Goal: Task Accomplishment & Management: Manage account settings

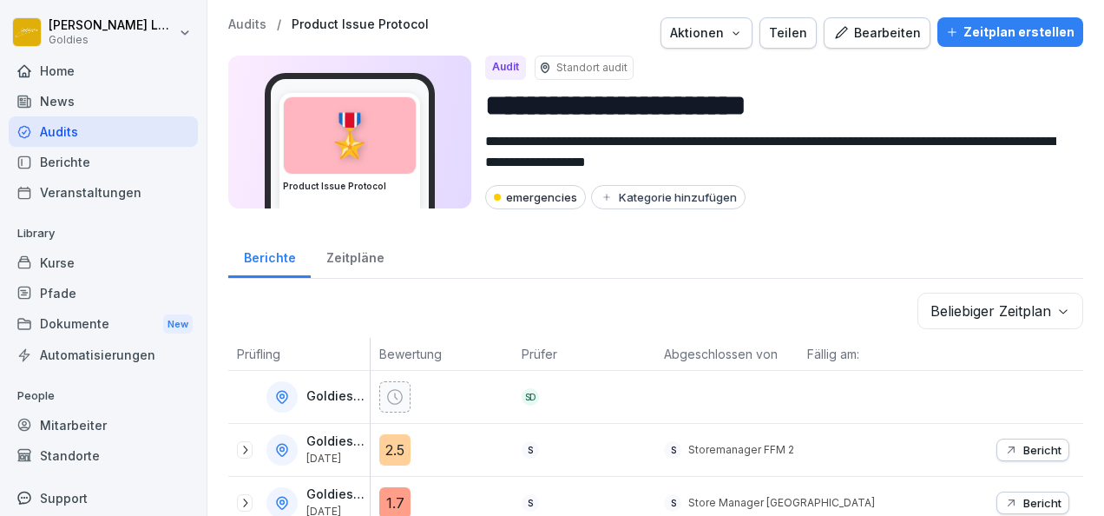
scroll to position [41, 0]
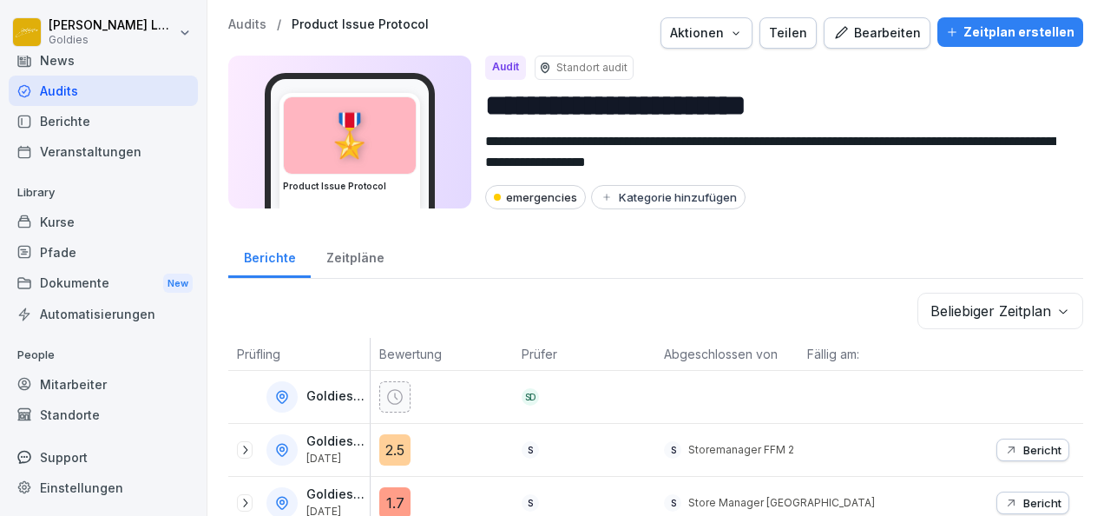
click at [69, 461] on div "Support" at bounding box center [103, 457] width 189 height 30
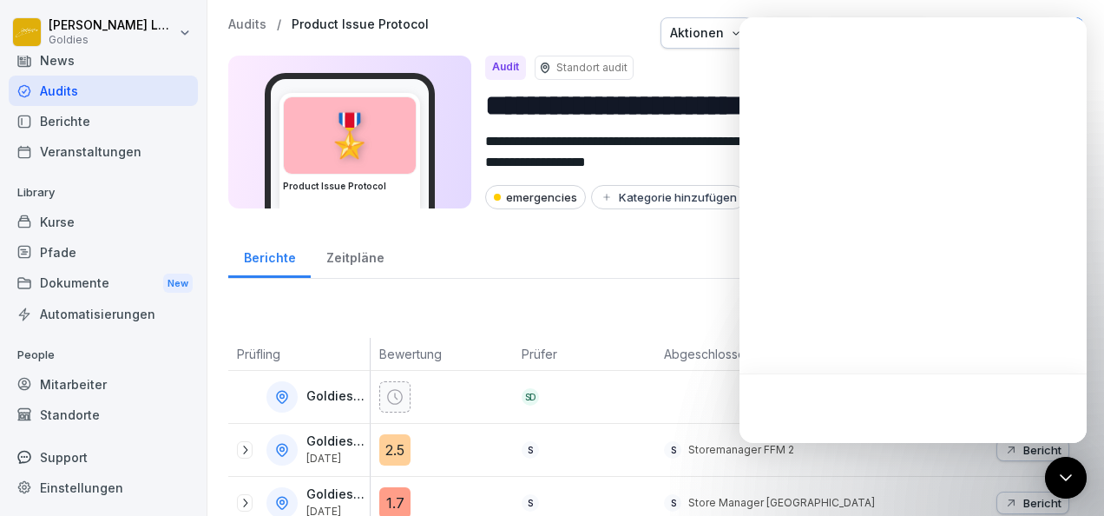
scroll to position [0, 0]
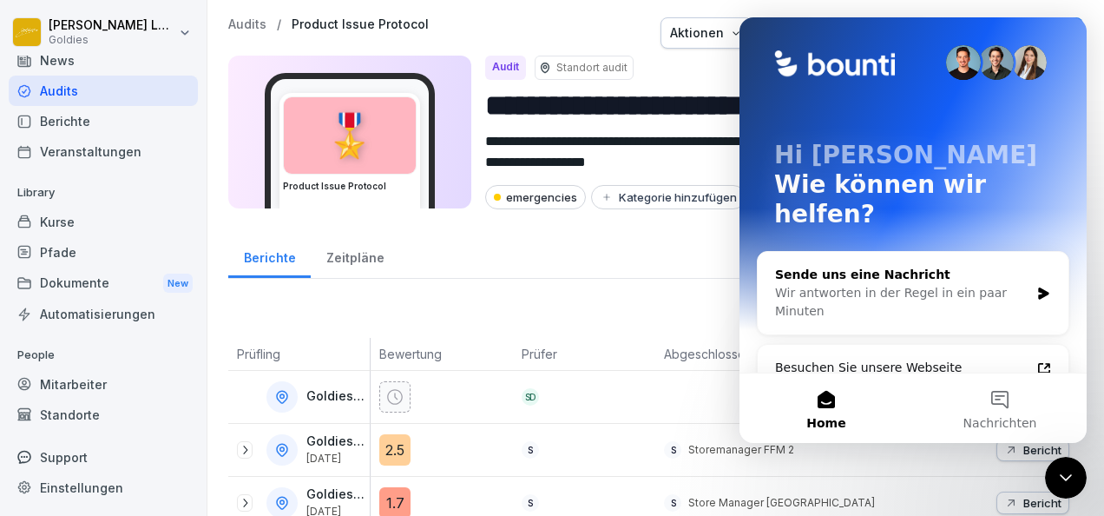
click at [940, 266] on div "Sende uns eine Nachricht" at bounding box center [902, 275] width 254 height 18
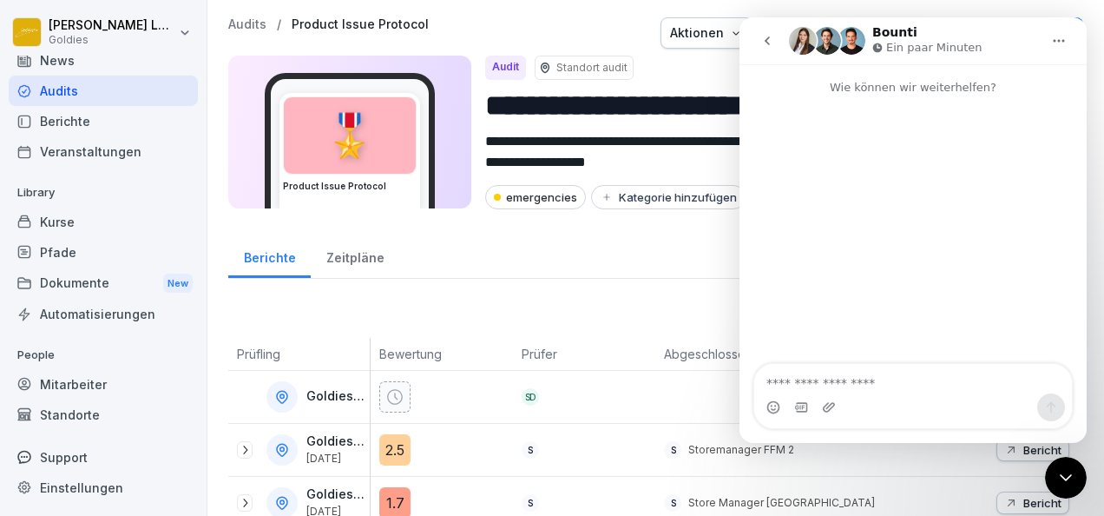
click at [862, 378] on textarea "Nachricht senden..." at bounding box center [913, 379] width 318 height 30
type textarea "**********"
click at [73, 484] on div "Einstellungen" at bounding box center [103, 487] width 189 height 30
select select "**"
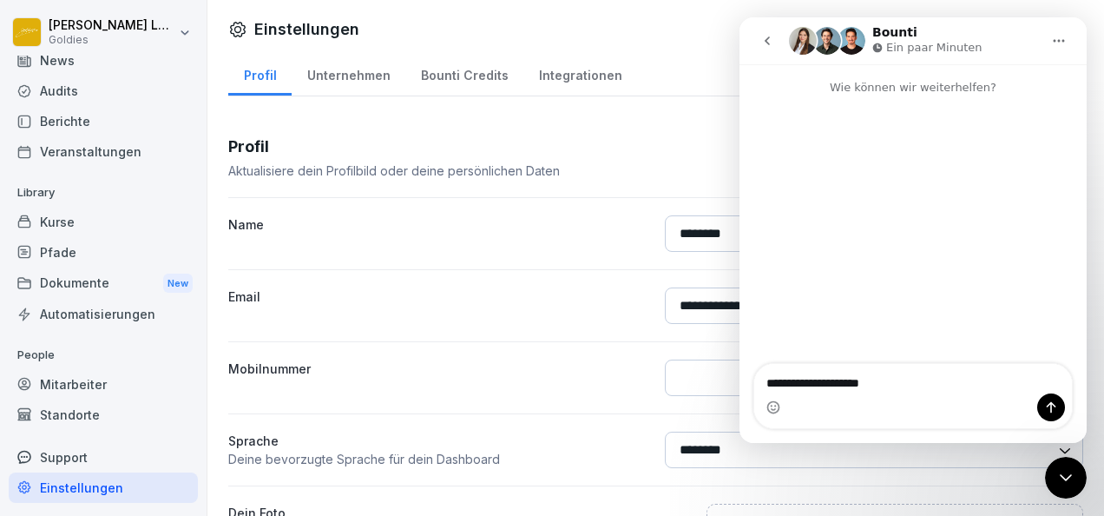
click at [1061, 43] on icon "Home" at bounding box center [1059, 41] width 14 height 14
click at [772, 26] on button "go back" at bounding box center [767, 40] width 33 height 33
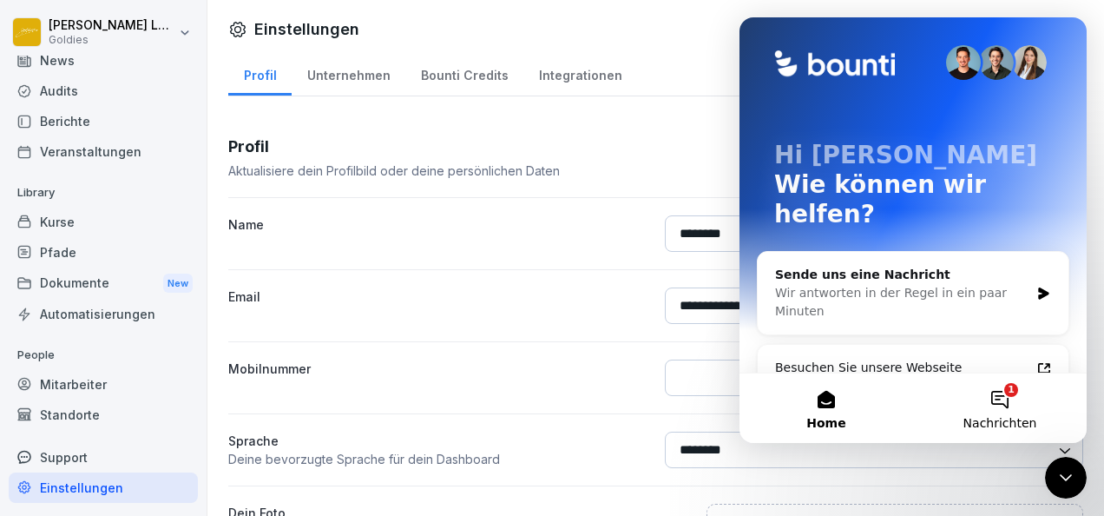
click at [995, 424] on span "Nachrichten" at bounding box center [1000, 423] width 74 height 12
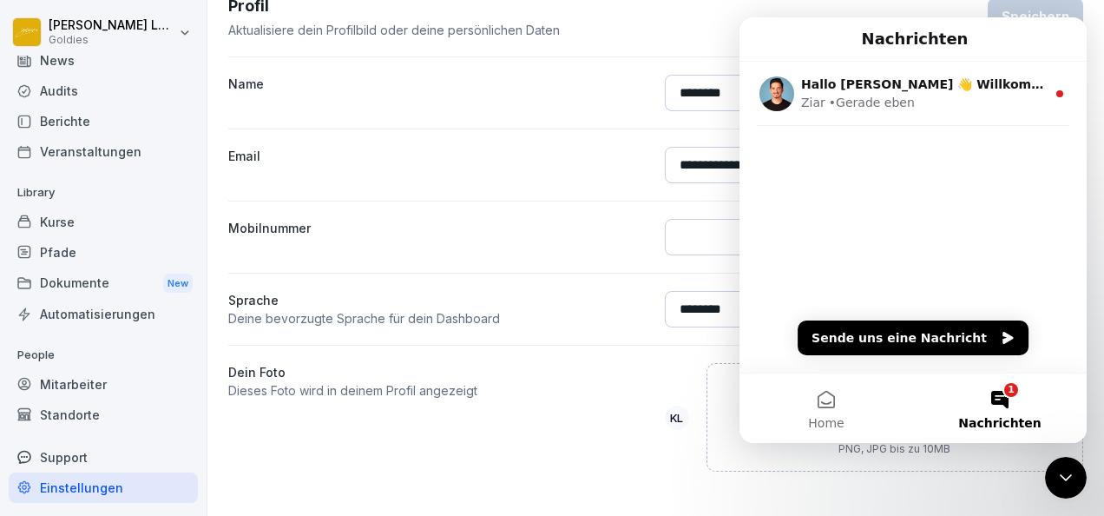
scroll to position [150, 0]
click at [654, 392] on div "Dein Foto Dieses Foto wird in deinem Profil angezeigt KL Lade eine Datei hoch o…" at bounding box center [655, 416] width 855 height 108
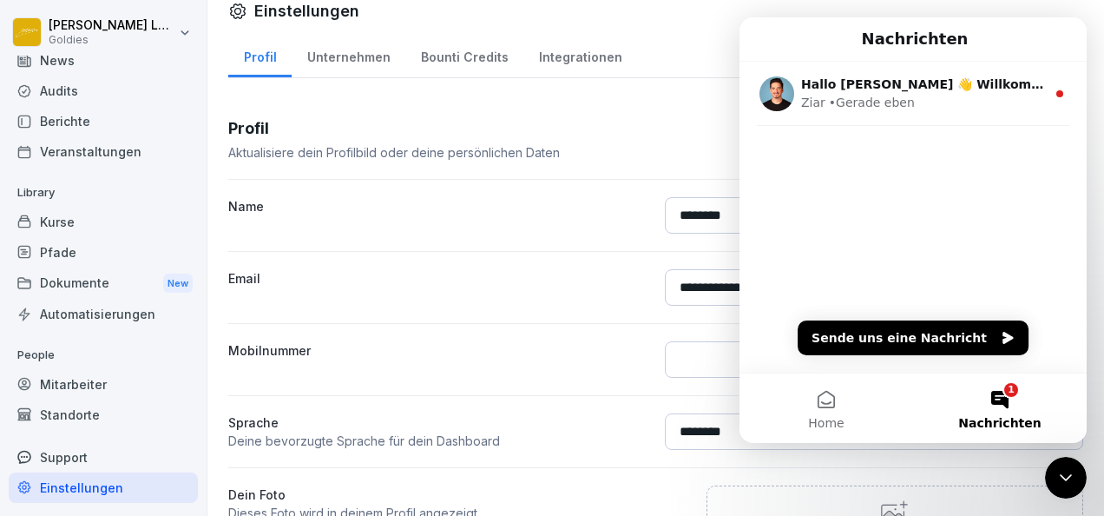
scroll to position [0, 0]
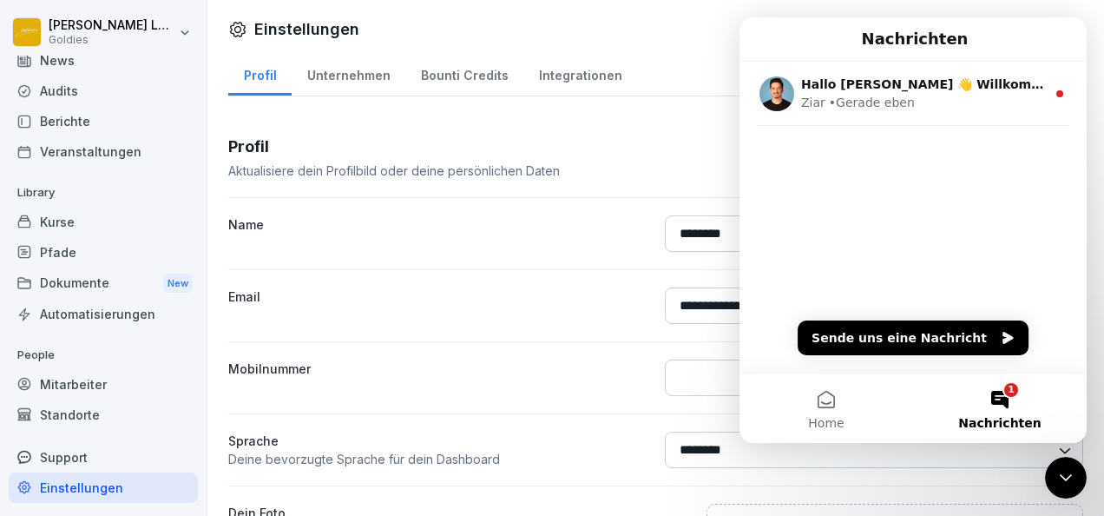
click at [353, 71] on div "Unternehmen" at bounding box center [349, 73] width 114 height 44
select select "**"
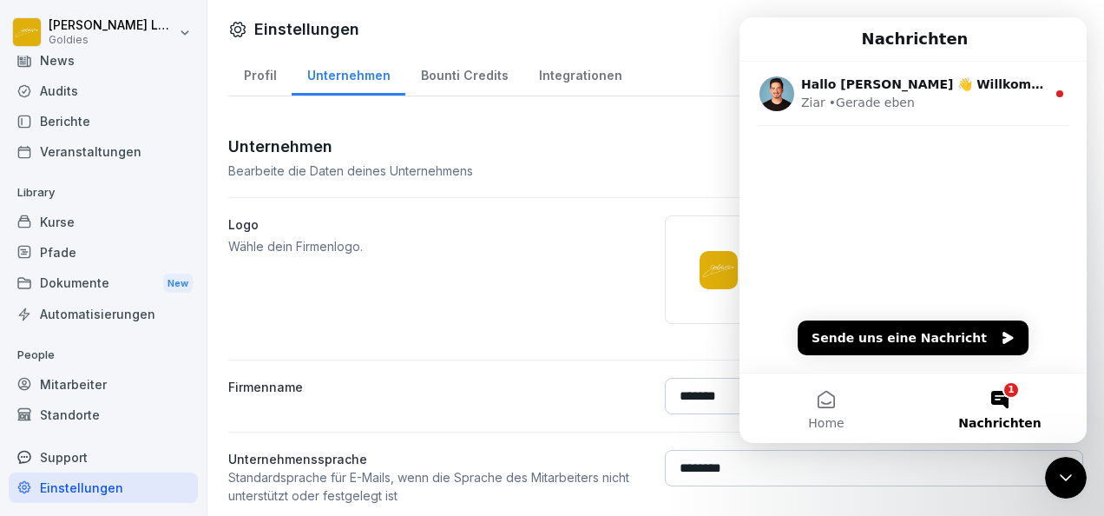
click at [450, 74] on div "Bounti Credits" at bounding box center [464, 73] width 118 height 44
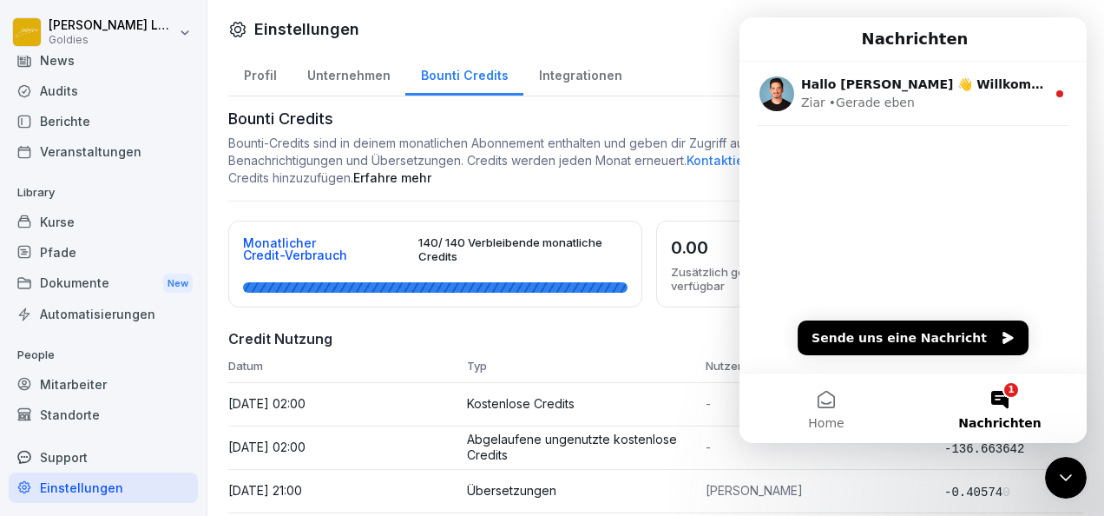
click at [553, 83] on div "Integrationen" at bounding box center [580, 73] width 114 height 44
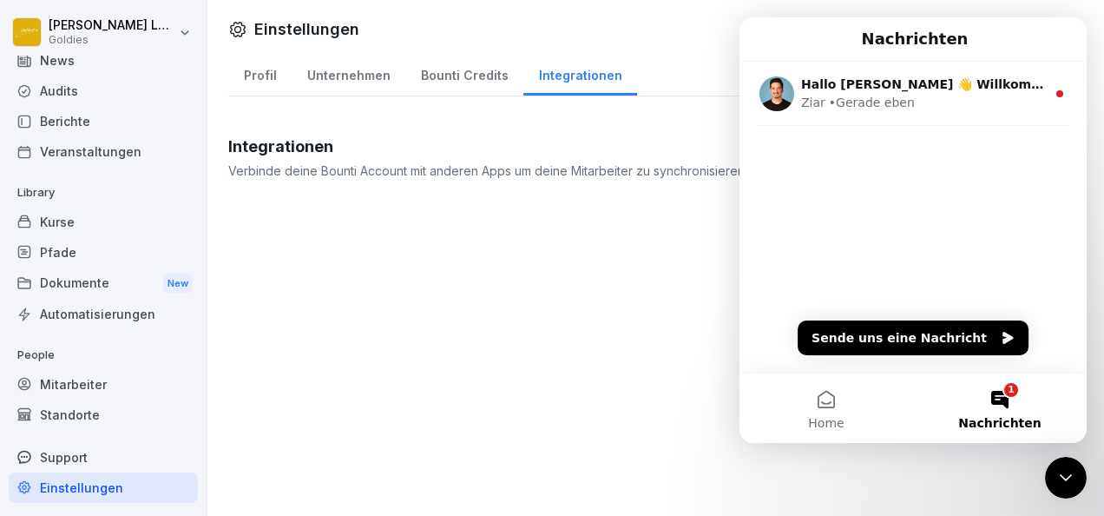
click at [279, 72] on div "Profil" at bounding box center [259, 73] width 63 height 44
select select "**"
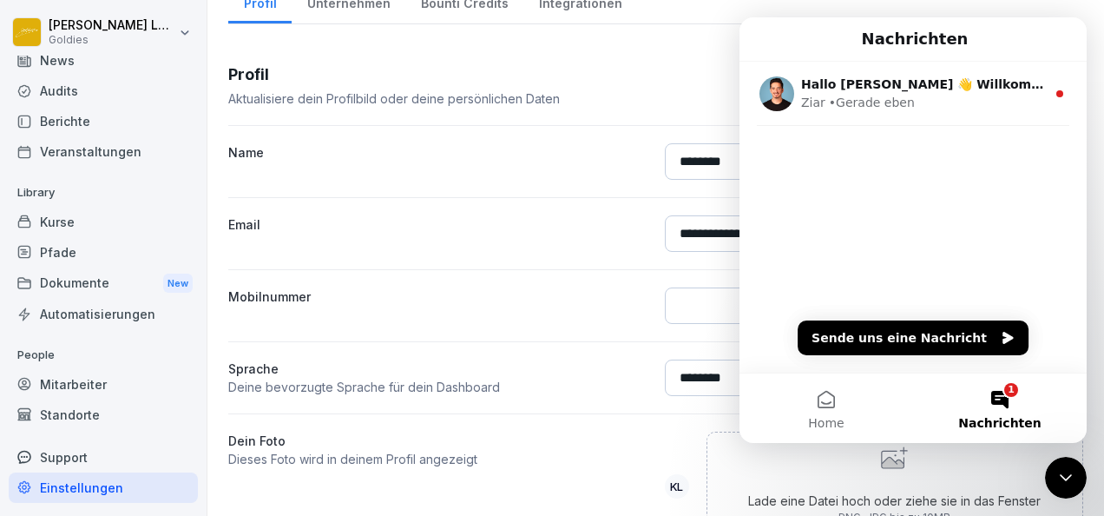
scroll to position [73, 0]
click at [845, 33] on div "Nachrichten" at bounding box center [913, 39] width 325 height 30
click at [838, 407] on button "Home" at bounding box center [826, 407] width 174 height 69
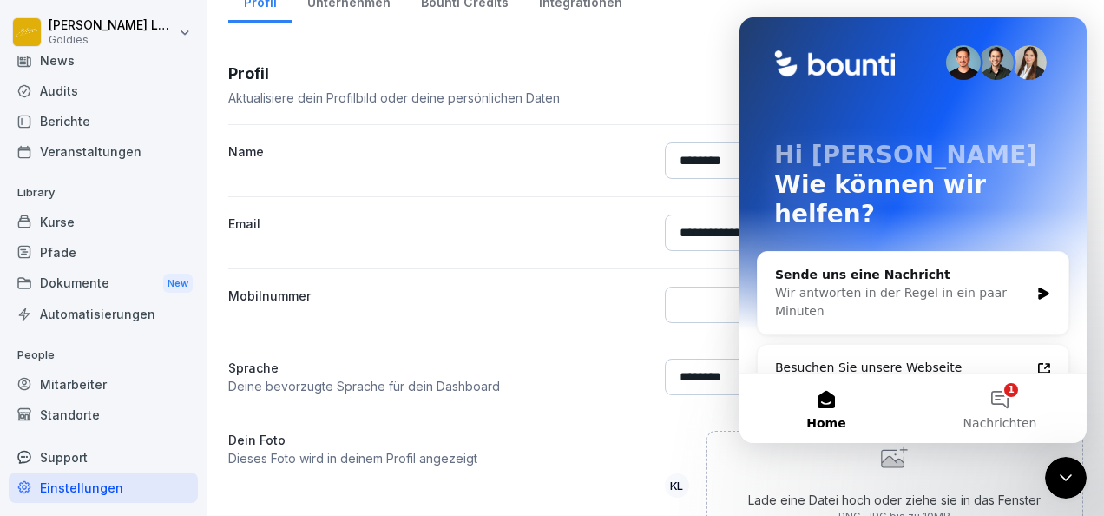
click at [831, 431] on button "Home" at bounding box center [826, 407] width 174 height 69
click at [1060, 478] on icon "Intercom-Nachrichtendienst schließen" at bounding box center [1065, 477] width 21 height 21
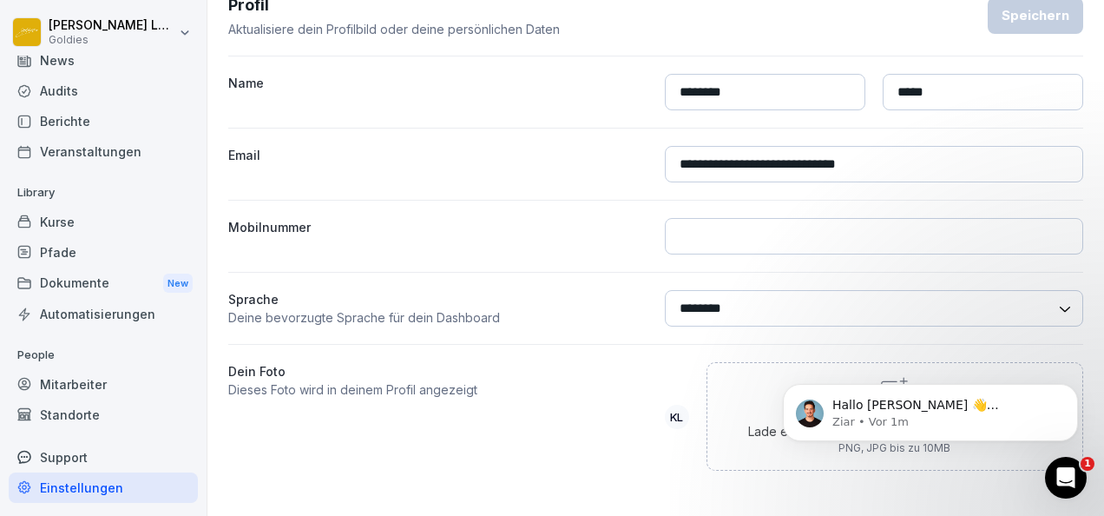
scroll to position [0, 0]
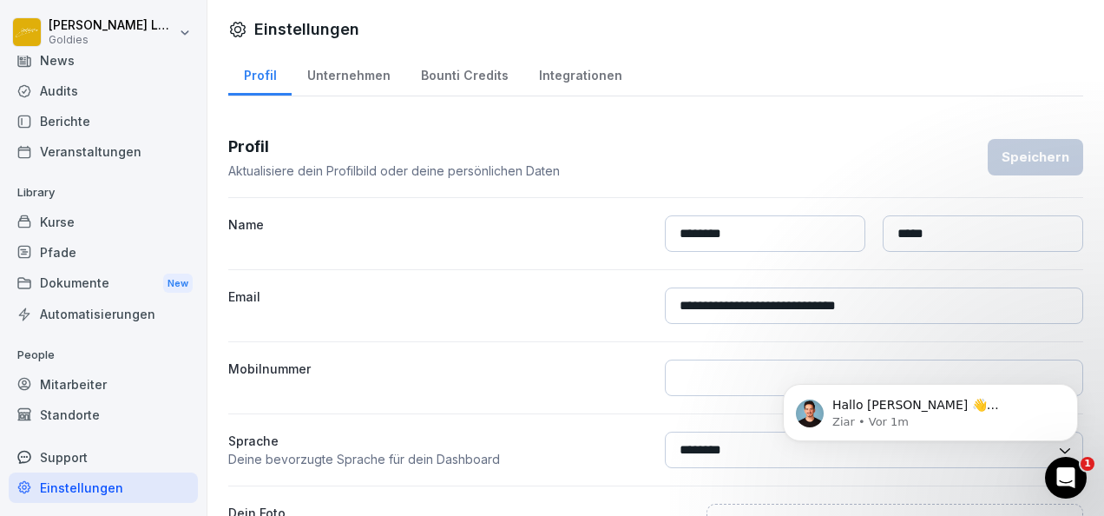
click at [342, 78] on div "Unternehmen" at bounding box center [349, 73] width 114 height 44
select select "**"
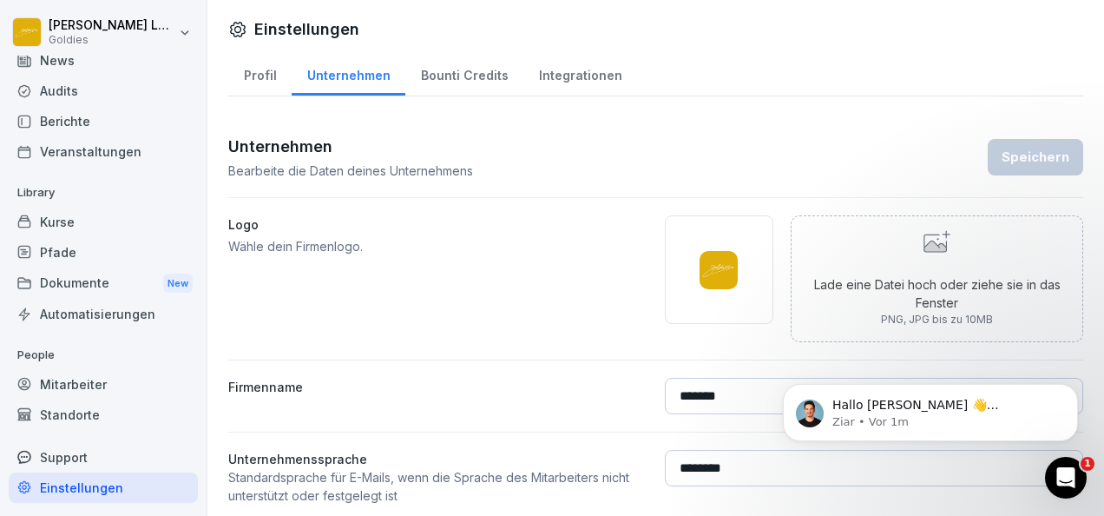
click at [470, 82] on div "Bounti Credits" at bounding box center [464, 73] width 118 height 44
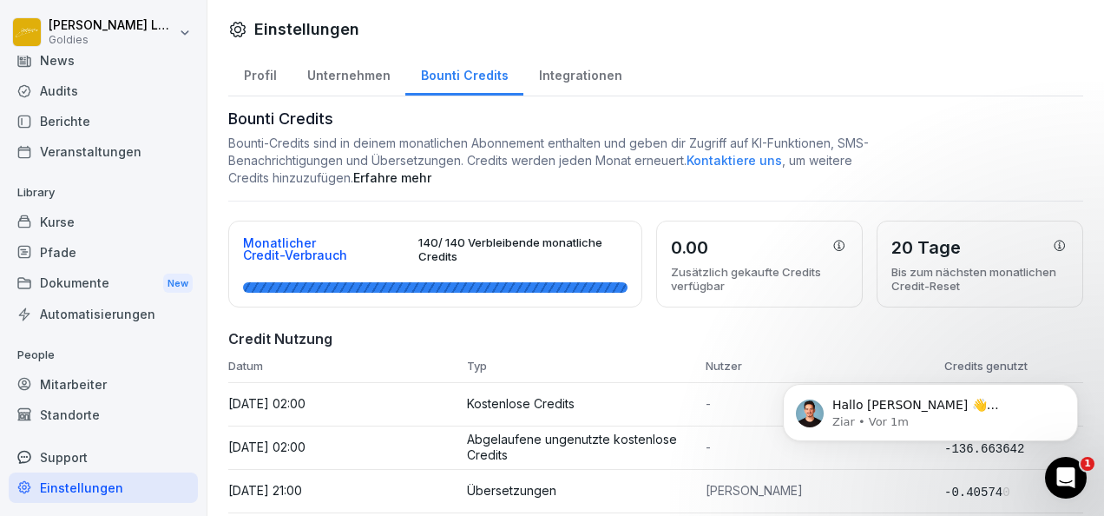
click at [548, 87] on div "Integrationen" at bounding box center [580, 73] width 114 height 44
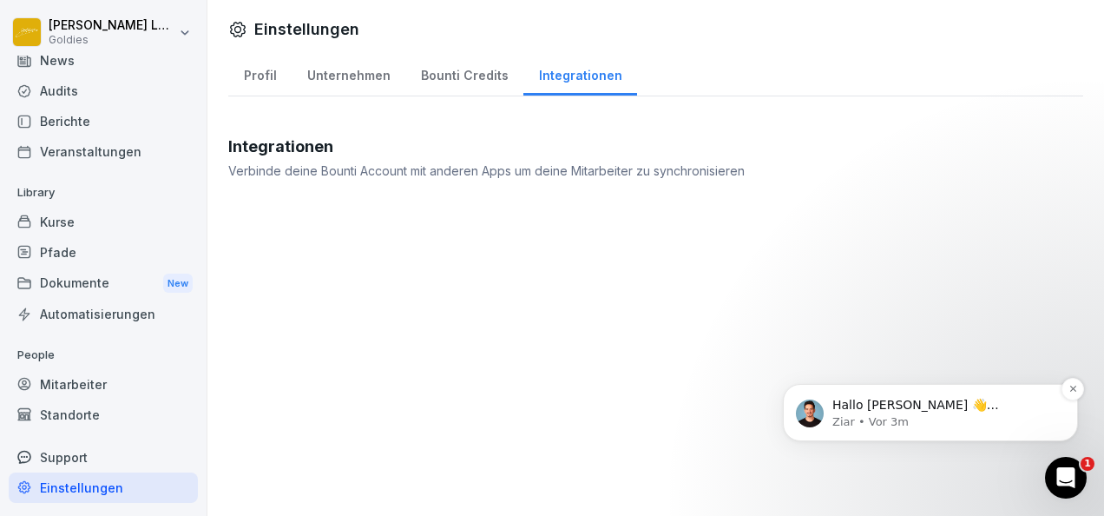
click at [874, 429] on p "Ziar • Vor 3m" at bounding box center [944, 422] width 224 height 16
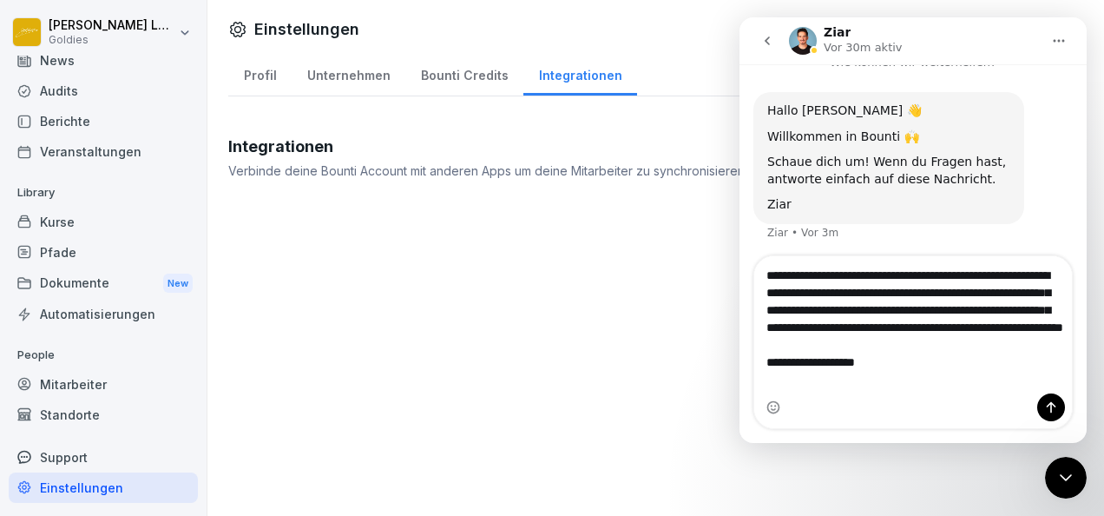
scroll to position [17, 0]
click at [792, 368] on textarea "**********" at bounding box center [913, 323] width 319 height 134
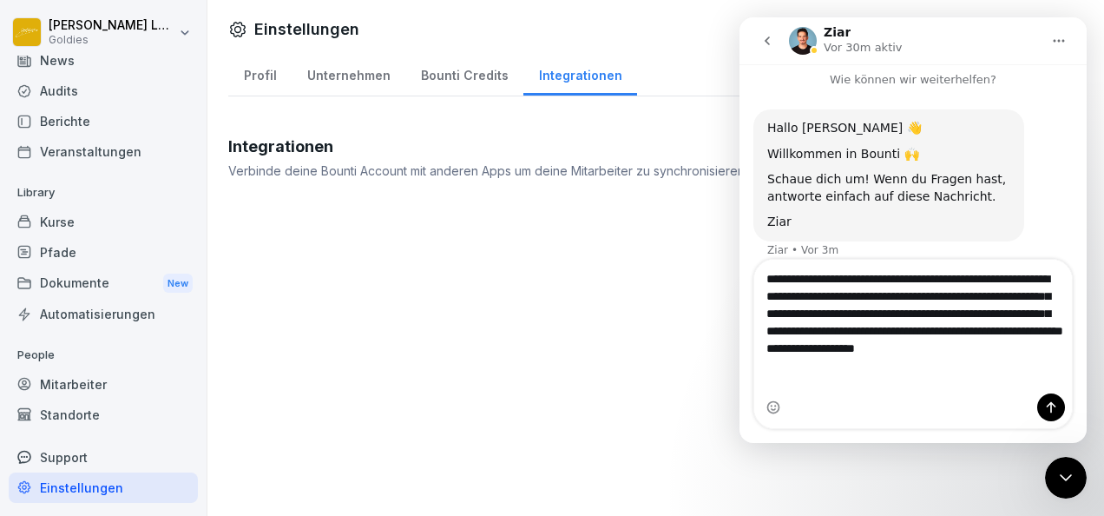
type textarea "**********"
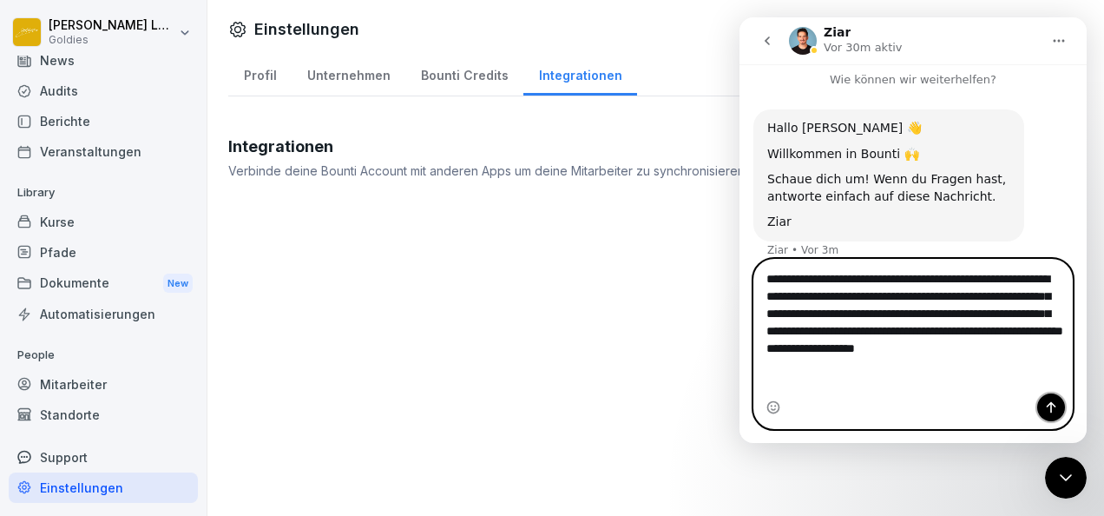
click at [1052, 398] on button "Sende eine Nachricht…" at bounding box center [1051, 407] width 28 height 28
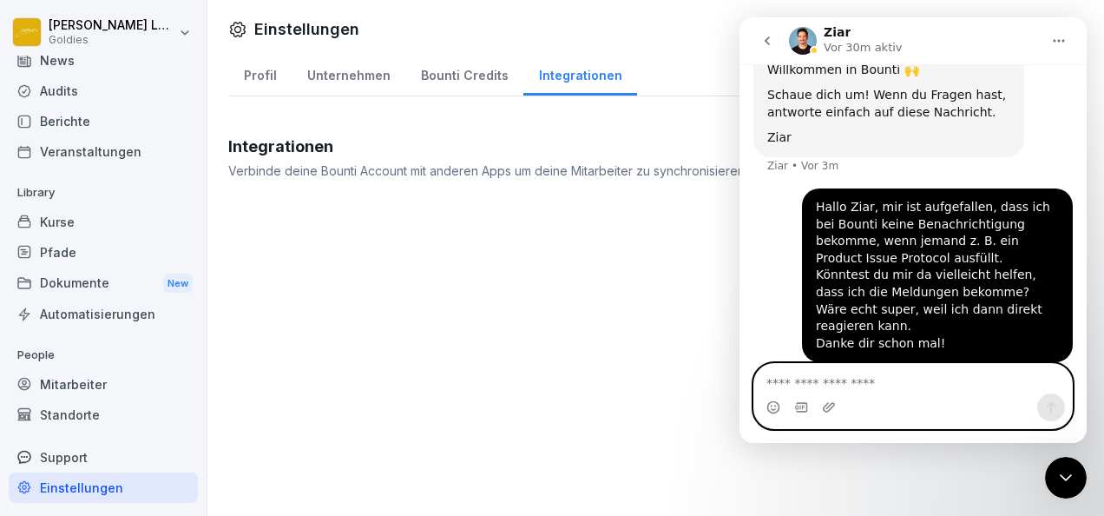
scroll to position [0, 0]
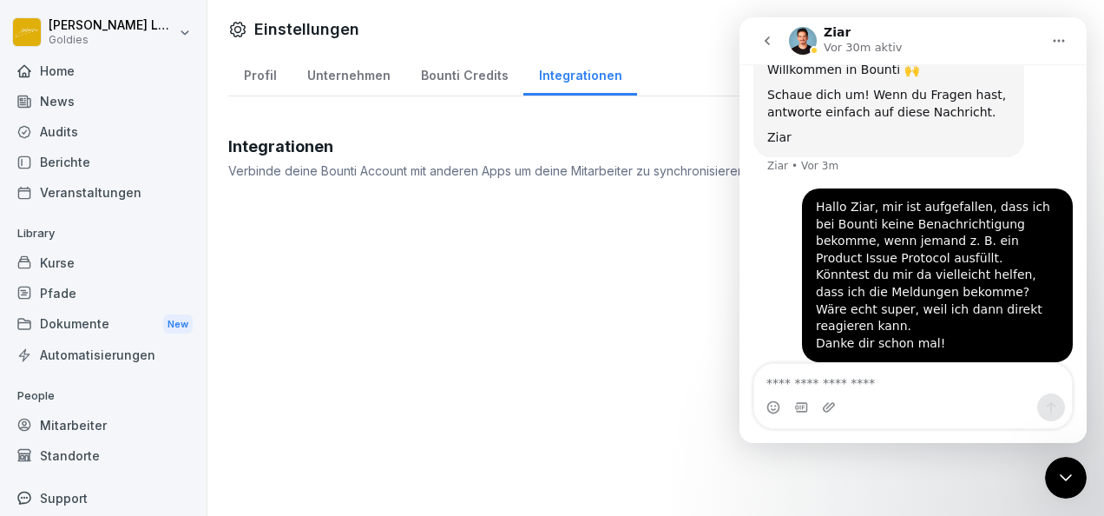
click at [80, 142] on div "Audits" at bounding box center [103, 131] width 189 height 30
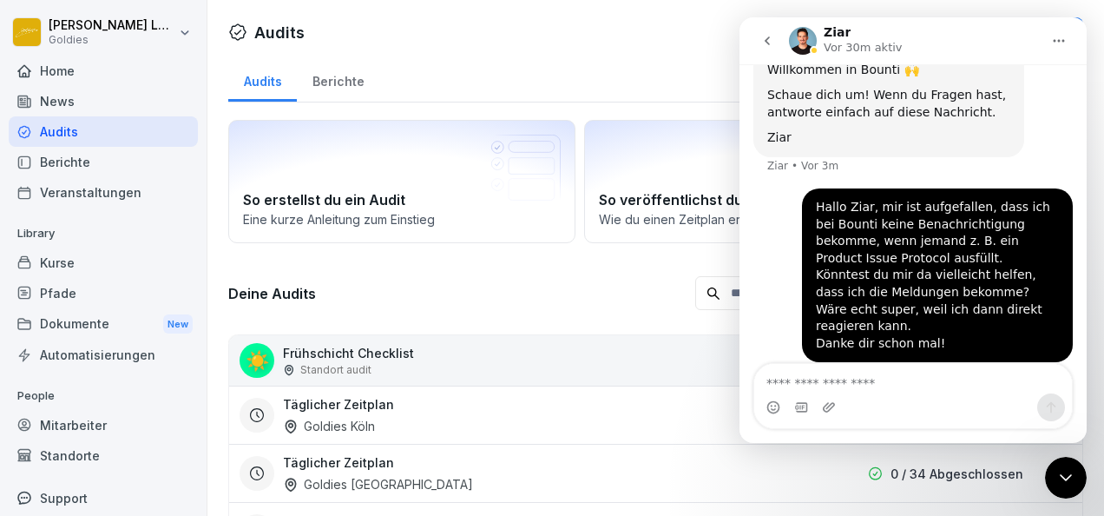
click at [87, 161] on div "Berichte" at bounding box center [103, 162] width 189 height 30
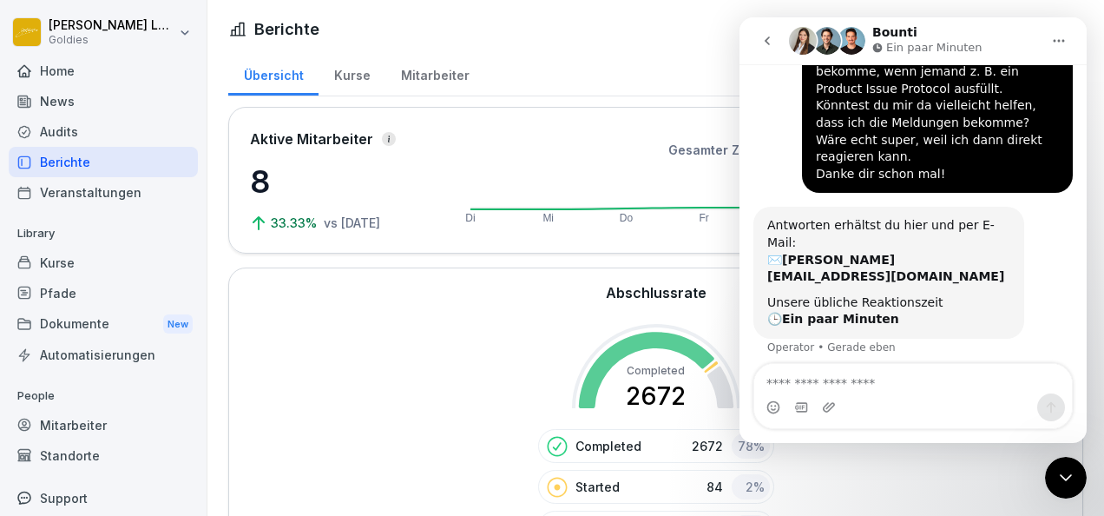
scroll to position [252, 0]
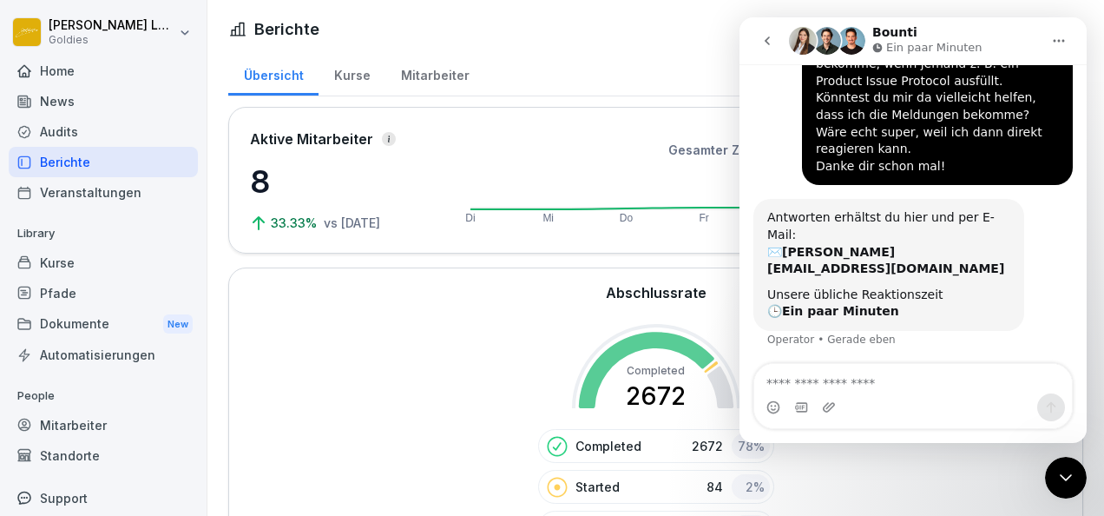
click at [545, 309] on div "Abschlussrate Completed 2672 Completed 2672 78 % Started 84 2 % Not started 676…" at bounding box center [656, 413] width 236 height 262
click at [1078, 461] on div "Intercom-Nachrichtendienst schließen" at bounding box center [1066, 478] width 42 height 42
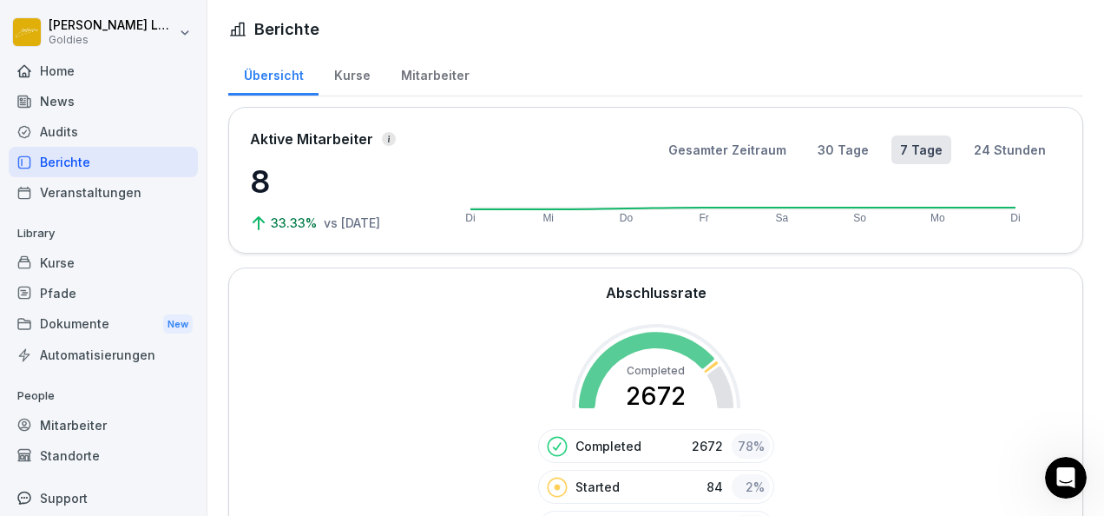
click at [341, 86] on div "Kurse" at bounding box center [352, 73] width 67 height 44
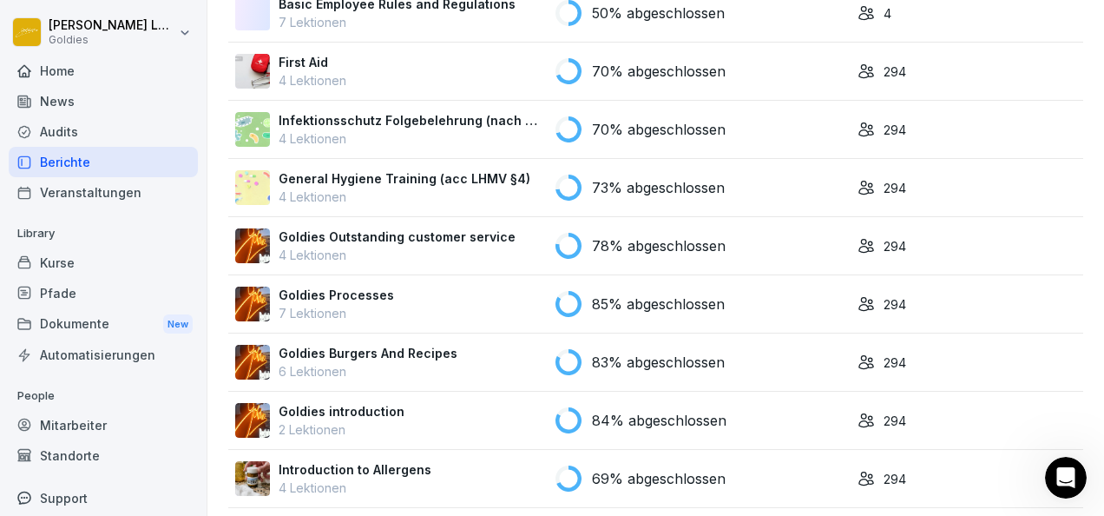
scroll to position [472, 0]
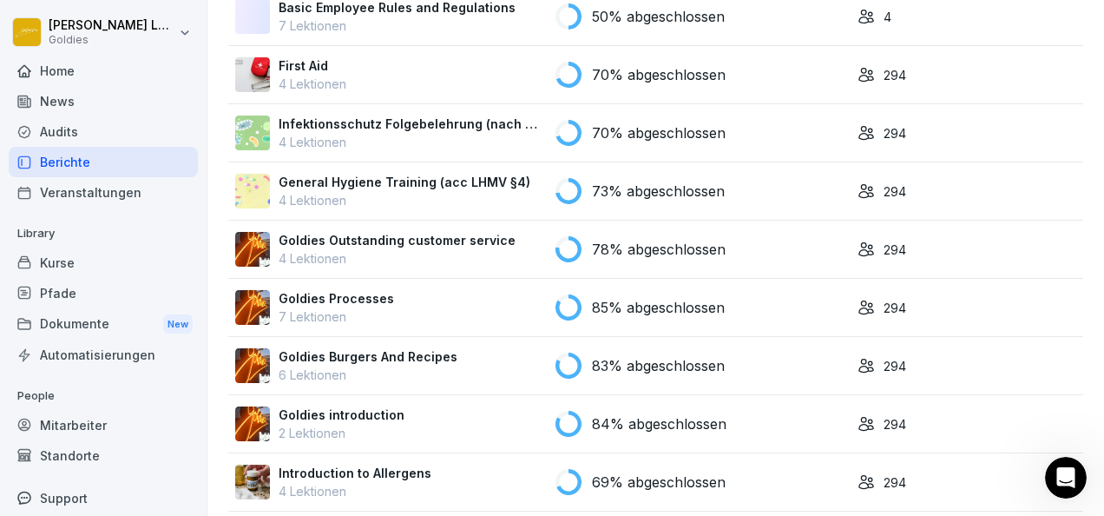
click at [69, 136] on div "Audits" at bounding box center [103, 131] width 189 height 30
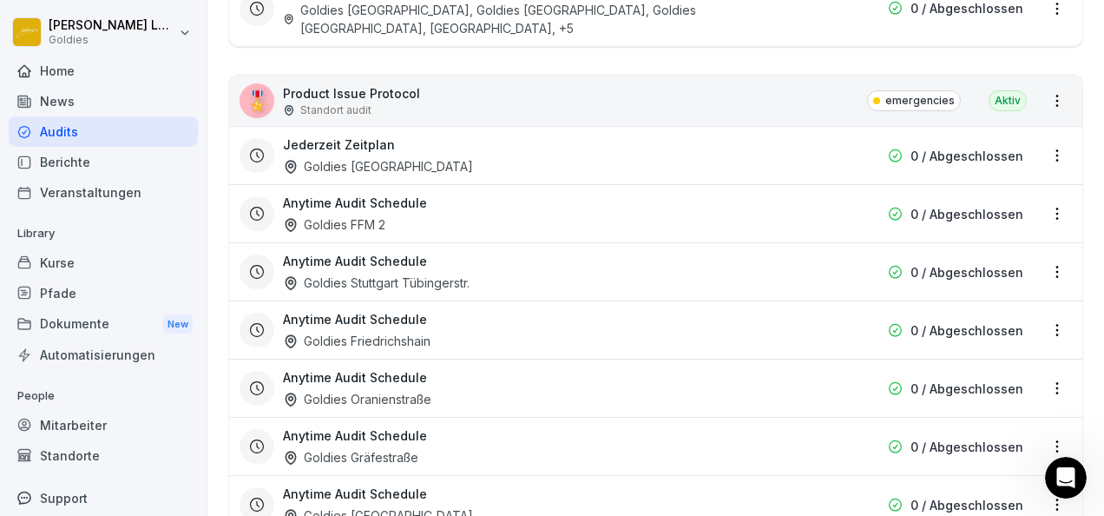
scroll to position [2729, 0]
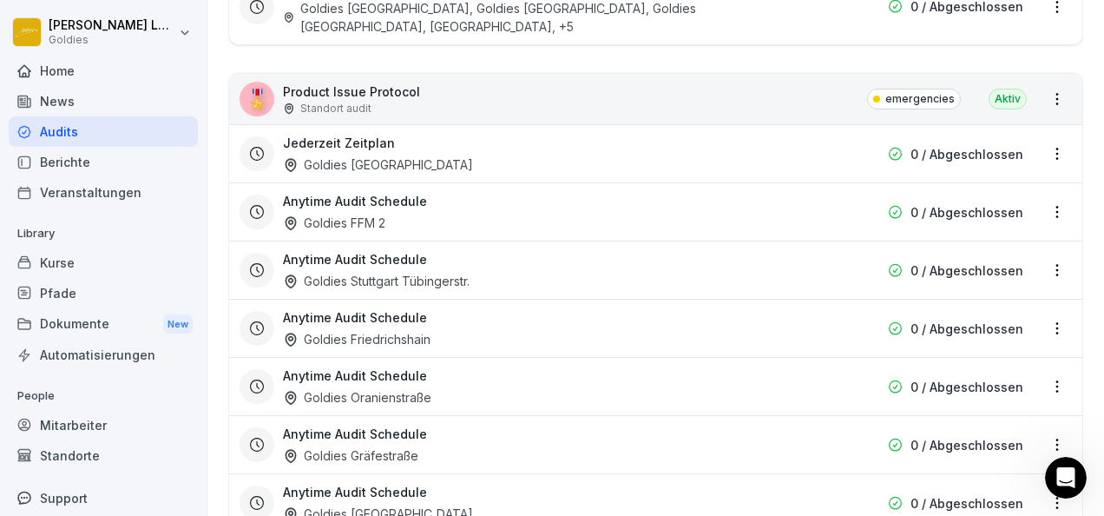
click at [344, 82] on p "Product Issue Protocol" at bounding box center [351, 91] width 137 height 18
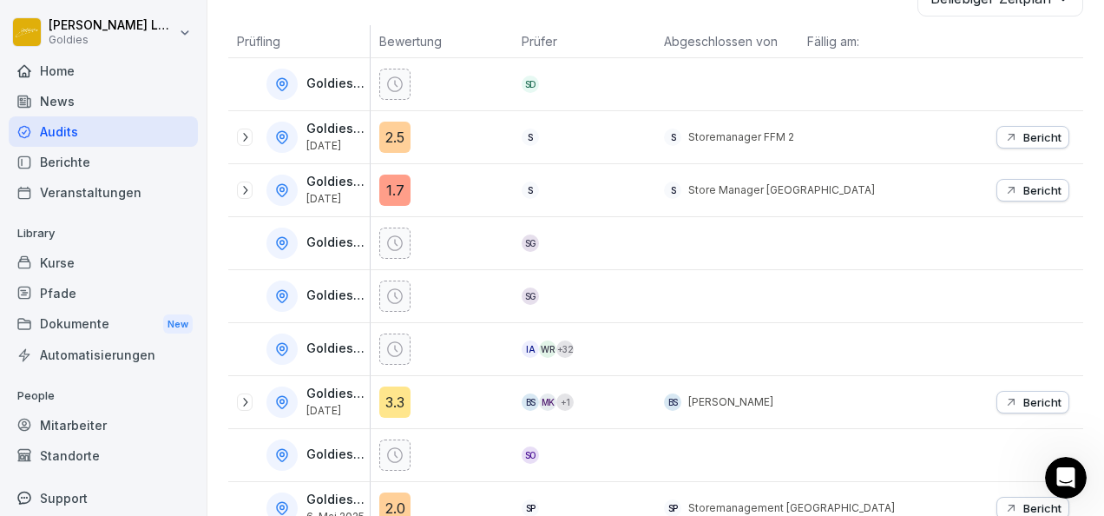
scroll to position [323, 0]
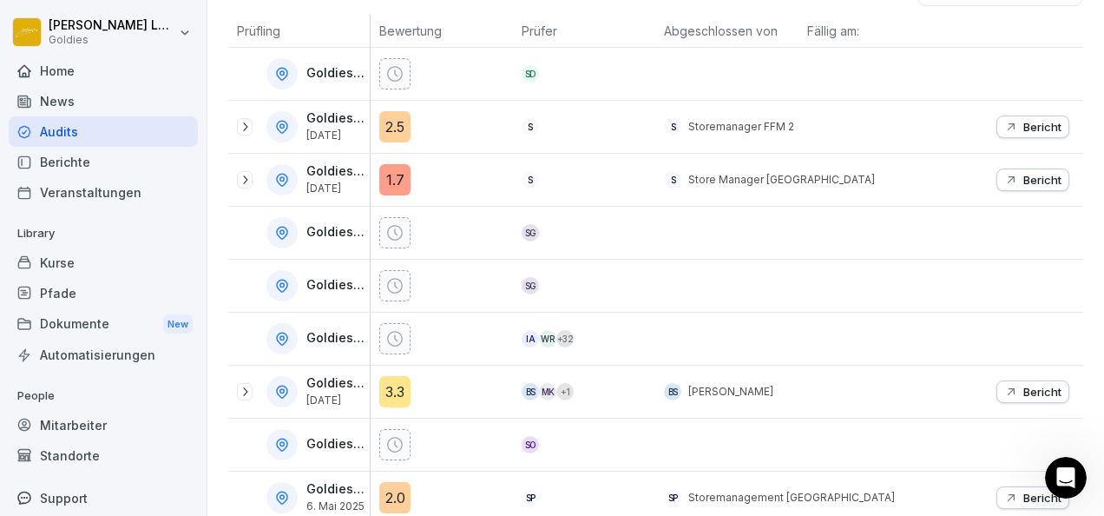
click at [1023, 175] on p "Bericht" at bounding box center [1042, 180] width 38 height 14
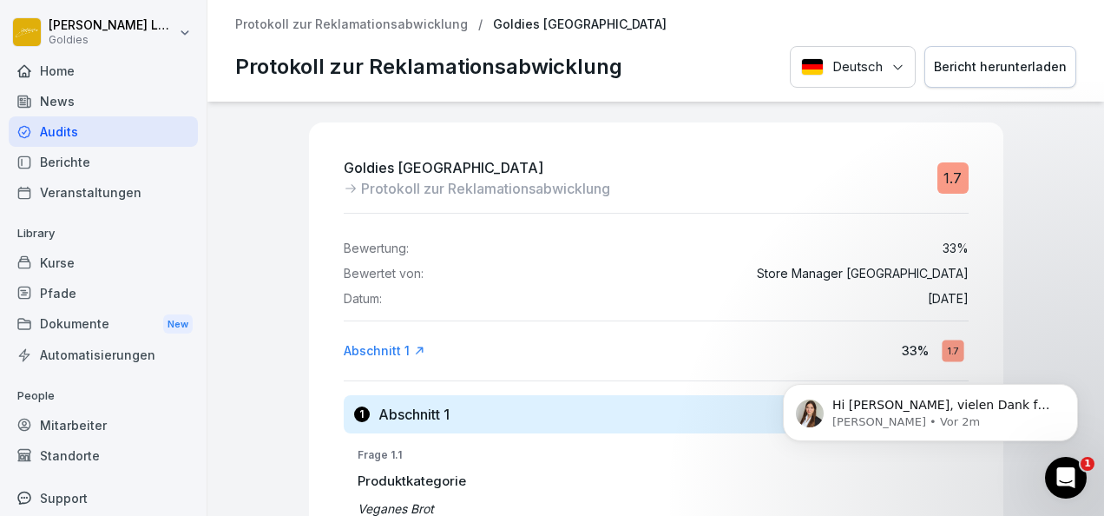
scroll to position [442, 0]
click at [938, 420] on p "Miriam • Vor 2m" at bounding box center [944, 422] width 224 height 16
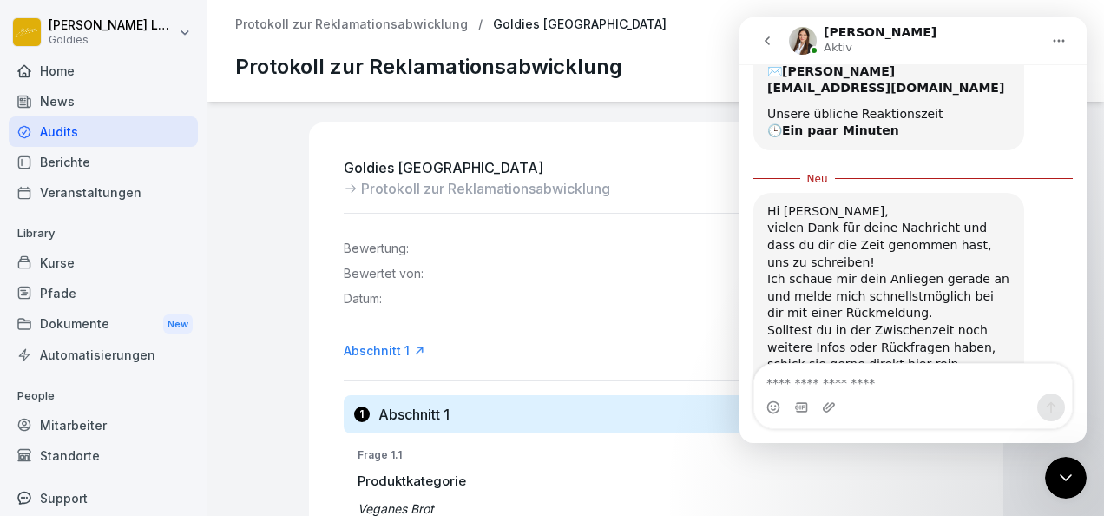
scroll to position [470, 0]
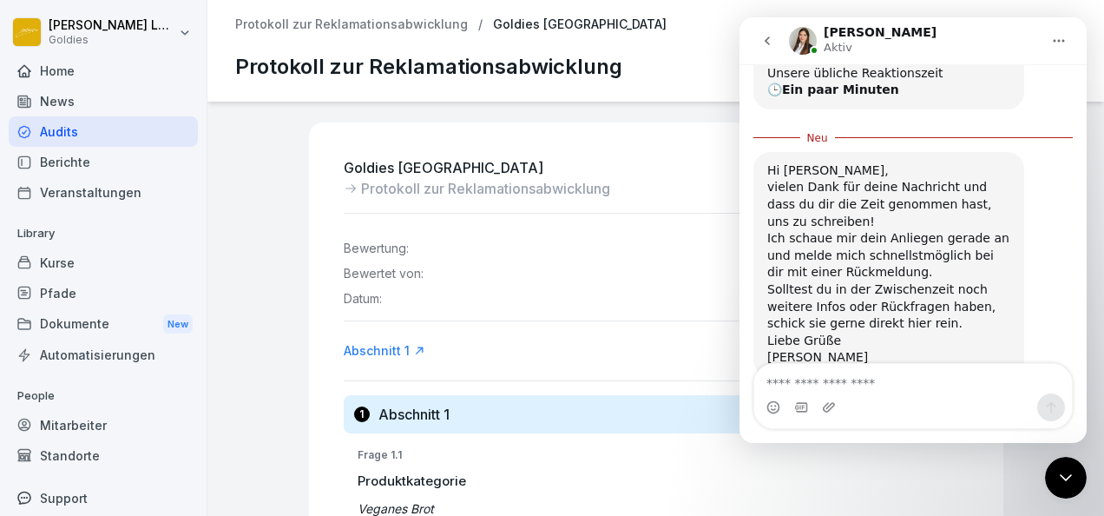
click at [856, 385] on textarea "Nachricht senden..." at bounding box center [913, 379] width 318 height 30
type textarea "**********"
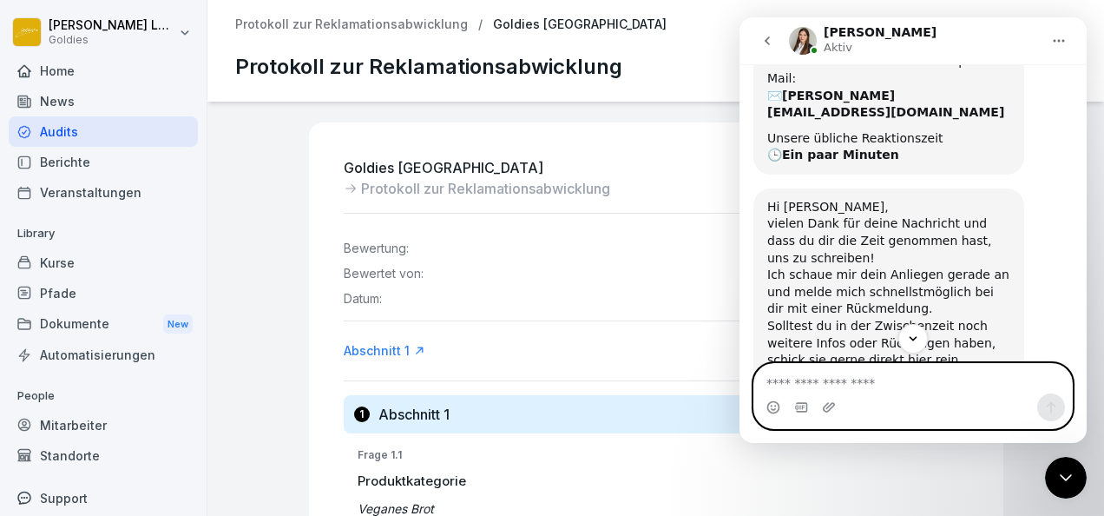
scroll to position [494, 0]
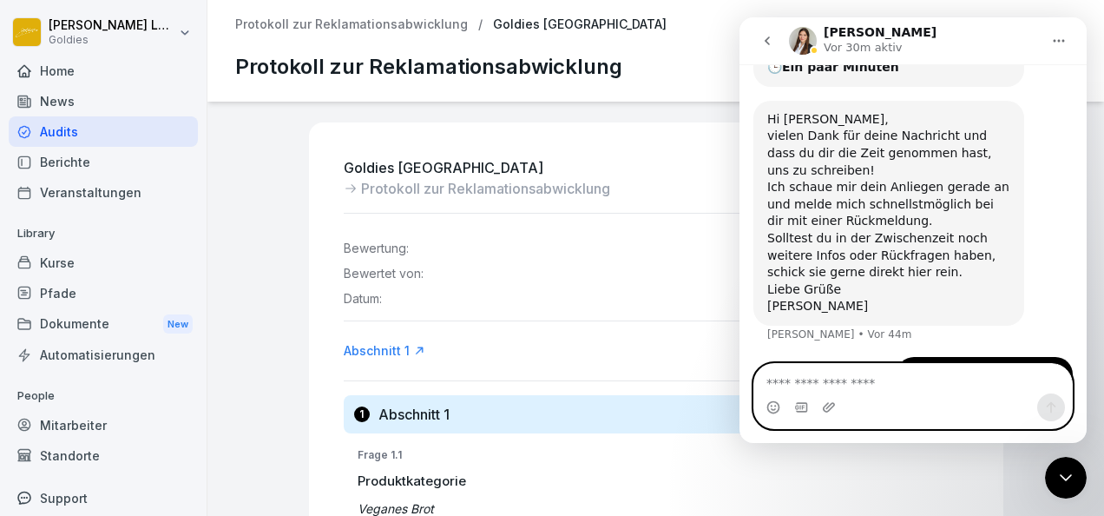
click at [837, 382] on textarea "Nachricht senden..." at bounding box center [913, 379] width 319 height 30
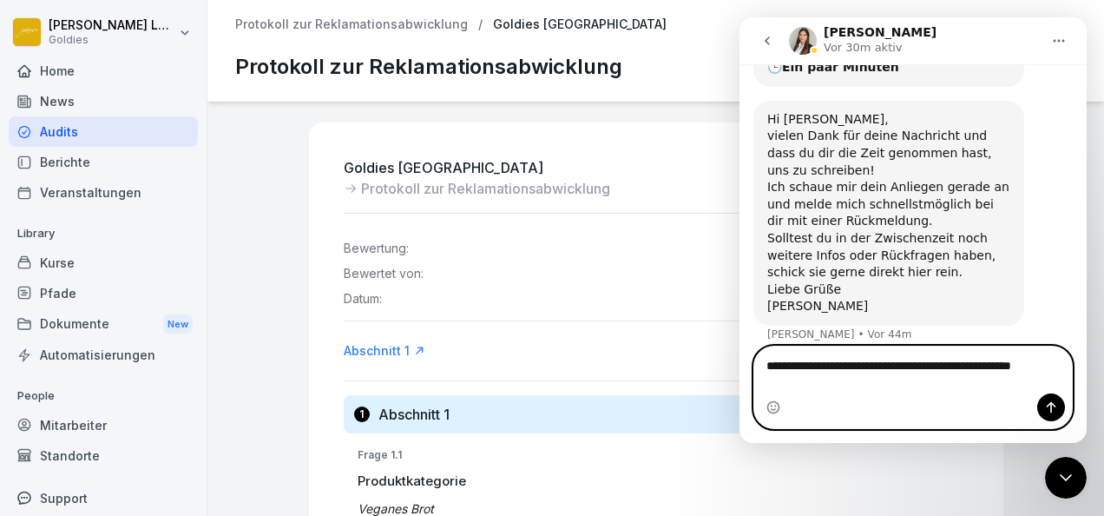
scroll to position [511, 0]
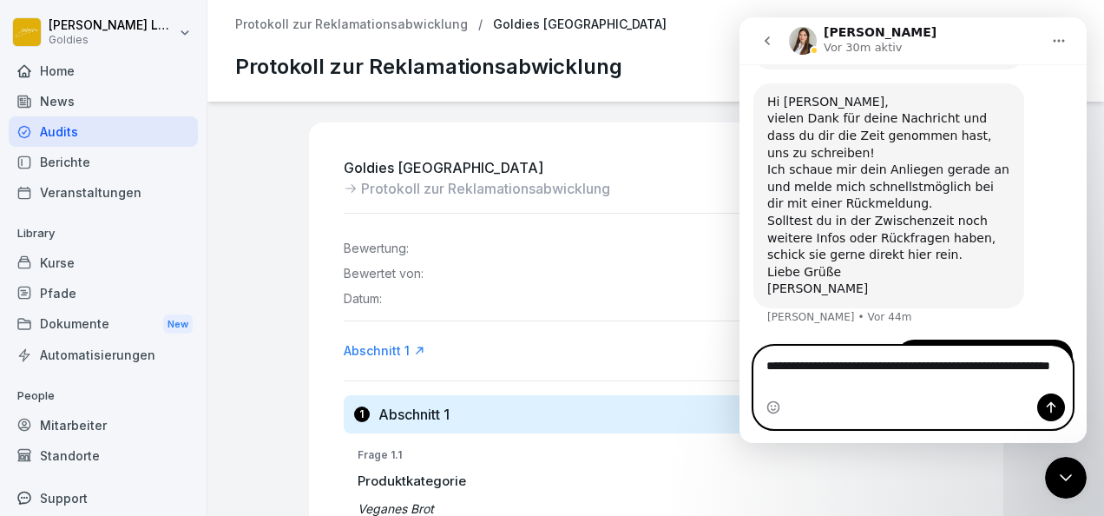
type textarea "**********"
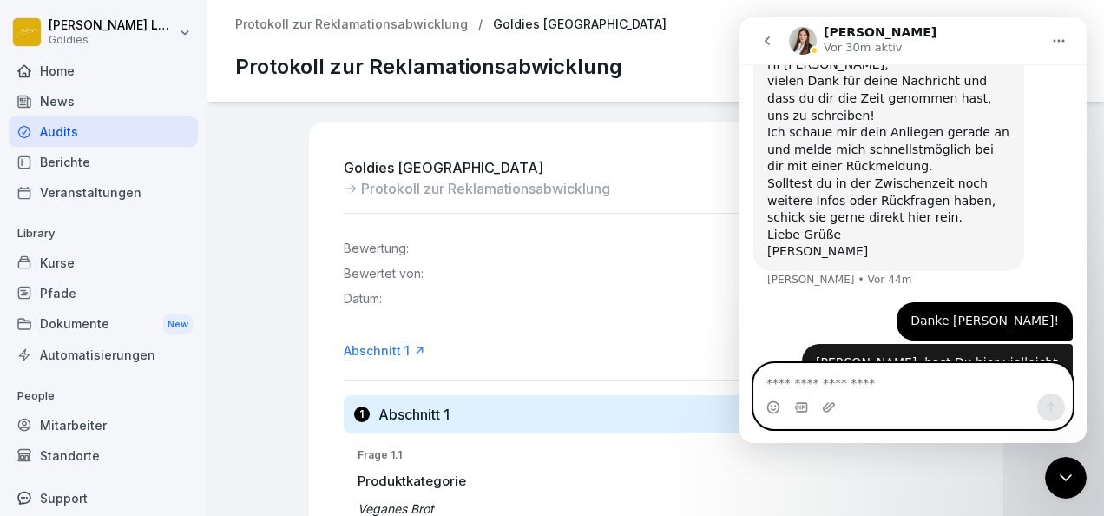
scroll to position [550, 0]
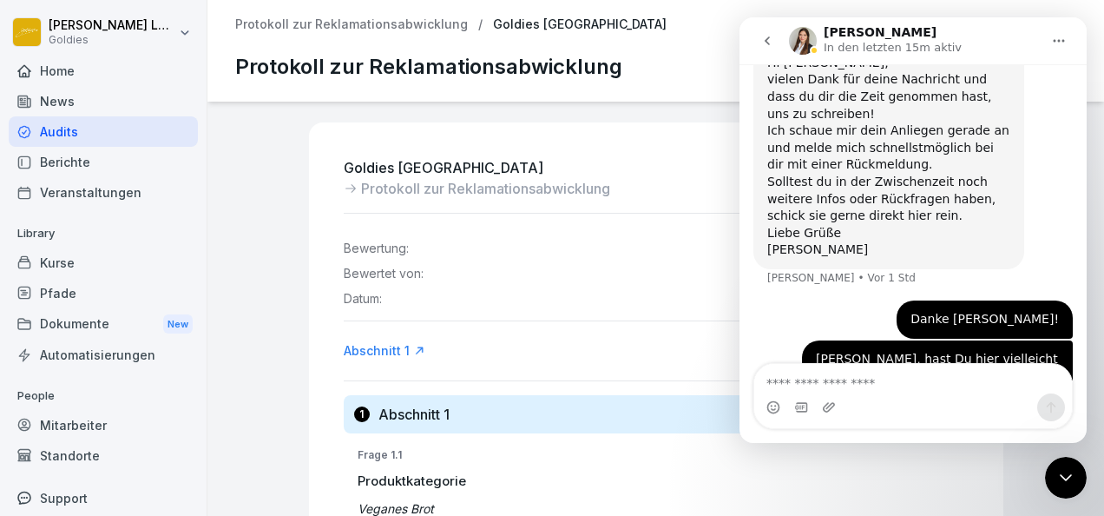
click at [62, 285] on div "Pfade" at bounding box center [103, 293] width 189 height 30
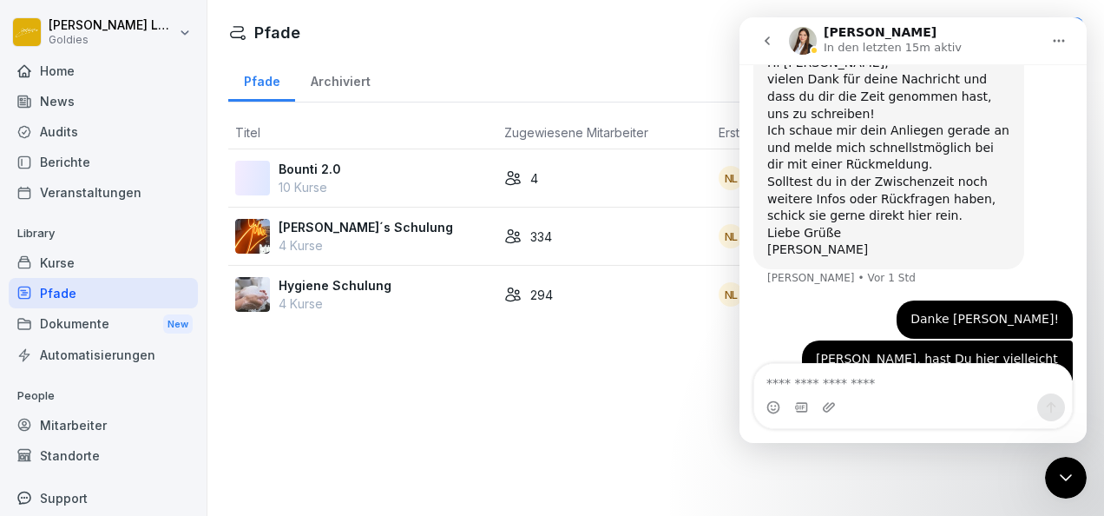
click at [56, 266] on div "Kurse" at bounding box center [103, 262] width 189 height 30
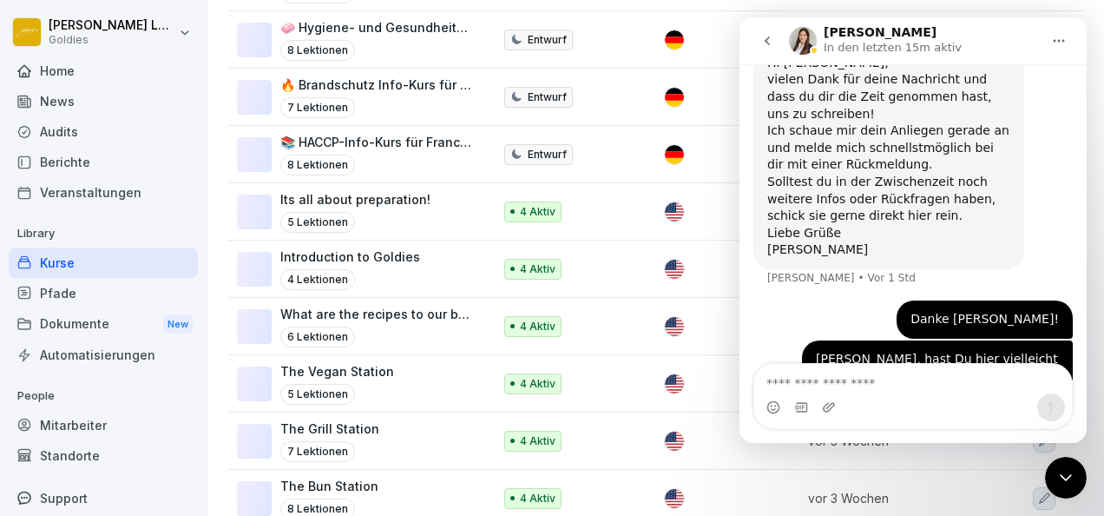
scroll to position [304, 0]
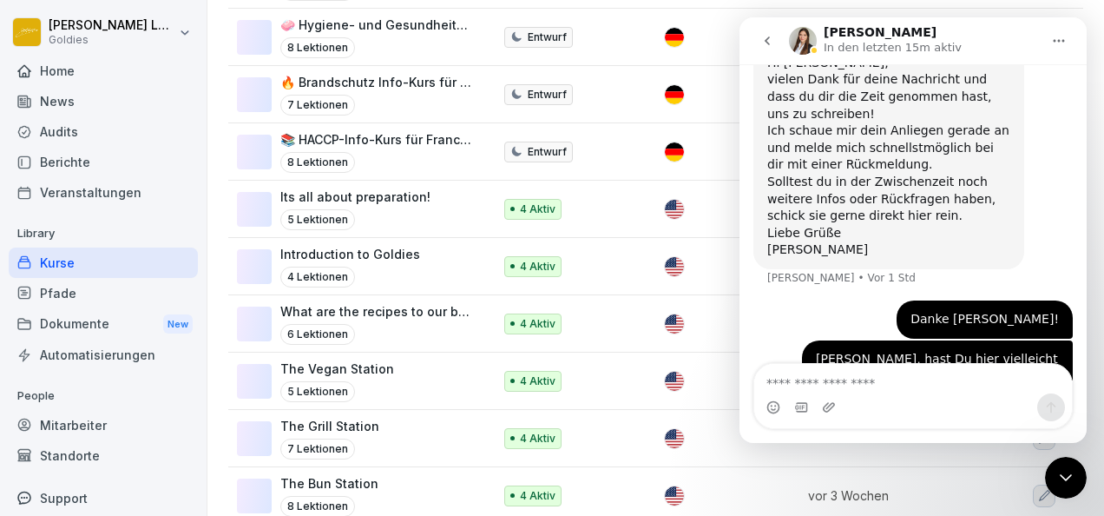
click at [394, 295] on td "What are the recipes to our burgers? 6 Lektionen" at bounding box center [361, 323] width 267 height 57
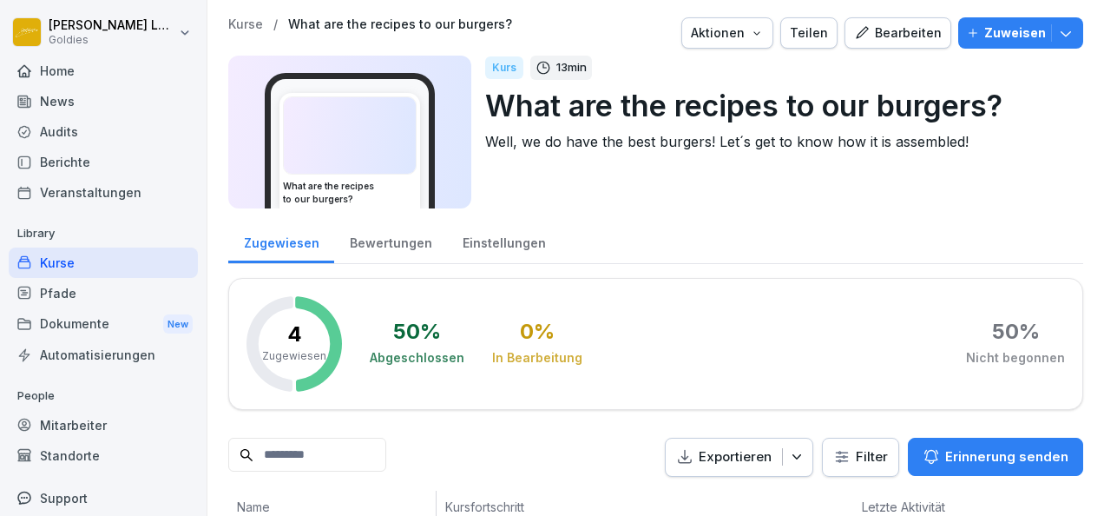
click at [876, 40] on div "Bearbeiten" at bounding box center [898, 32] width 88 height 19
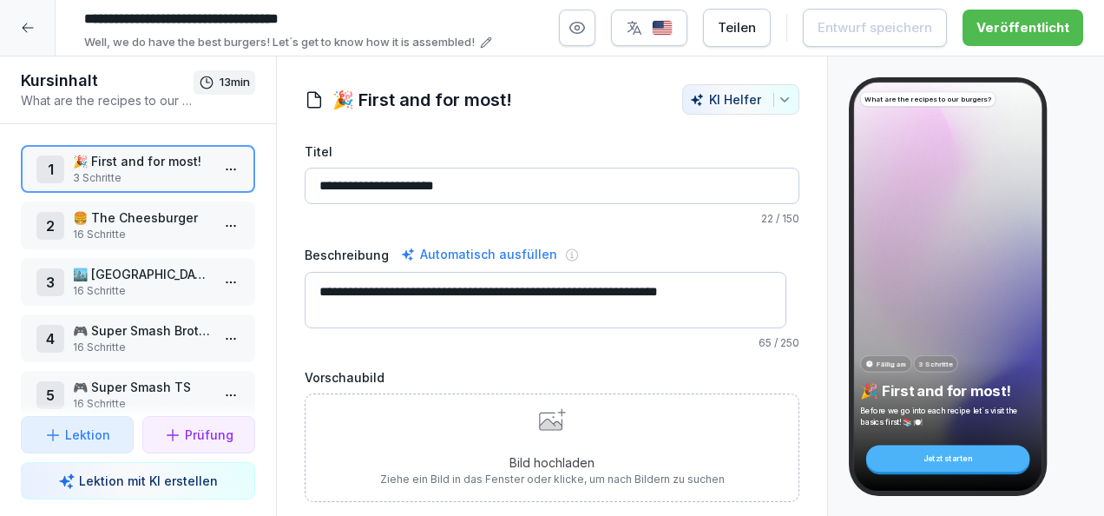
click at [118, 224] on p "🍔 The Cheesburger" at bounding box center [141, 217] width 137 height 18
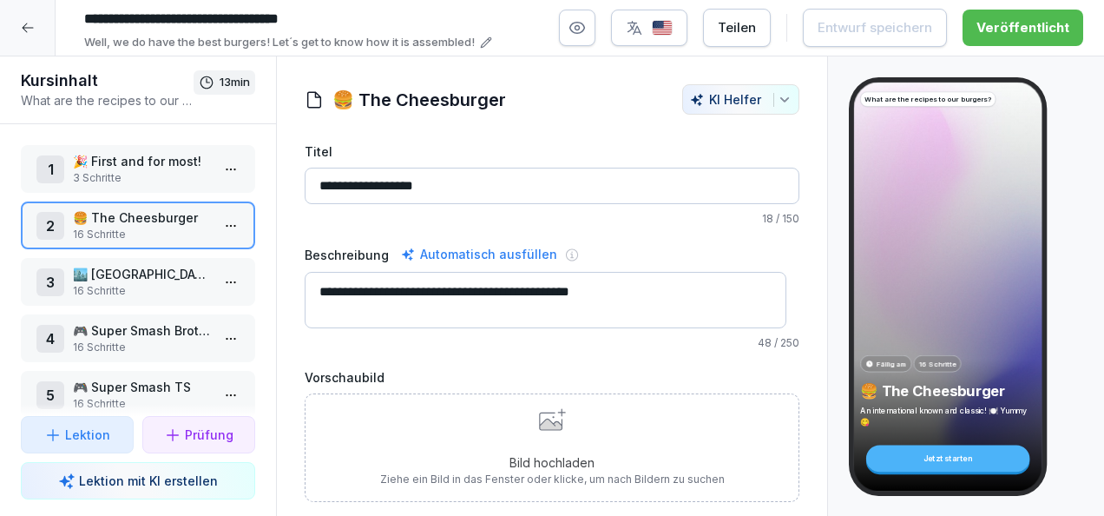
scroll to position [69, 0]
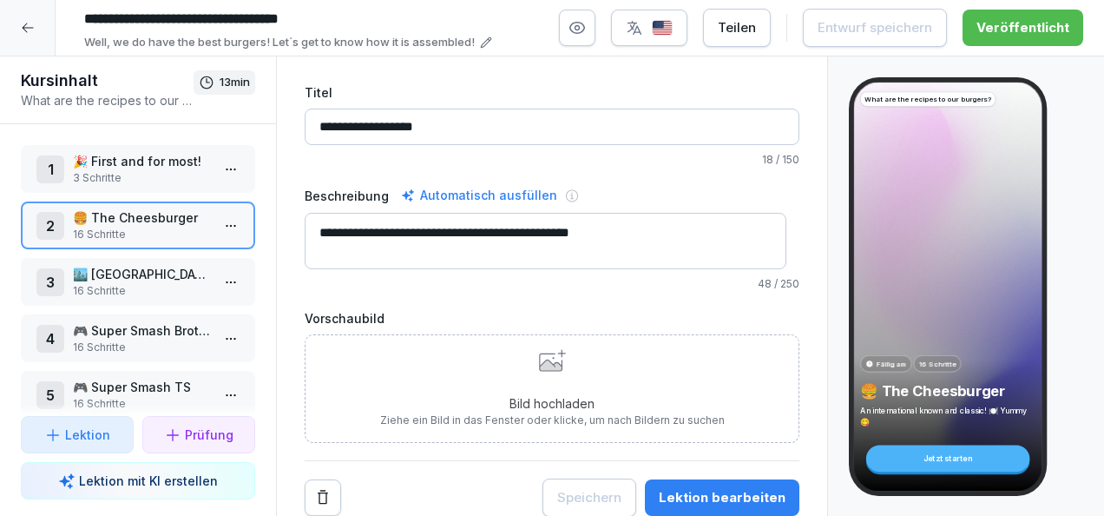
click at [214, 227] on html "**********" at bounding box center [552, 258] width 1104 height 516
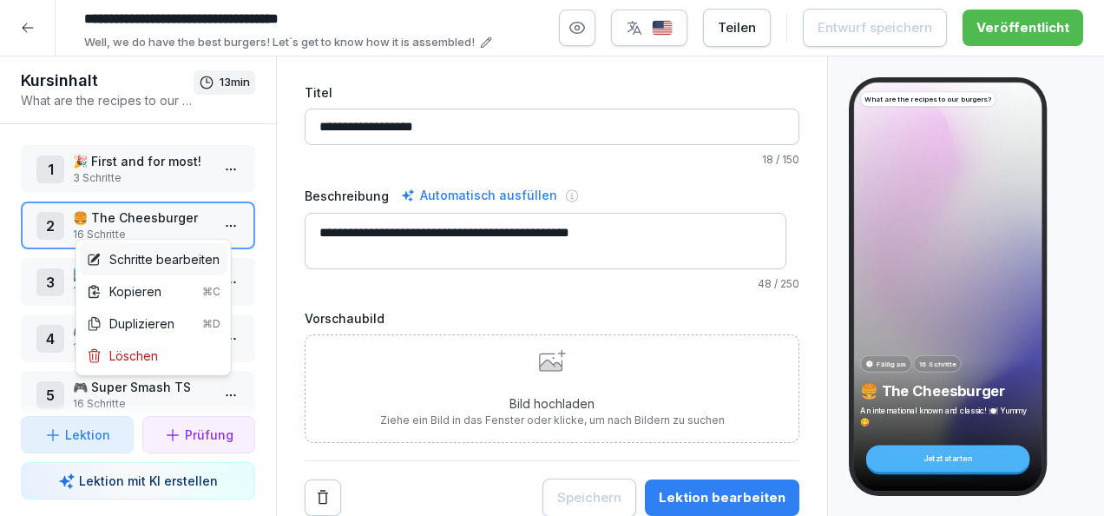
click at [181, 266] on div "Schritte bearbeiten" at bounding box center [153, 259] width 133 height 18
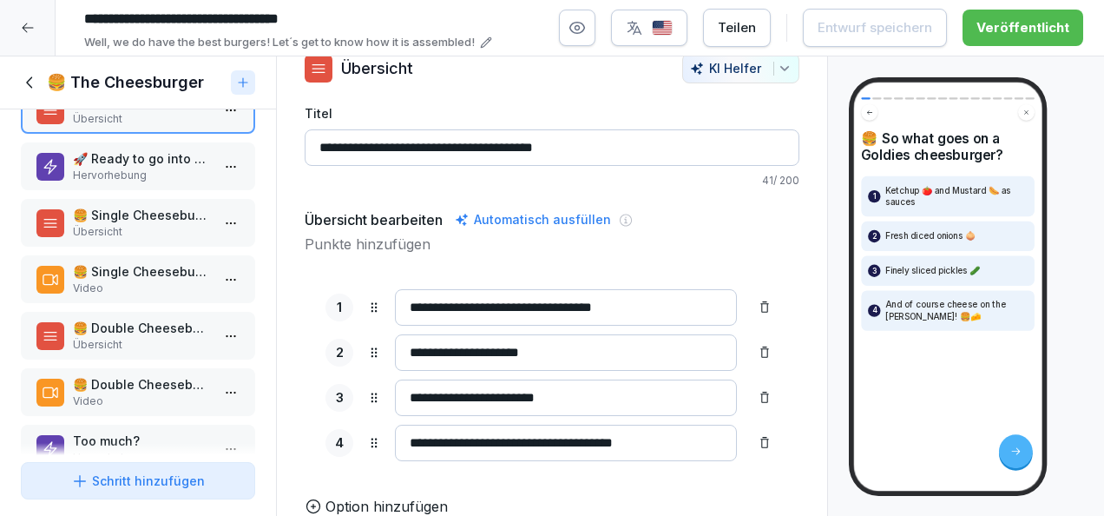
scroll to position [39, 0]
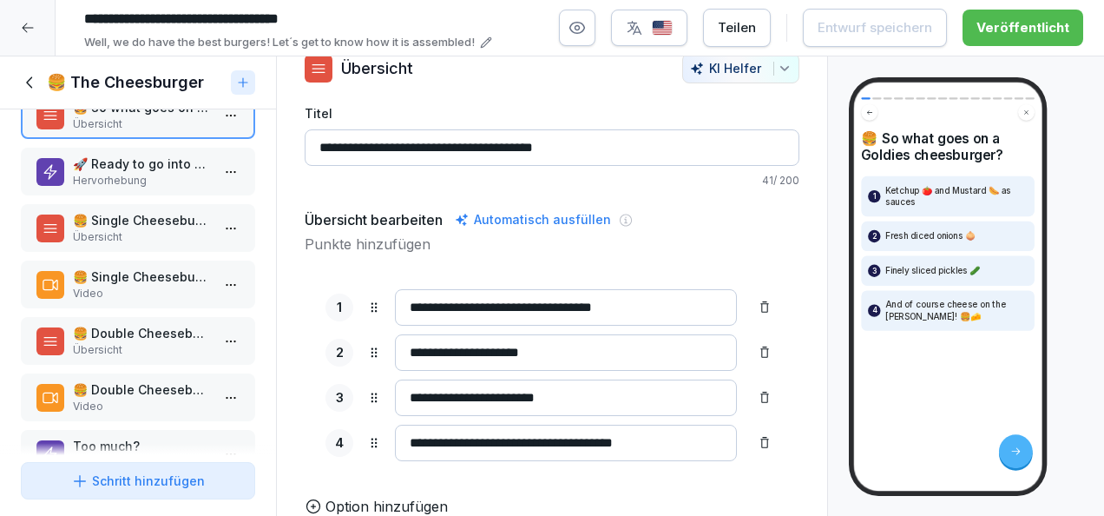
click at [142, 233] on p "Übersicht" at bounding box center [141, 237] width 137 height 16
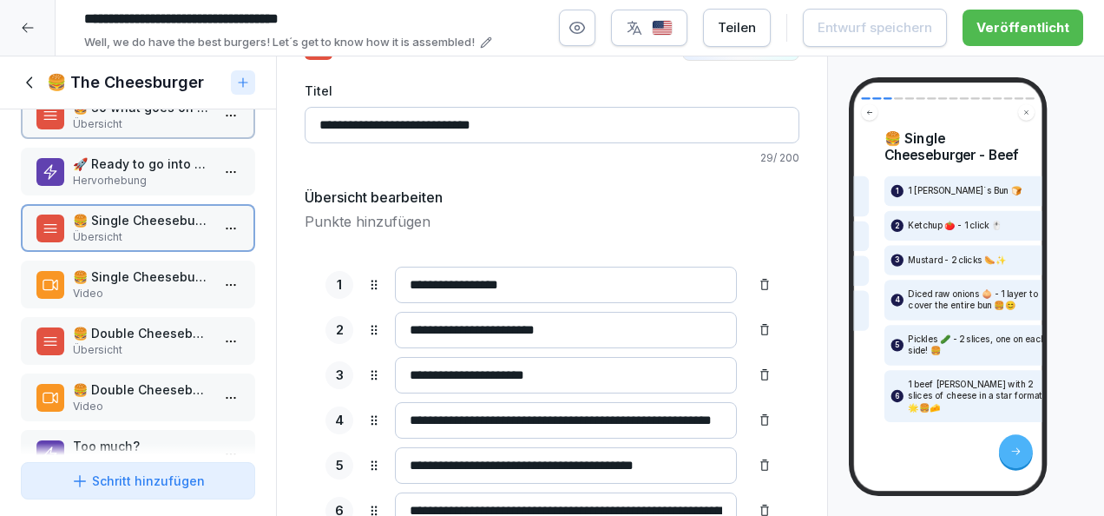
scroll to position [69, 0]
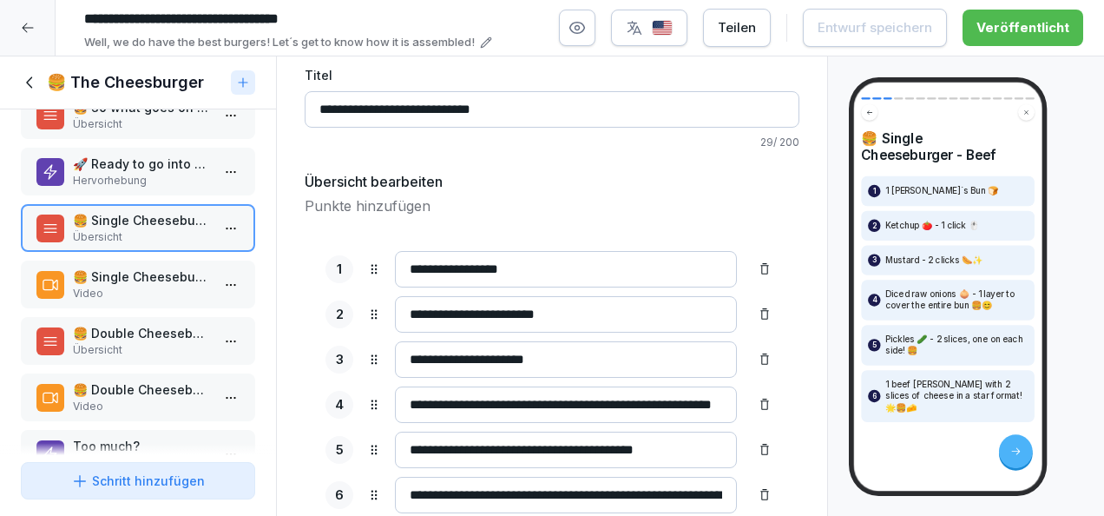
click at [145, 264] on div "🍔 Single Cheeseburger - Beef Video" at bounding box center [138, 284] width 234 height 48
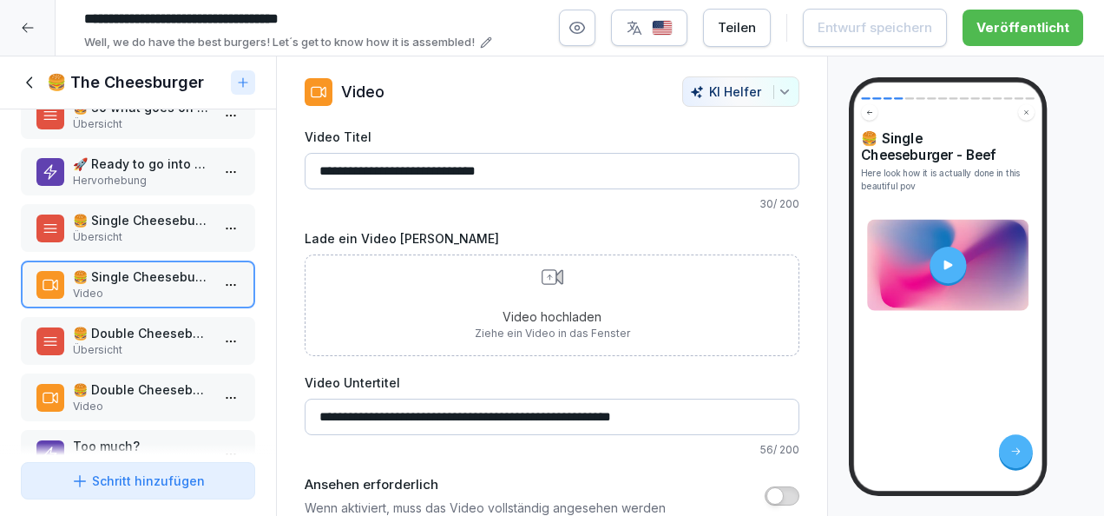
click at [154, 328] on p "🍔 Double Cheeseburger - Beef" at bounding box center [141, 333] width 137 height 18
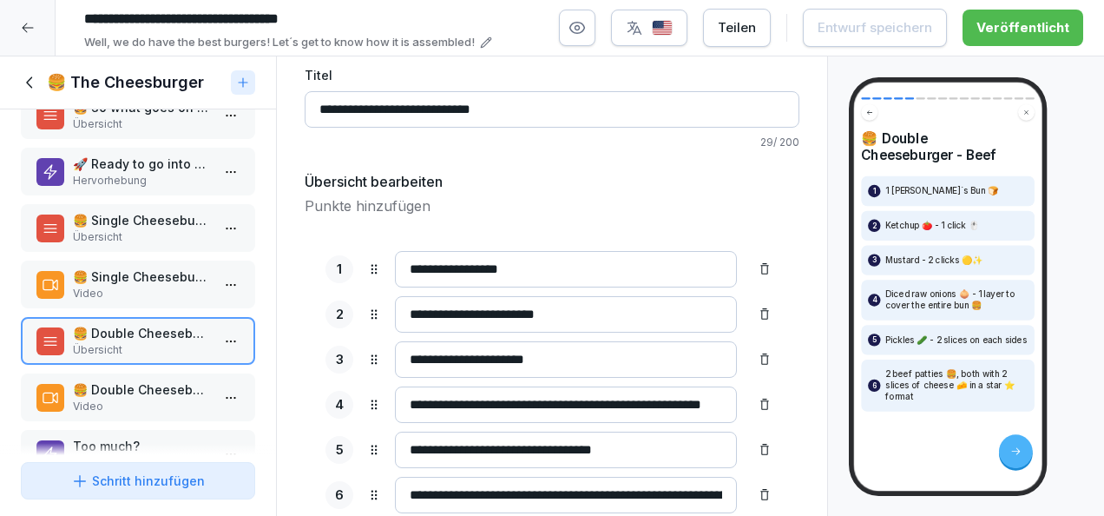
click at [161, 404] on p "Video" at bounding box center [141, 406] width 137 height 16
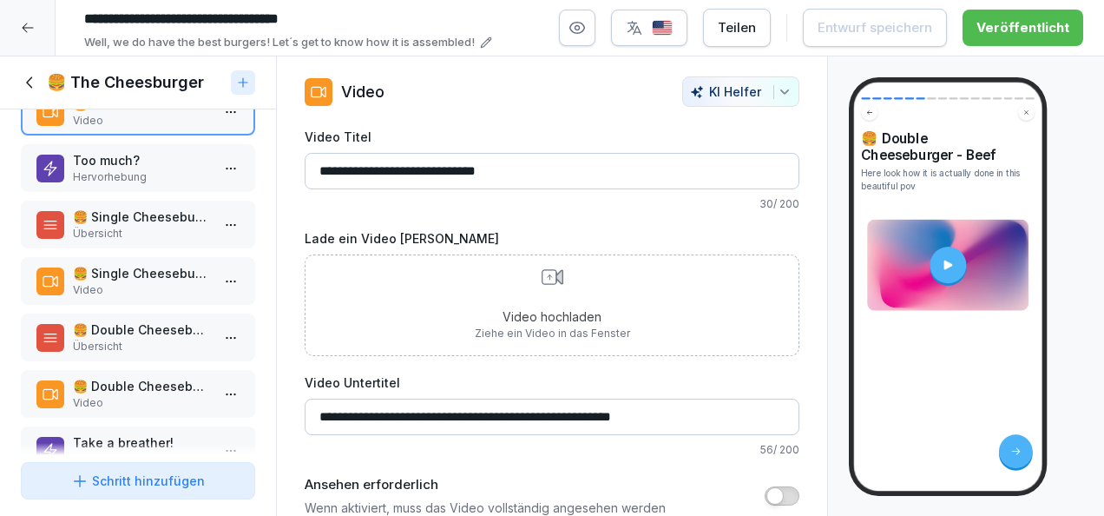
scroll to position [335, 0]
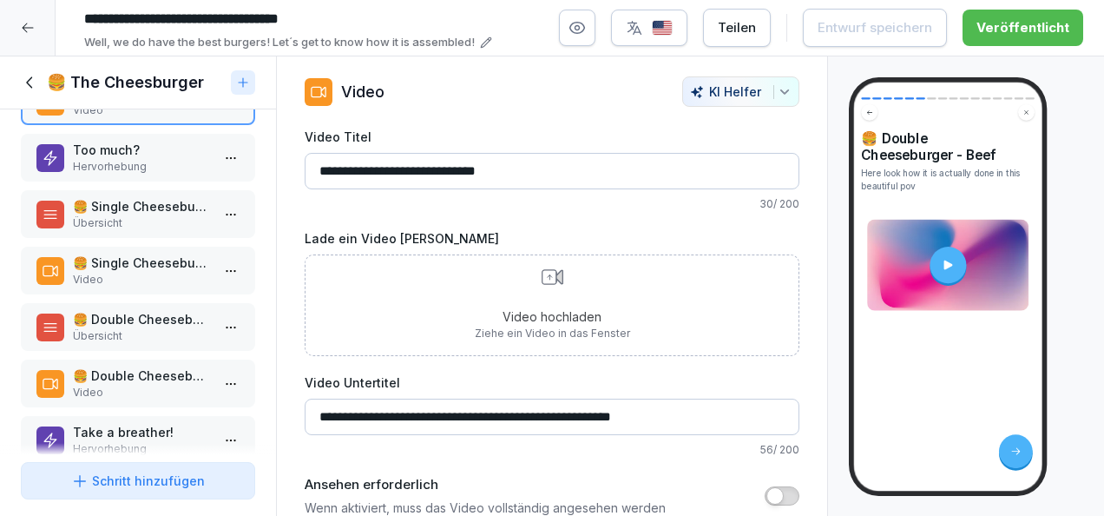
click at [144, 325] on p "🍔 Double Cheeseburger - Vegetarian" at bounding box center [141, 319] width 137 height 18
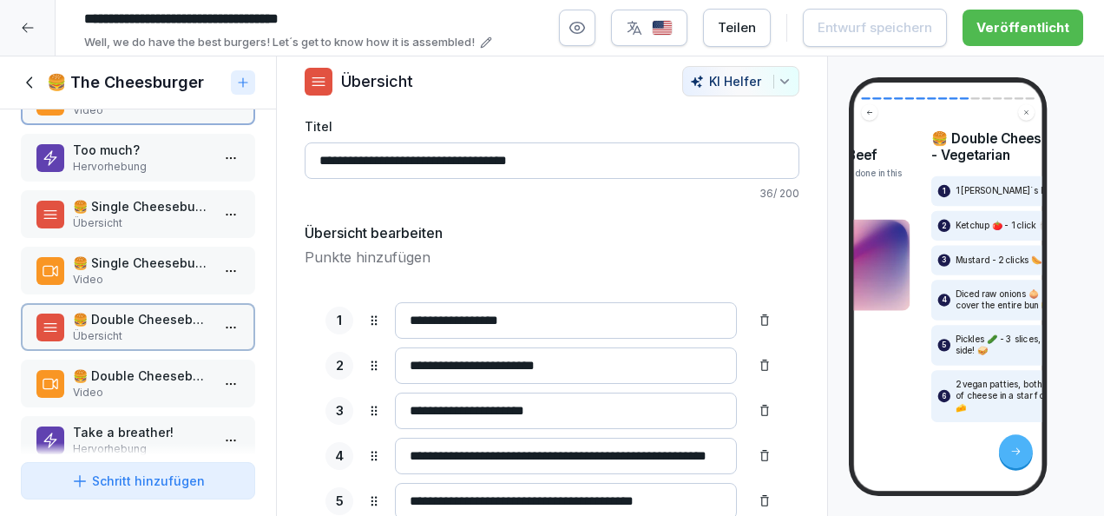
scroll to position [69, 0]
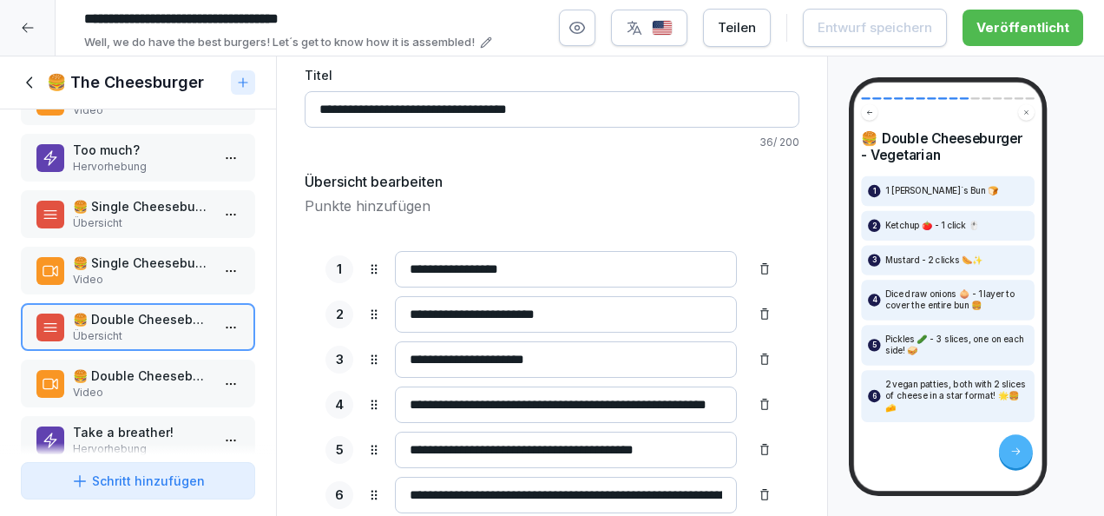
click at [155, 393] on p "Video" at bounding box center [141, 393] width 137 height 16
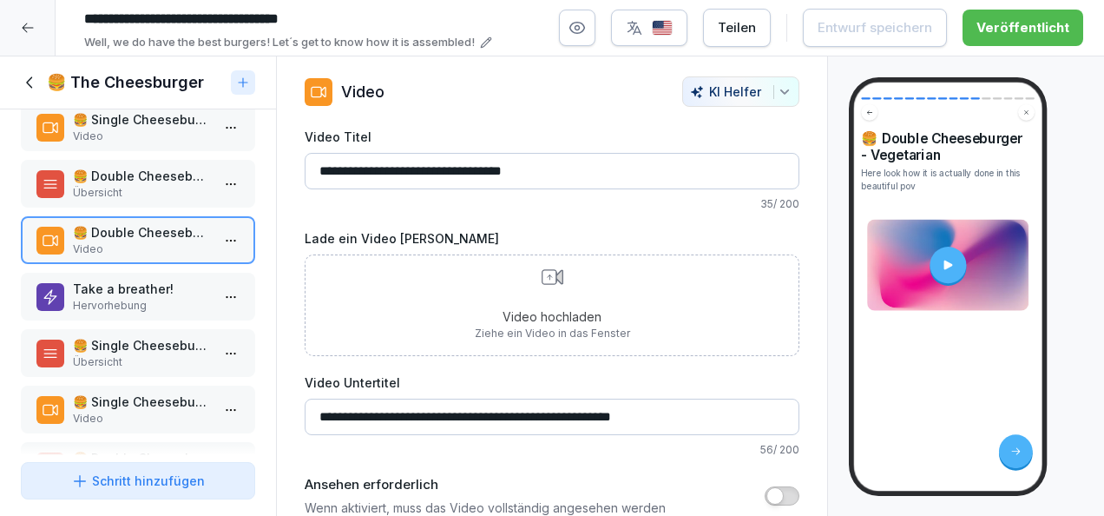
scroll to position [490, 0]
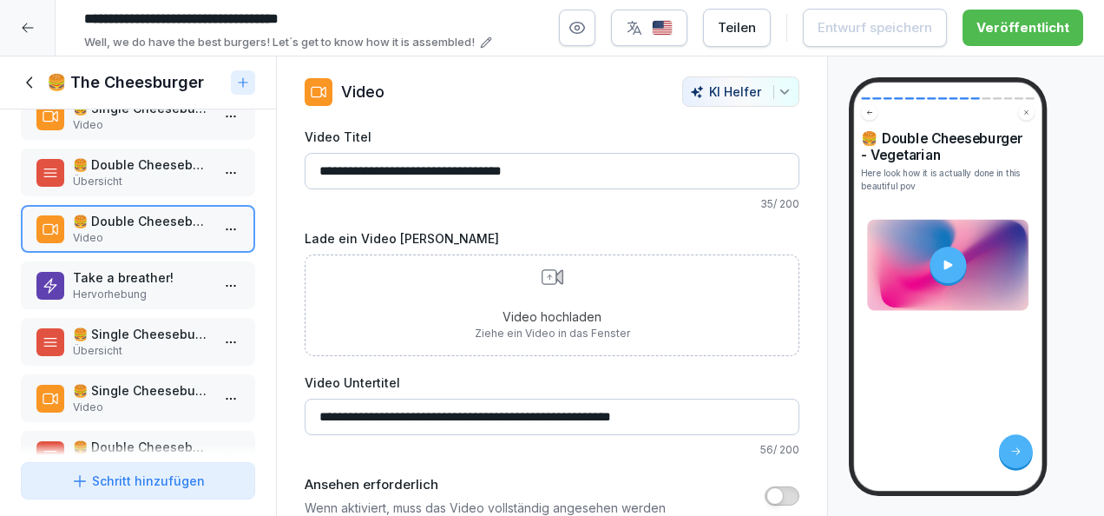
click at [133, 342] on p "🍔 Single Cheeseburger - Vegan" at bounding box center [141, 334] width 137 height 18
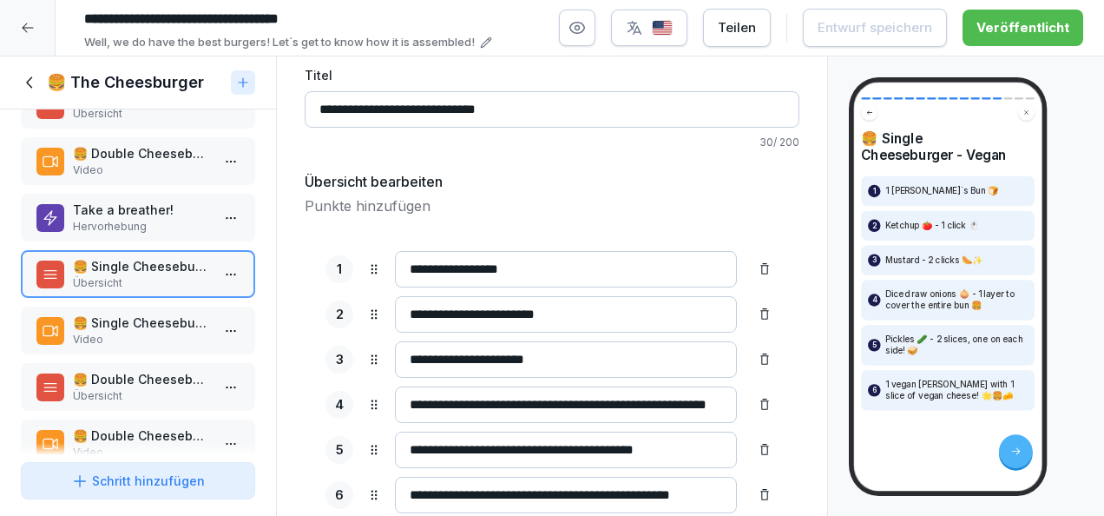
scroll to position [558, 0]
click at [21, 80] on icon at bounding box center [30, 82] width 19 height 19
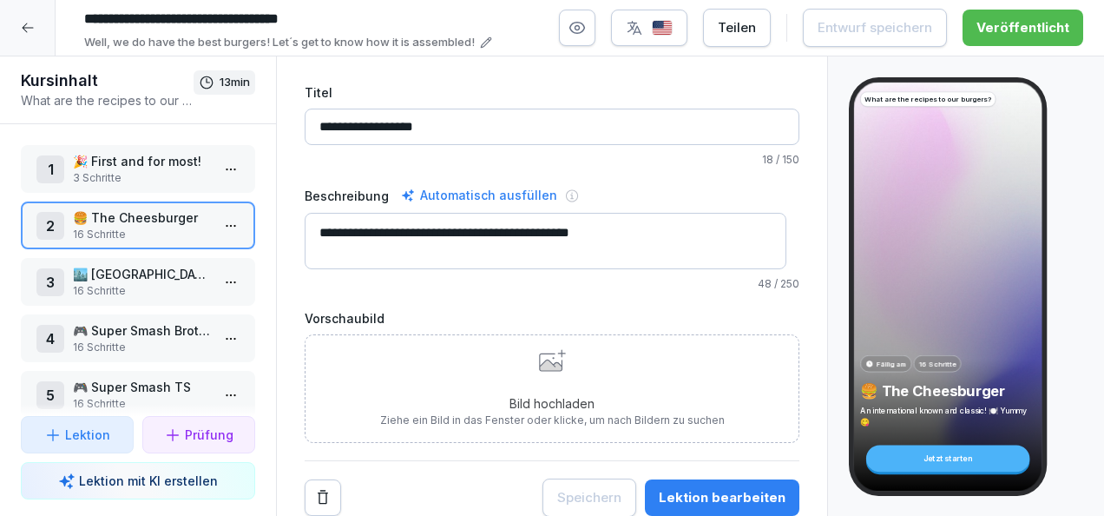
click at [161, 329] on p "🎮 Super Smash Brother" at bounding box center [141, 330] width 137 height 18
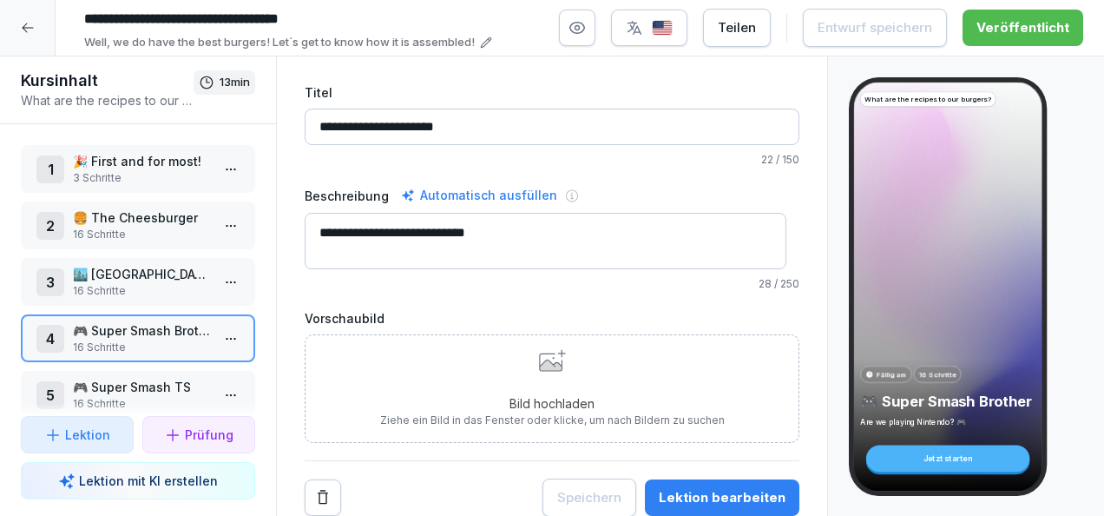
scroll to position [91, 0]
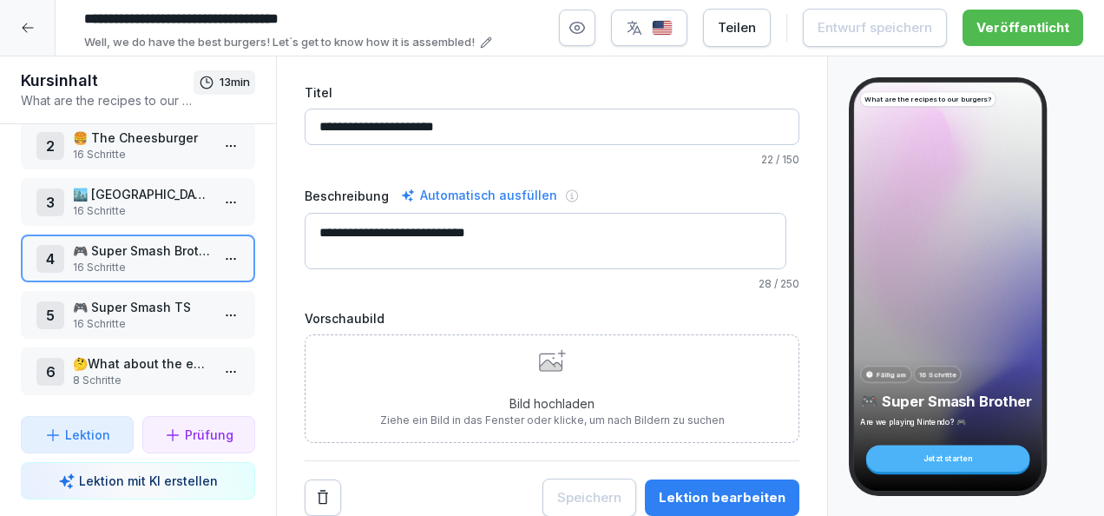
click at [224, 246] on html "**********" at bounding box center [552, 258] width 1104 height 516
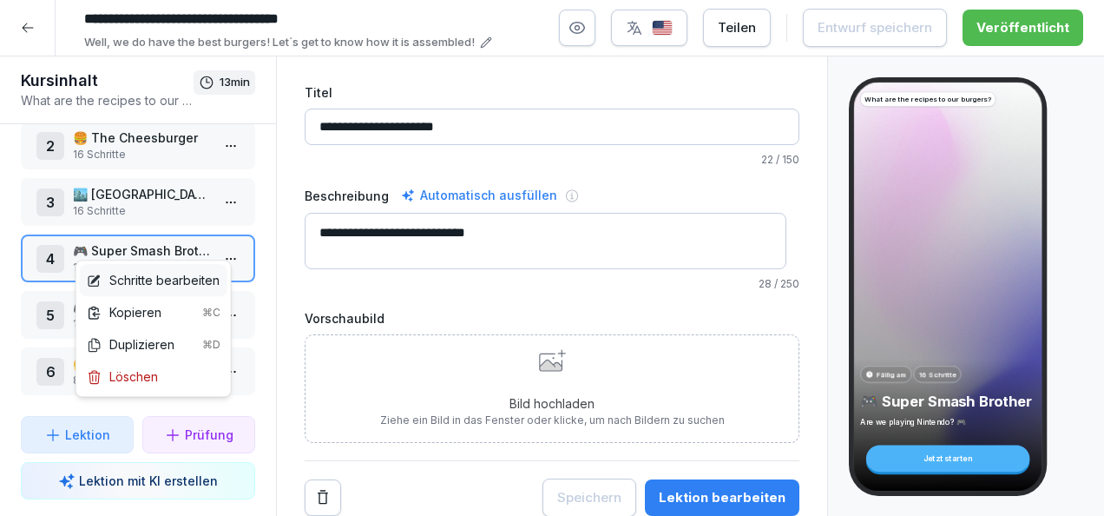
click at [168, 281] on div "Schritte bearbeiten" at bounding box center [153, 280] width 133 height 18
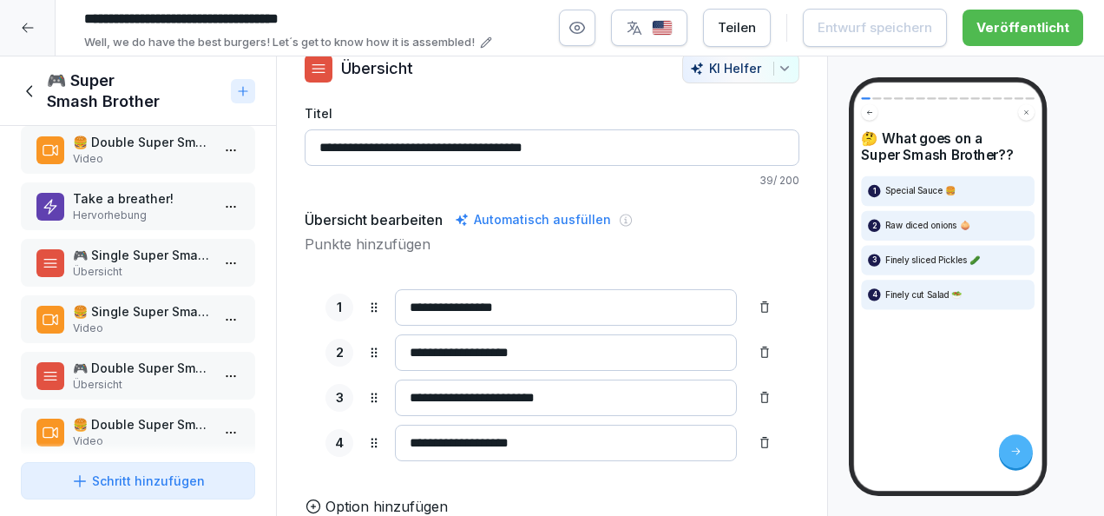
scroll to position [587, 0]
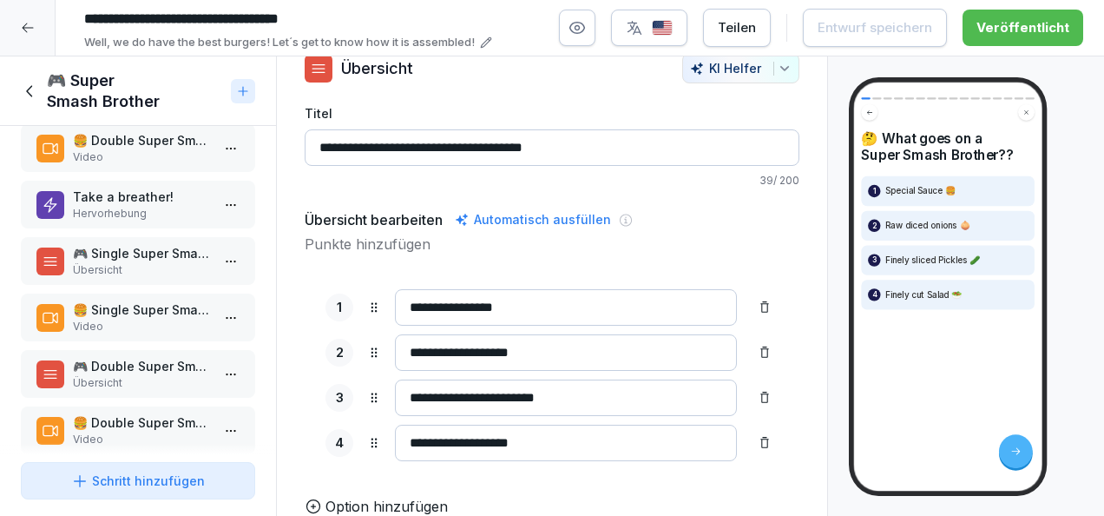
click at [152, 429] on p "🍔 Double Super Smash brother - Vegan" at bounding box center [141, 422] width 137 height 18
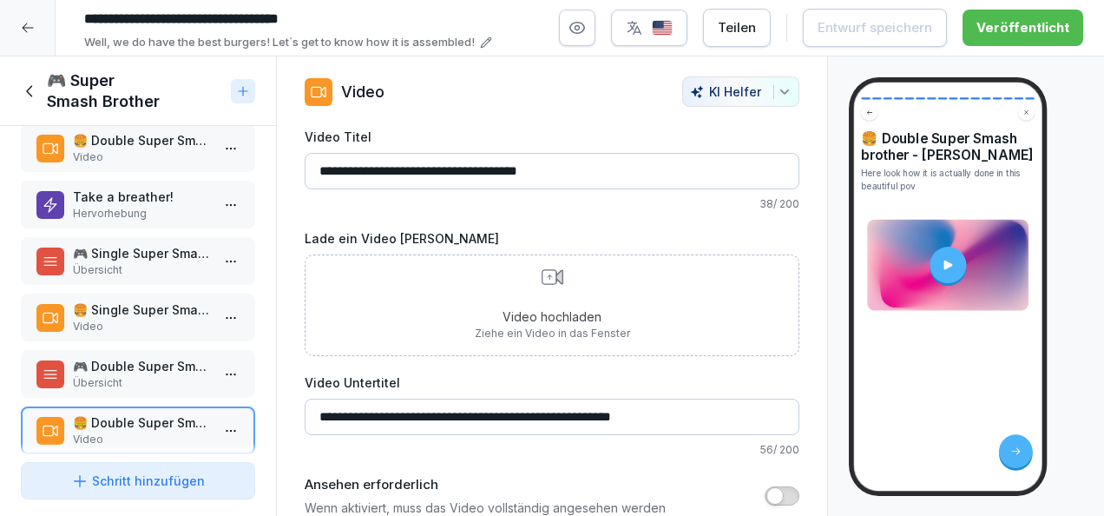
scroll to position [619, 0]
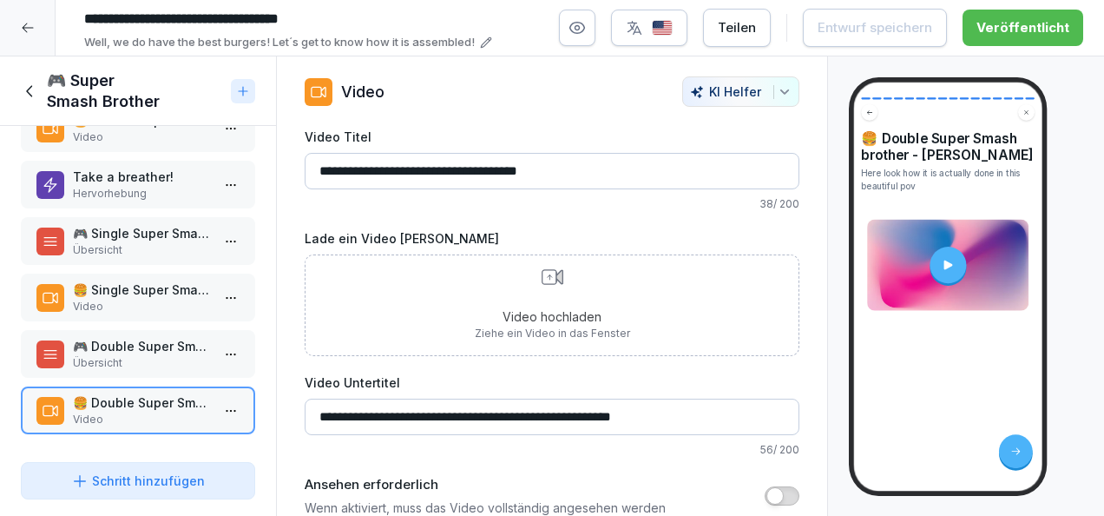
click at [130, 355] on p "Übersicht" at bounding box center [141, 363] width 137 height 16
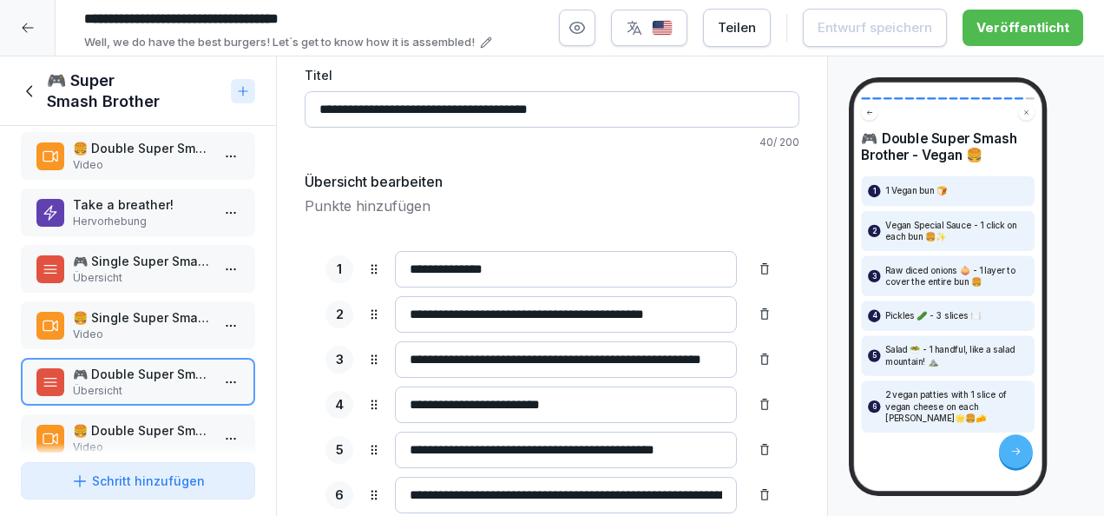
scroll to position [578, 0]
click at [121, 277] on p "Übersicht" at bounding box center [141, 279] width 137 height 16
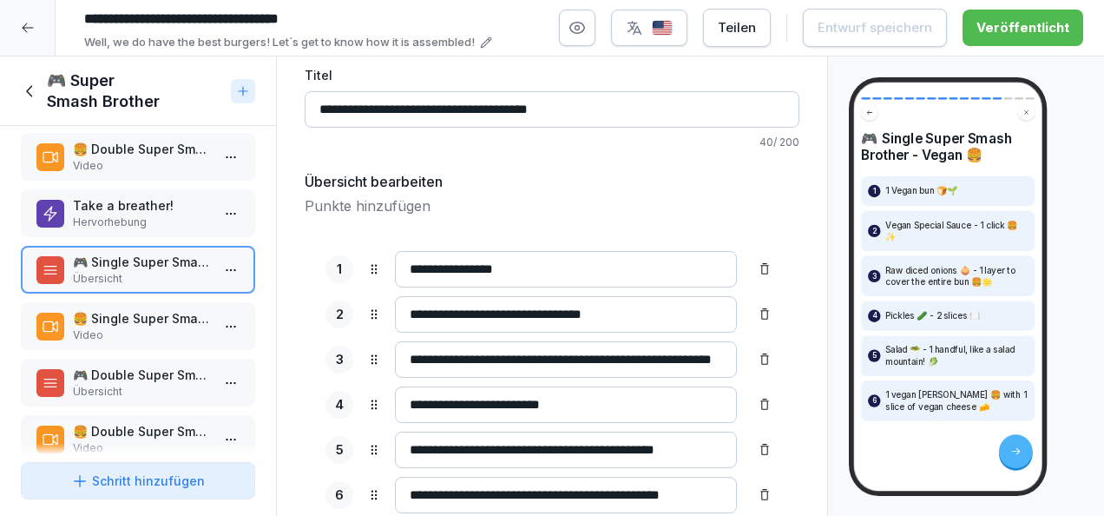
click at [224, 273] on html "**********" at bounding box center [552, 258] width 1104 height 516
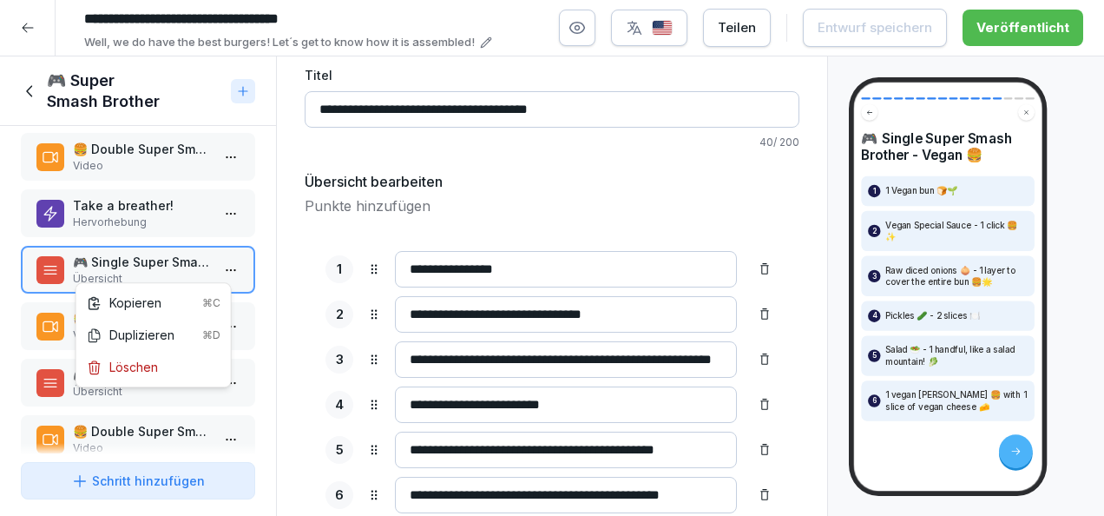
click at [209, 264] on html "**********" at bounding box center [552, 258] width 1104 height 516
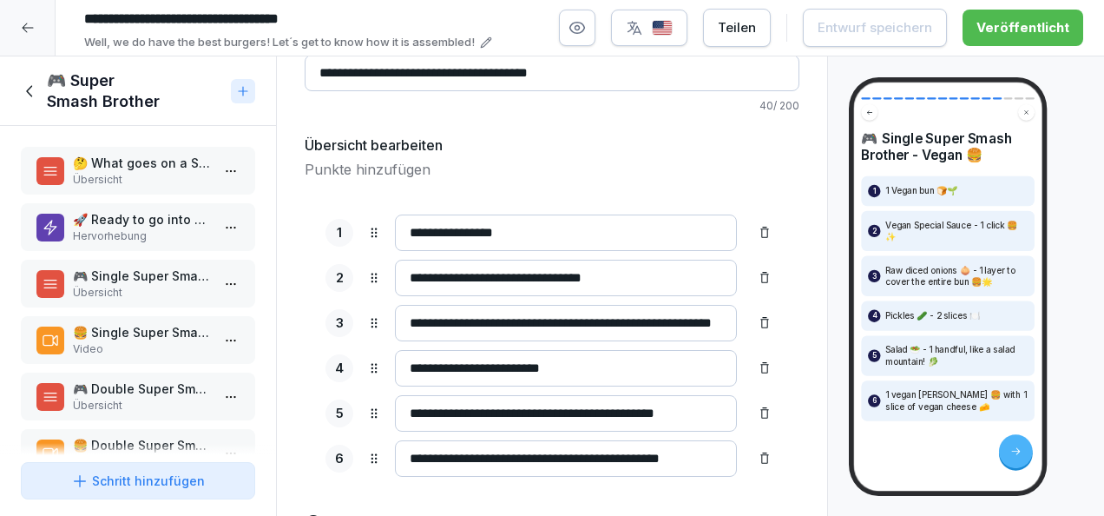
click at [106, 174] on p "Übersicht" at bounding box center [141, 180] width 137 height 16
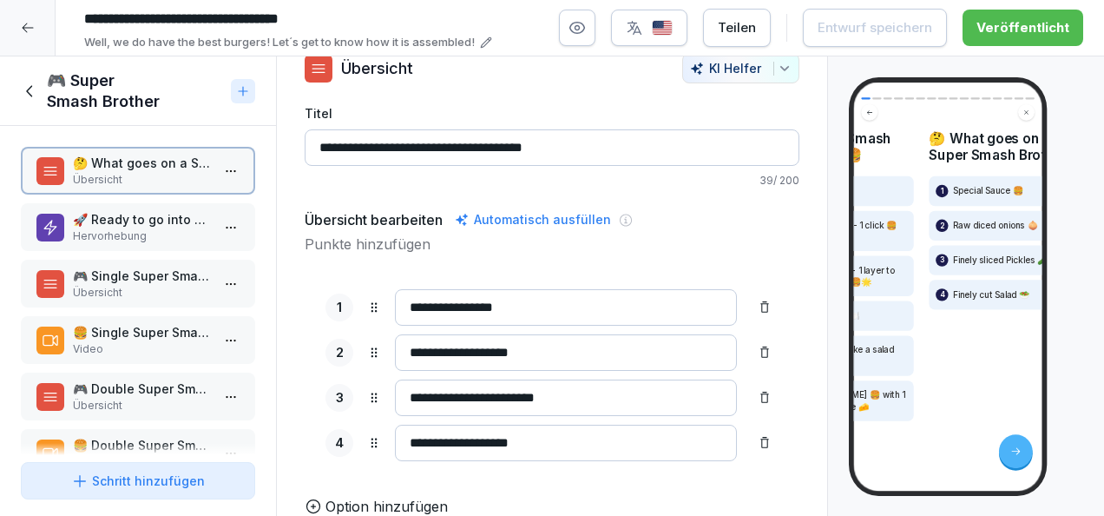
scroll to position [54, 0]
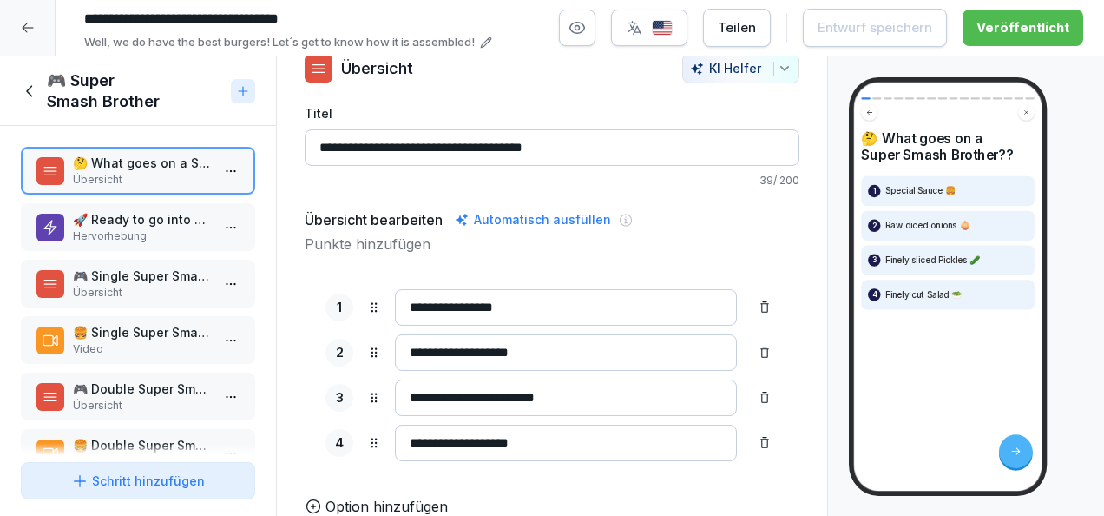
click at [27, 95] on icon at bounding box center [30, 91] width 19 height 19
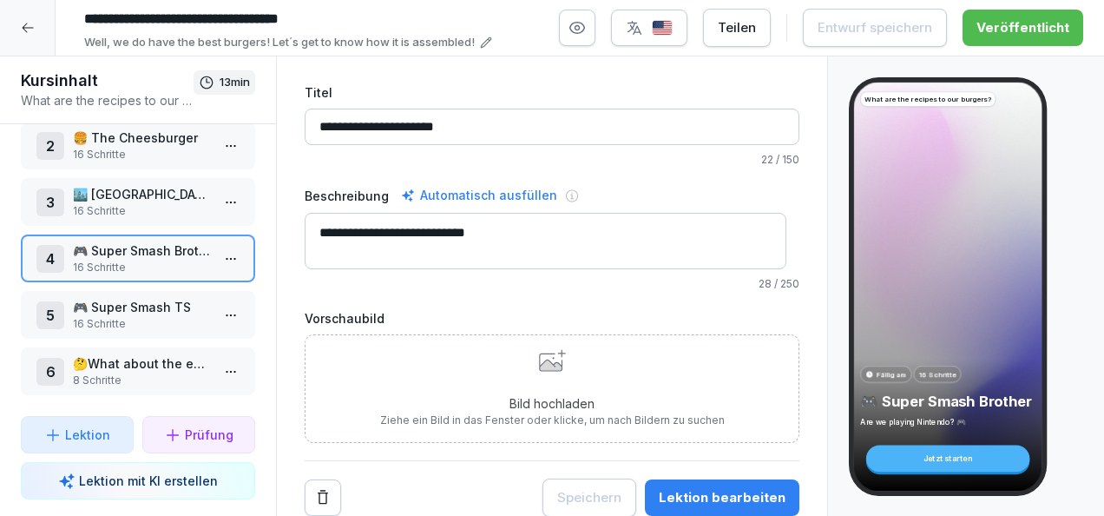
scroll to position [21, 0]
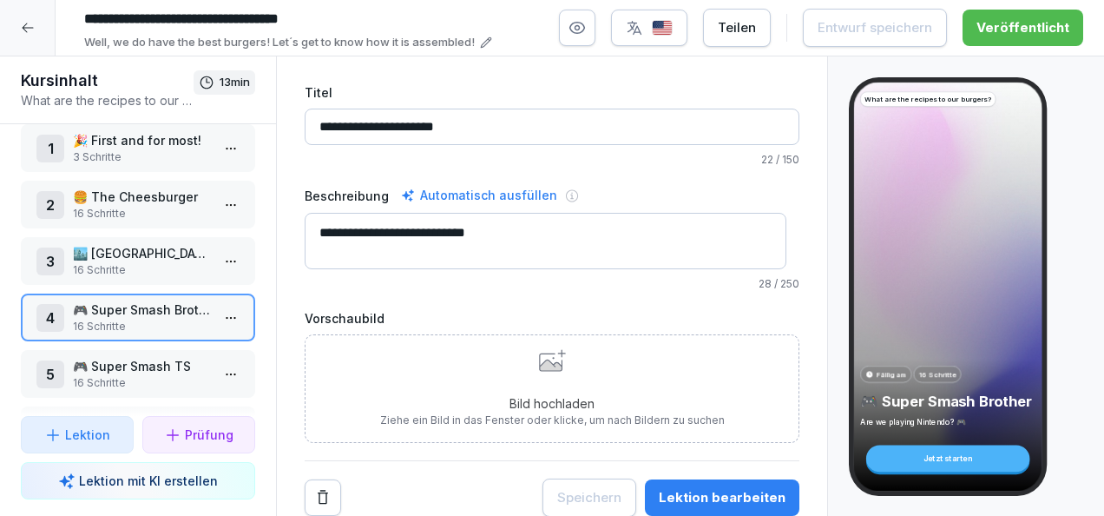
click at [118, 271] on p "16 Schritte" at bounding box center [141, 270] width 137 height 16
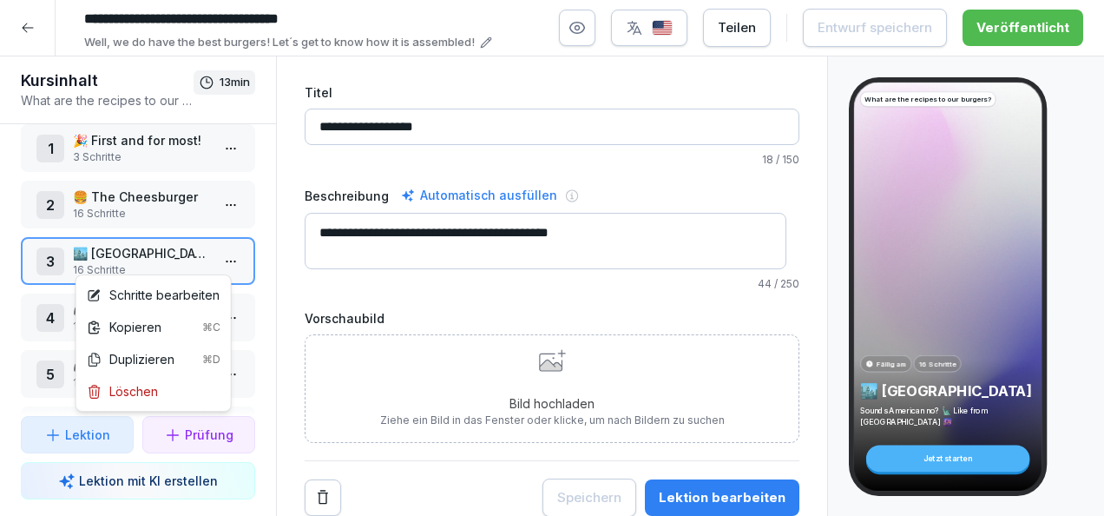
click at [219, 260] on html "**********" at bounding box center [552, 258] width 1104 height 516
click at [168, 295] on div "Schritte bearbeiten" at bounding box center [153, 295] width 133 height 18
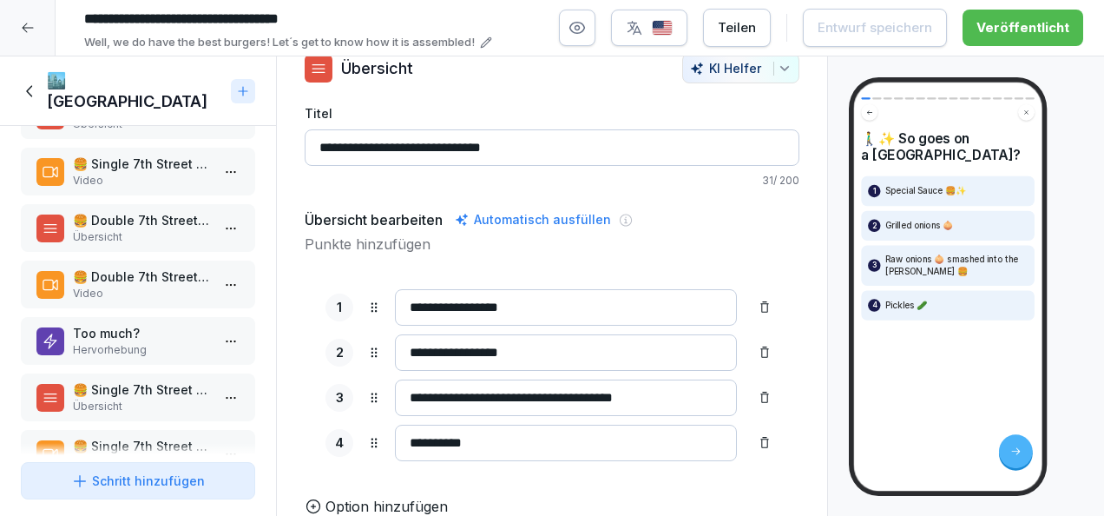
scroll to position [170, 0]
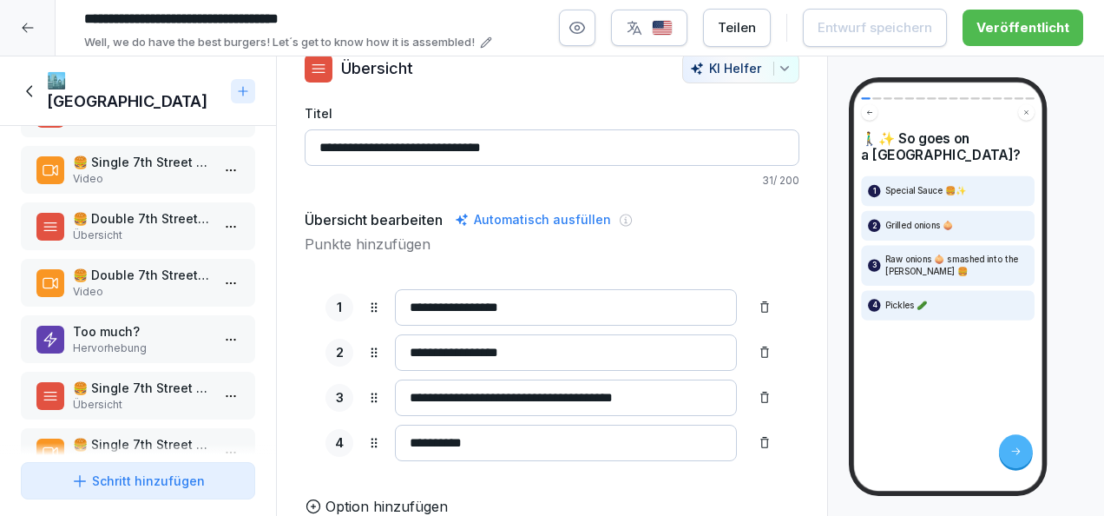
click at [166, 266] on p "🍔 Double 7th Street - Beef" at bounding box center [141, 275] width 137 height 18
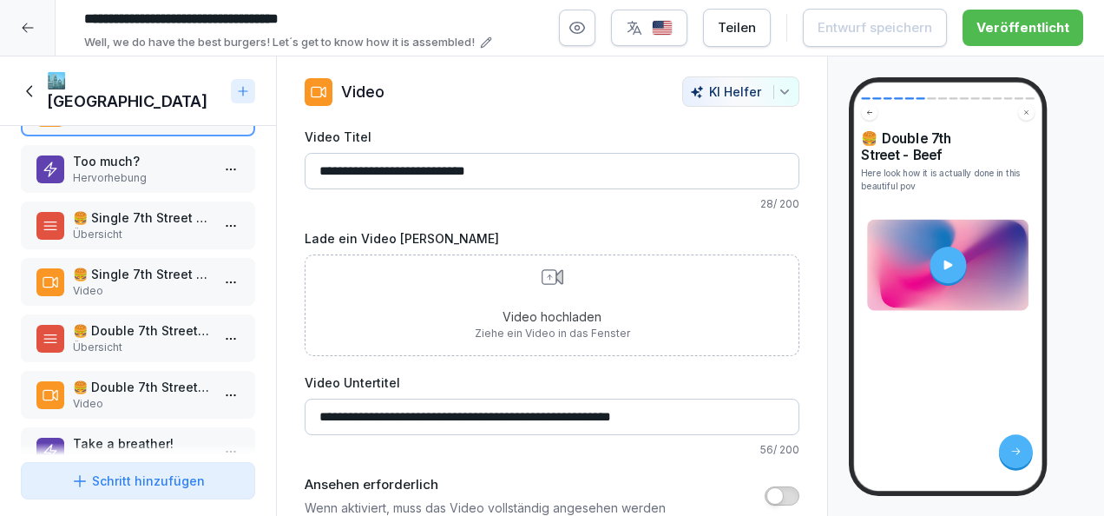
scroll to position [343, 0]
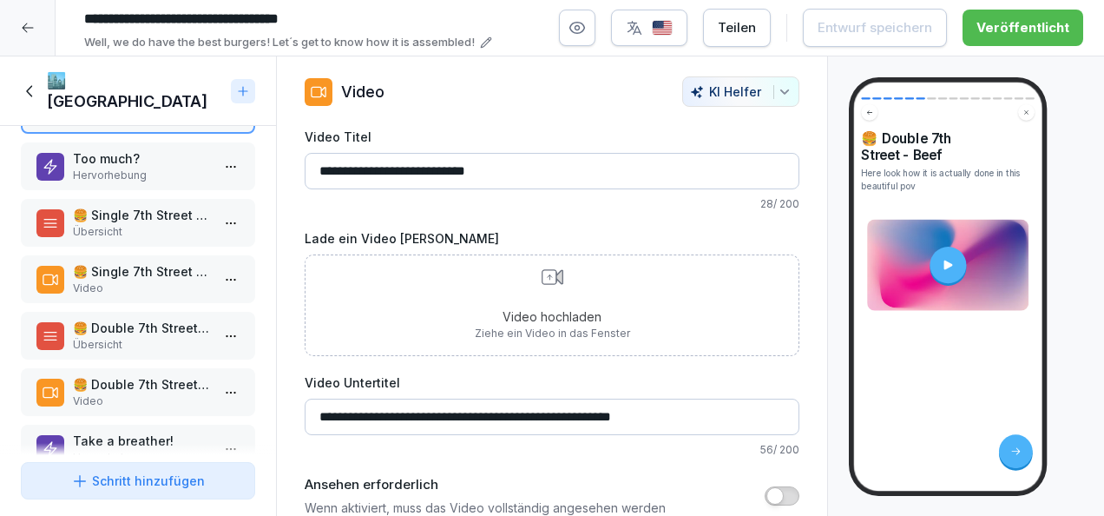
click at [154, 280] on p "Video" at bounding box center [141, 288] width 137 height 16
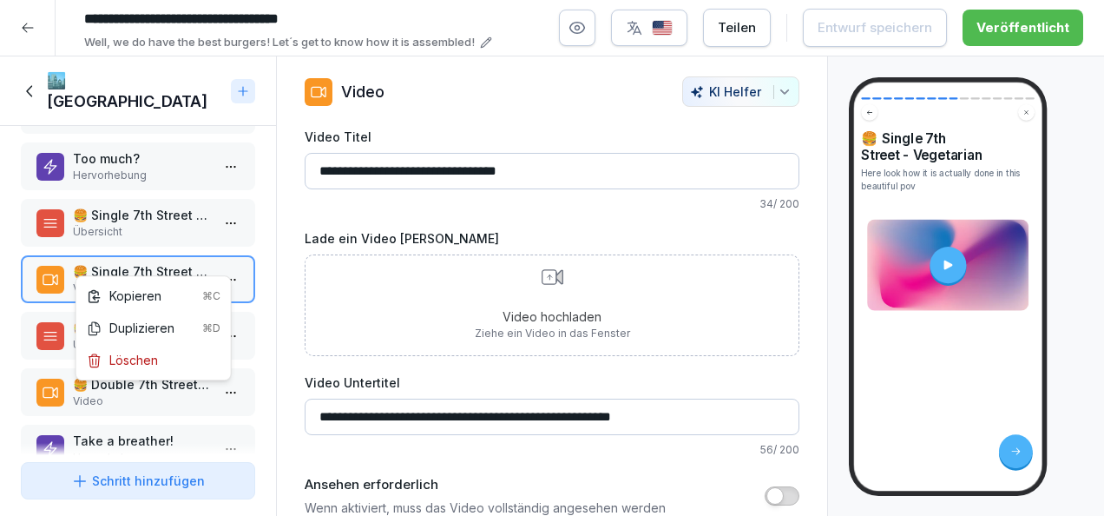
click at [223, 266] on html "**********" at bounding box center [552, 258] width 1104 height 516
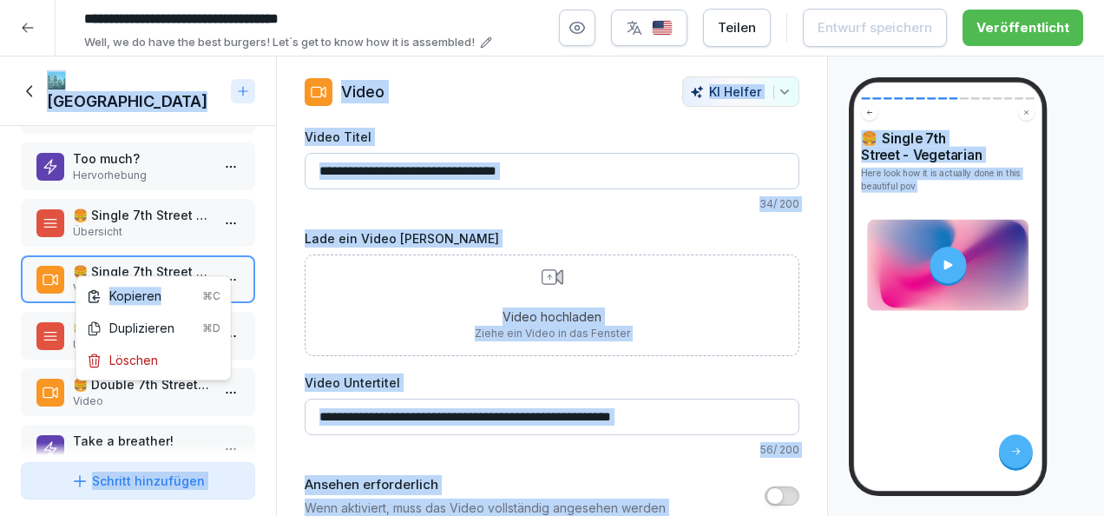
drag, startPoint x: 168, startPoint y: 294, endPoint x: 245, endPoint y: 244, distance: 92.2
click at [245, 244] on html "**********" at bounding box center [552, 258] width 1104 height 516
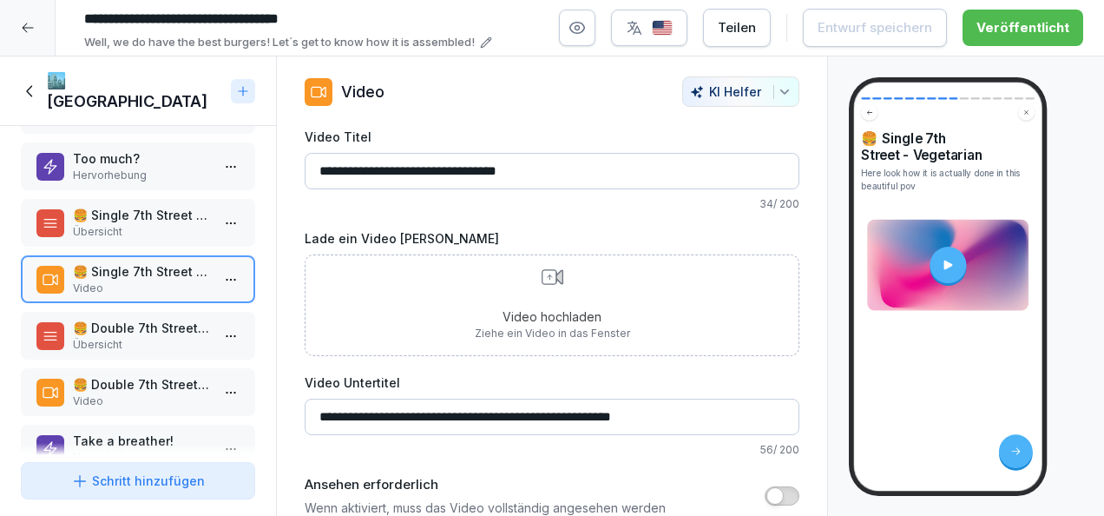
click at [128, 280] on p "Video" at bounding box center [141, 288] width 137 height 16
click at [179, 206] on p "🍔 Single 7th Street - Vegetarian" at bounding box center [141, 215] width 137 height 18
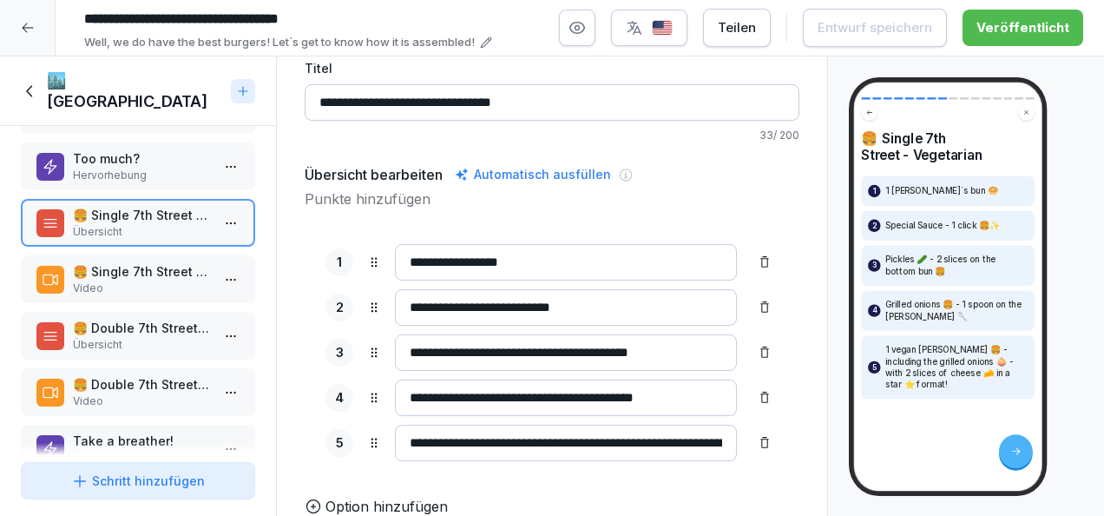
scroll to position [357, 0]
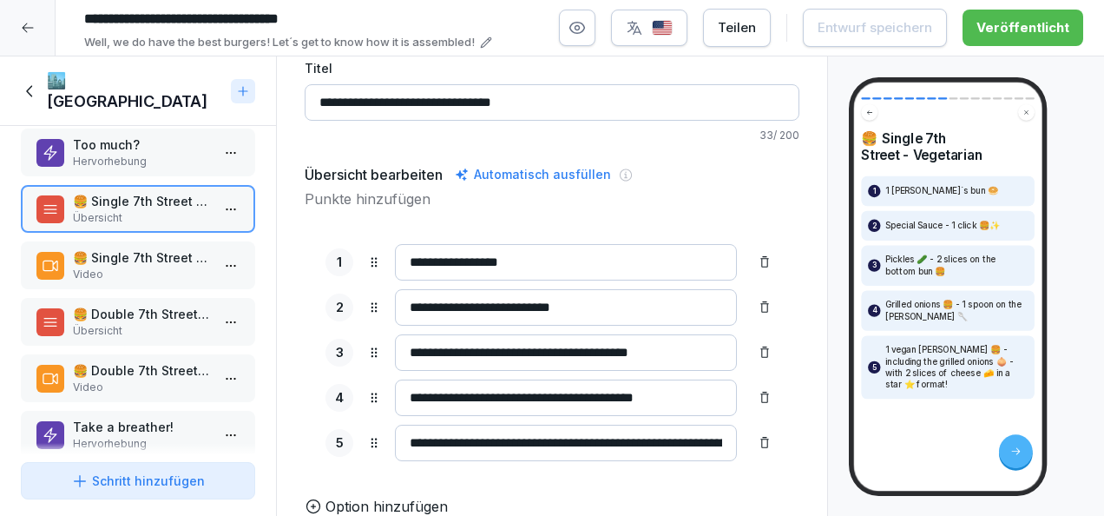
click at [128, 266] on p "Video" at bounding box center [141, 274] width 137 height 16
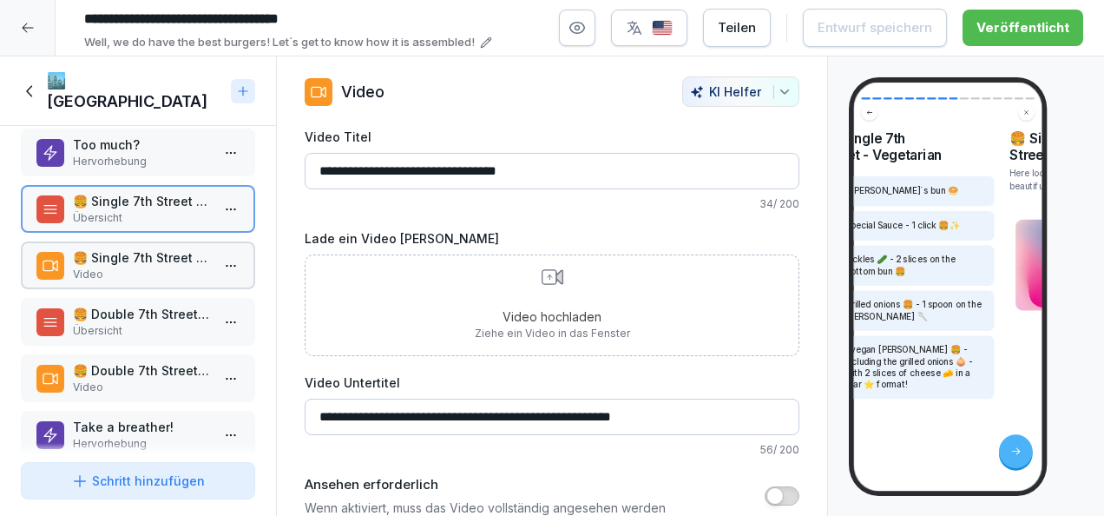
scroll to position [18, 0]
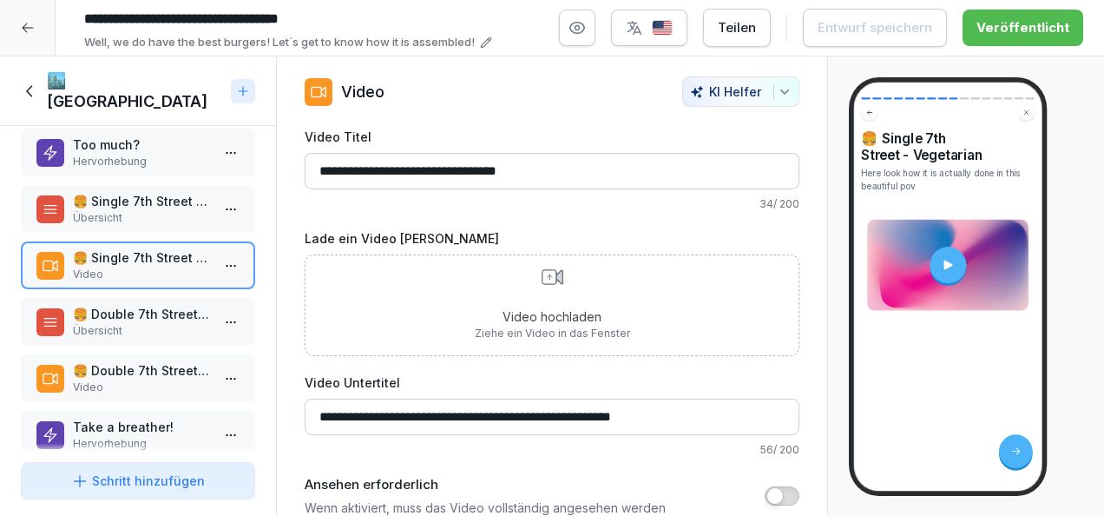
click at [950, 269] on icon at bounding box center [947, 264] width 13 height 13
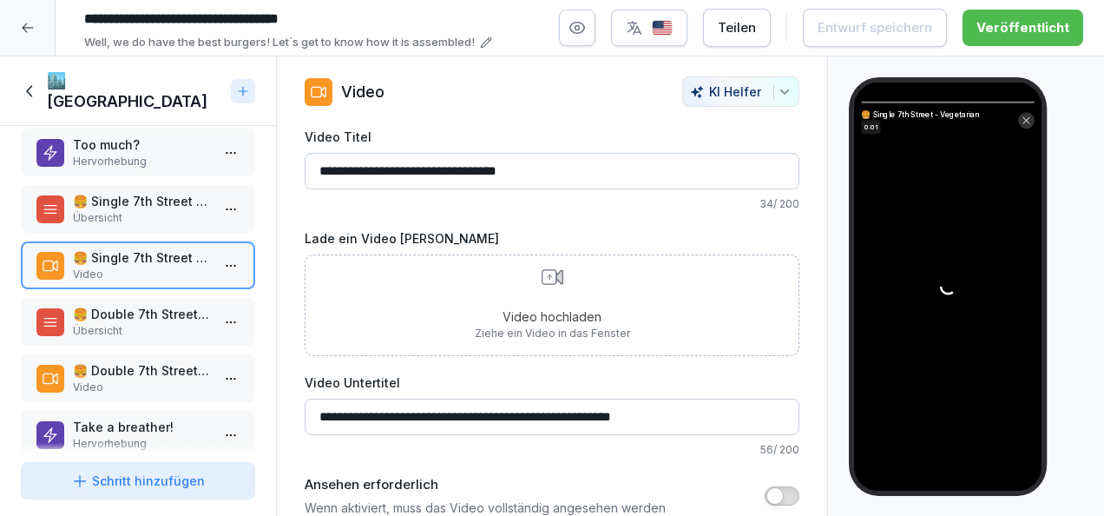
scroll to position [0, 0]
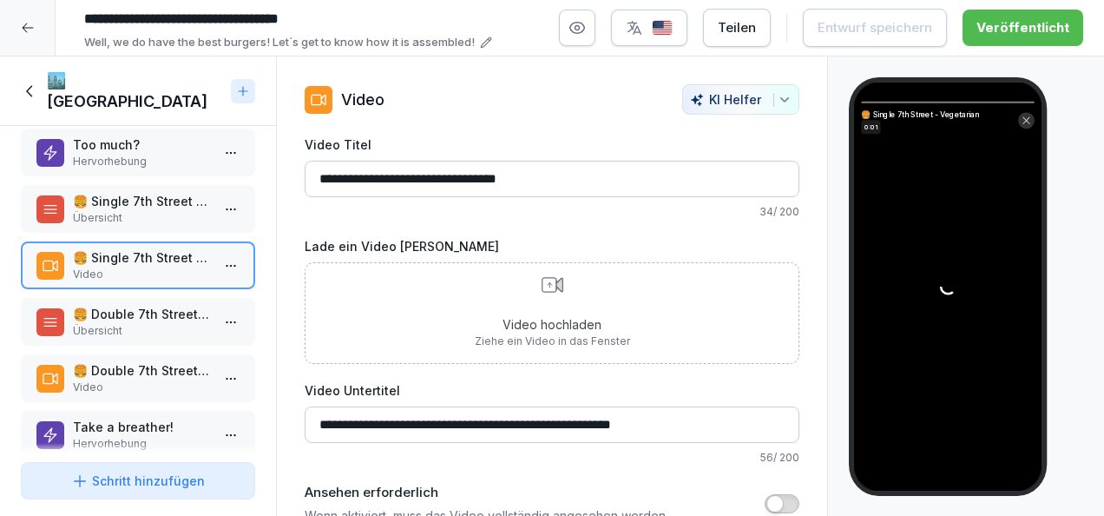
click at [131, 325] on div "🍔 Double 7th Street - Vegetarian Übersicht" at bounding box center [138, 322] width 234 height 48
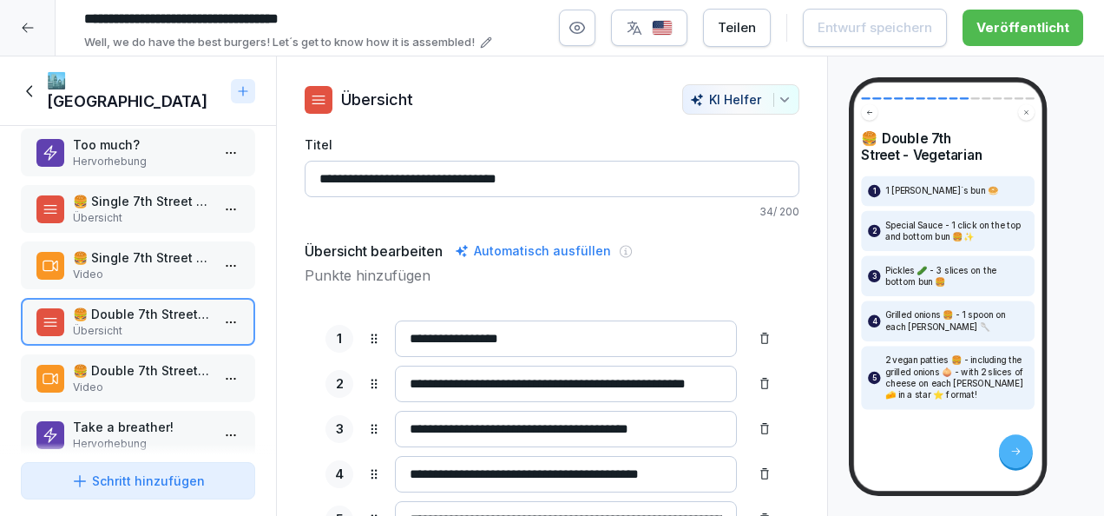
click at [139, 354] on div "🍔 Double 7th Street - Vegetarian Video" at bounding box center [138, 378] width 234 height 48
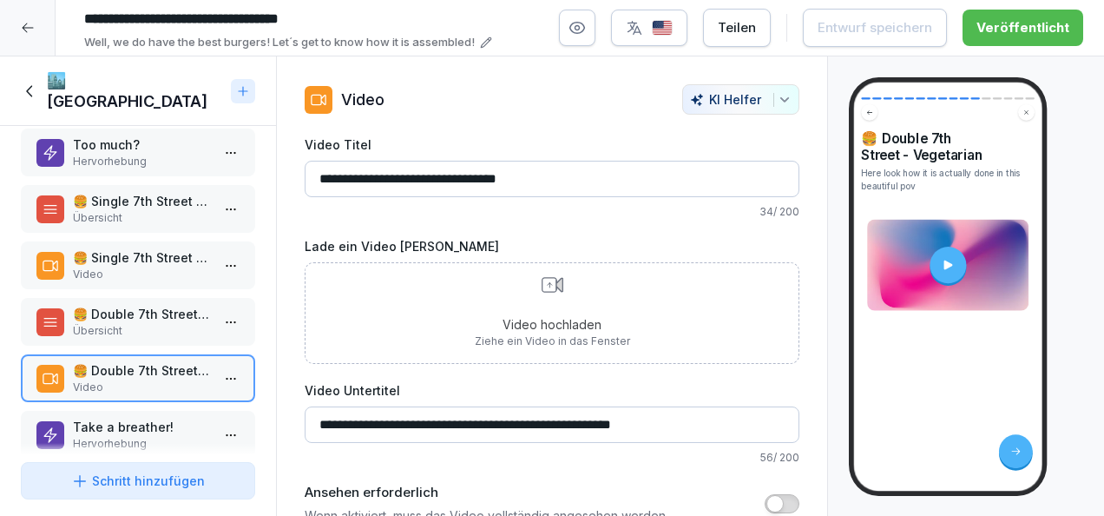
click at [141, 323] on p "Übersicht" at bounding box center [141, 331] width 137 height 16
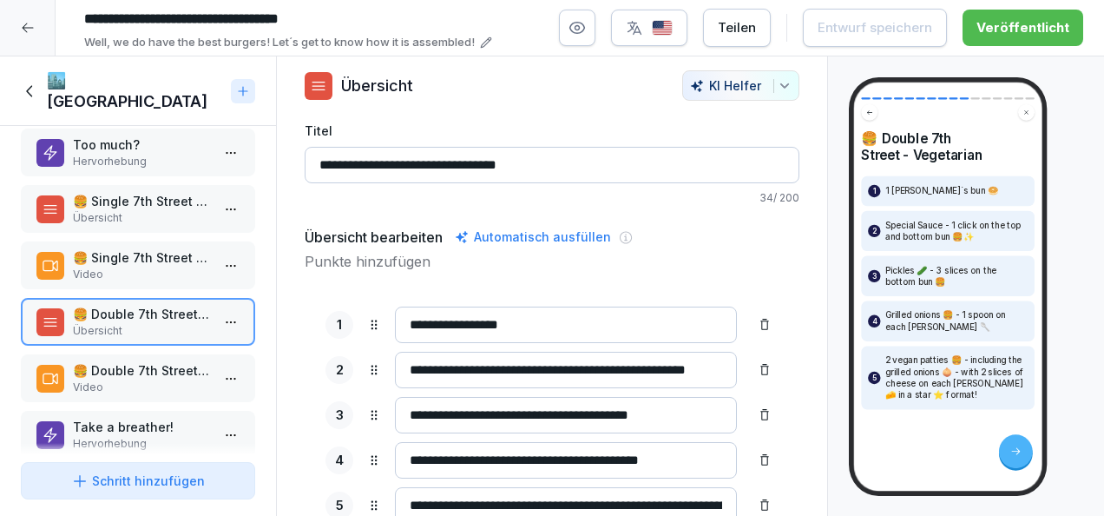
scroll to position [13, 0]
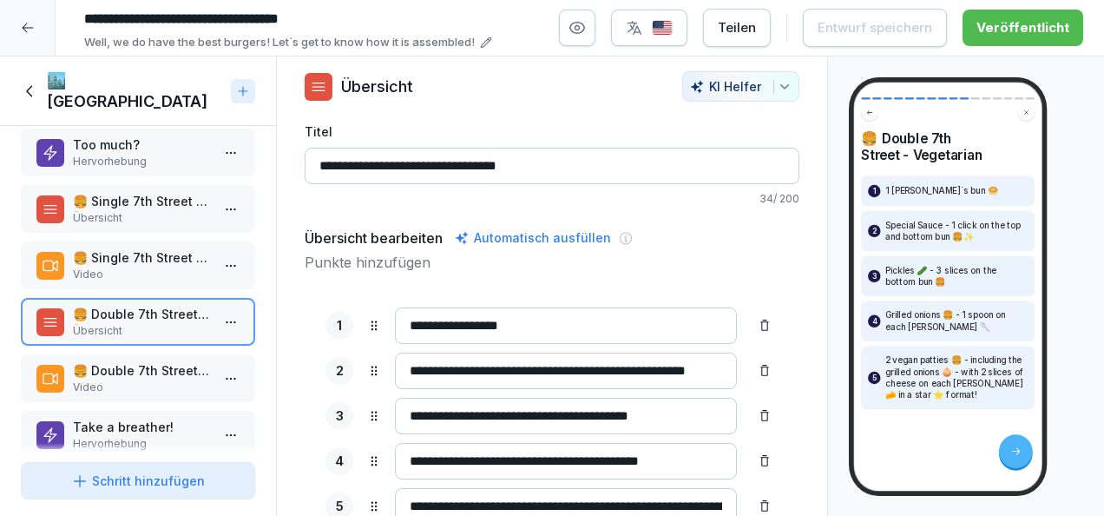
click at [39, 25] on div at bounding box center [28, 28] width 56 height 56
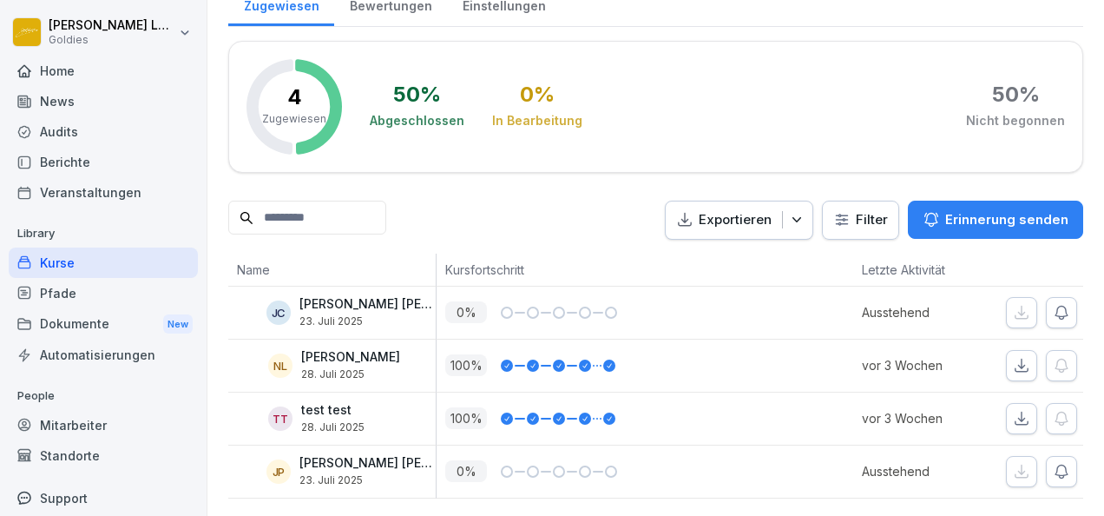
scroll to position [227, 0]
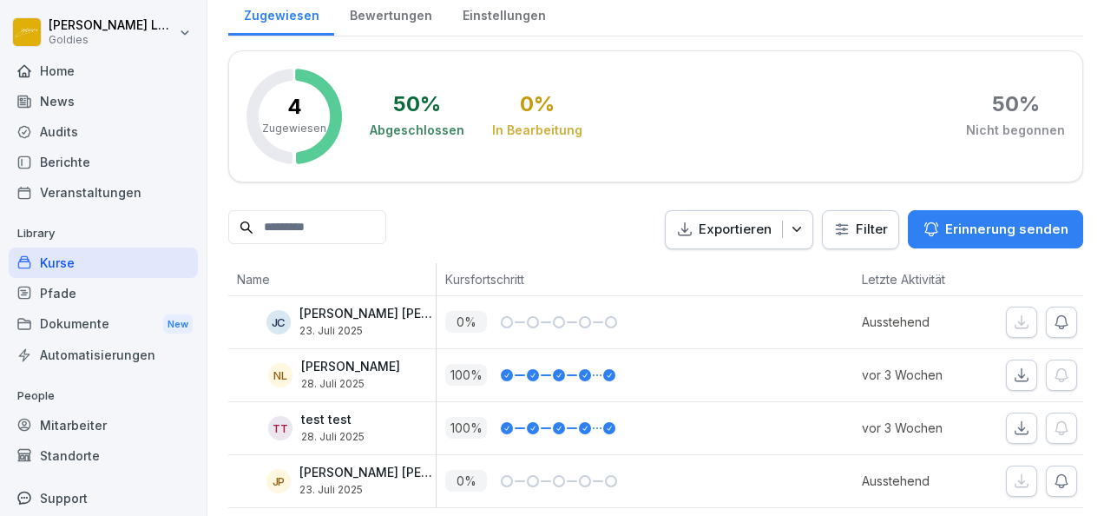
click at [83, 262] on div "Kurse" at bounding box center [103, 262] width 189 height 30
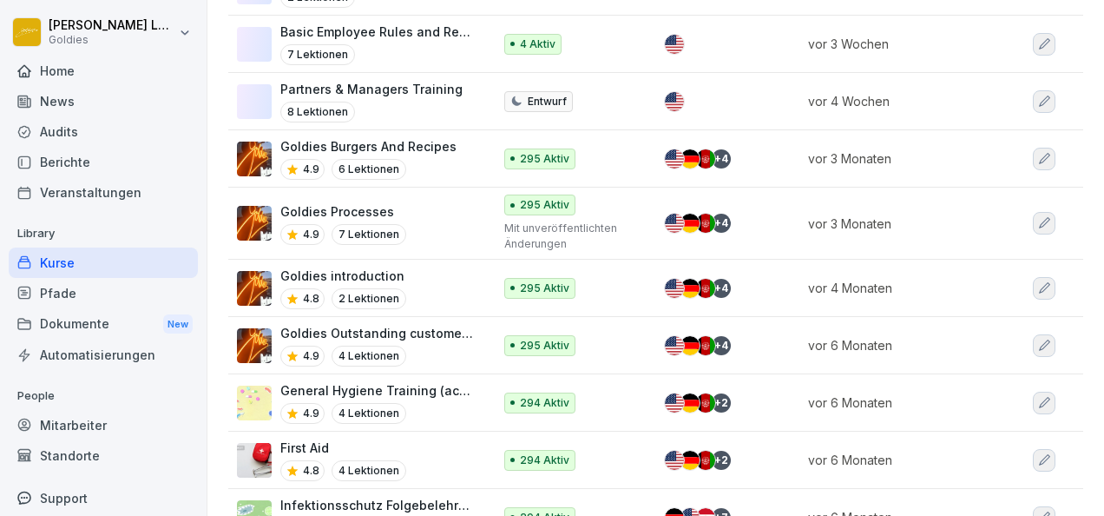
scroll to position [1155, 0]
click at [352, 138] on p "Goldies Burgers And Recipes" at bounding box center [368, 147] width 176 height 18
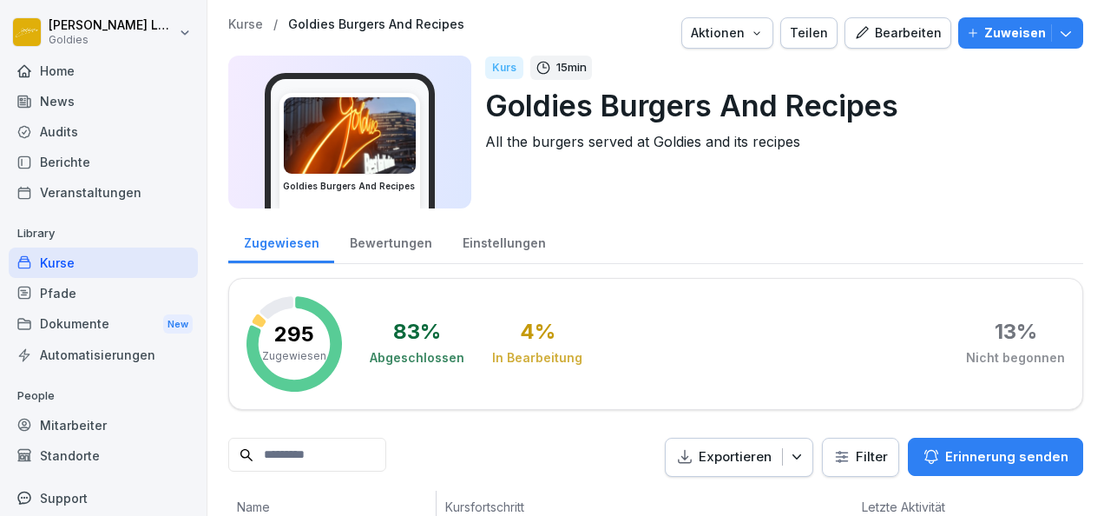
click at [856, 26] on icon "button" at bounding box center [862, 33] width 16 height 16
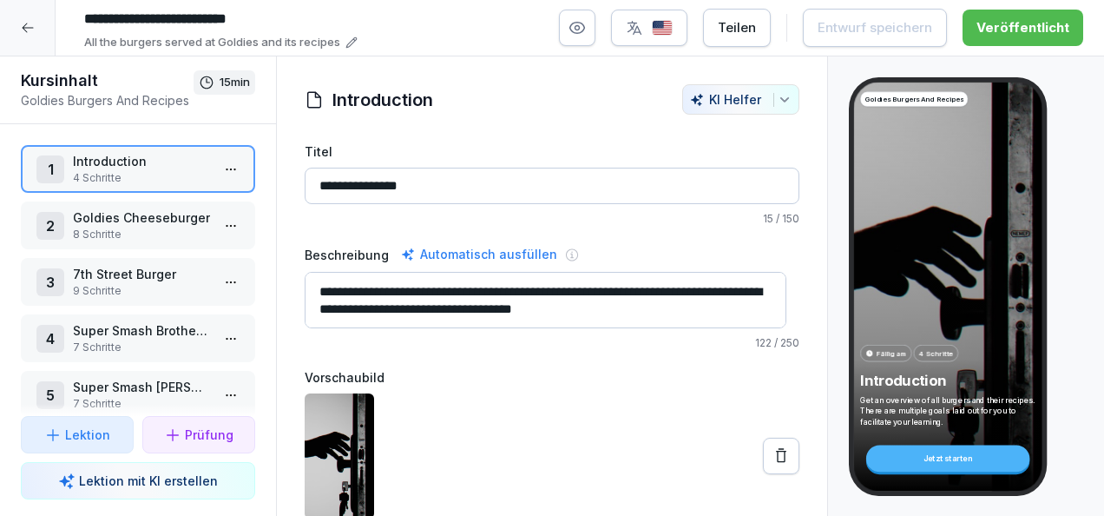
click at [146, 278] on p "7th Street Burger" at bounding box center [141, 274] width 137 height 18
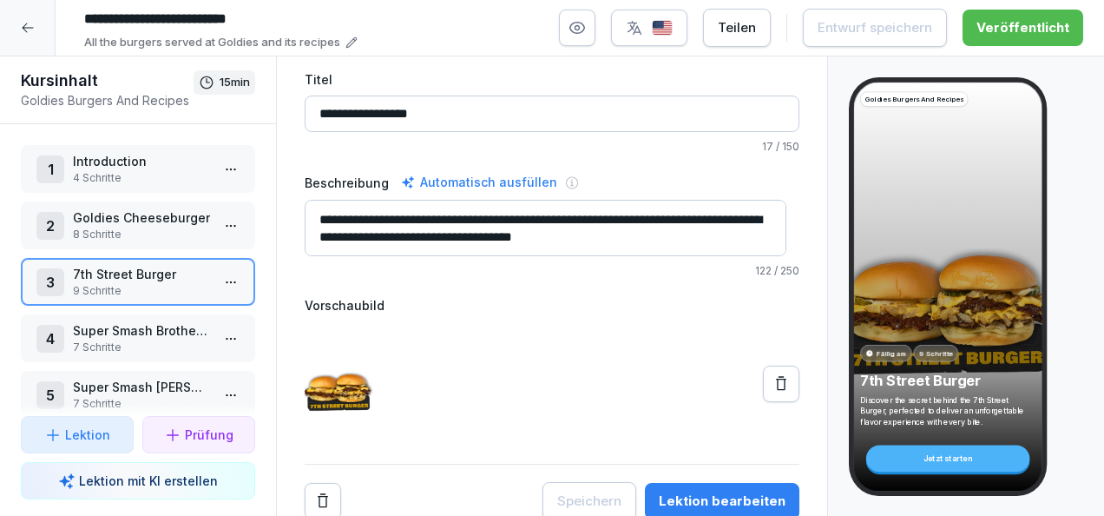
scroll to position [87, 0]
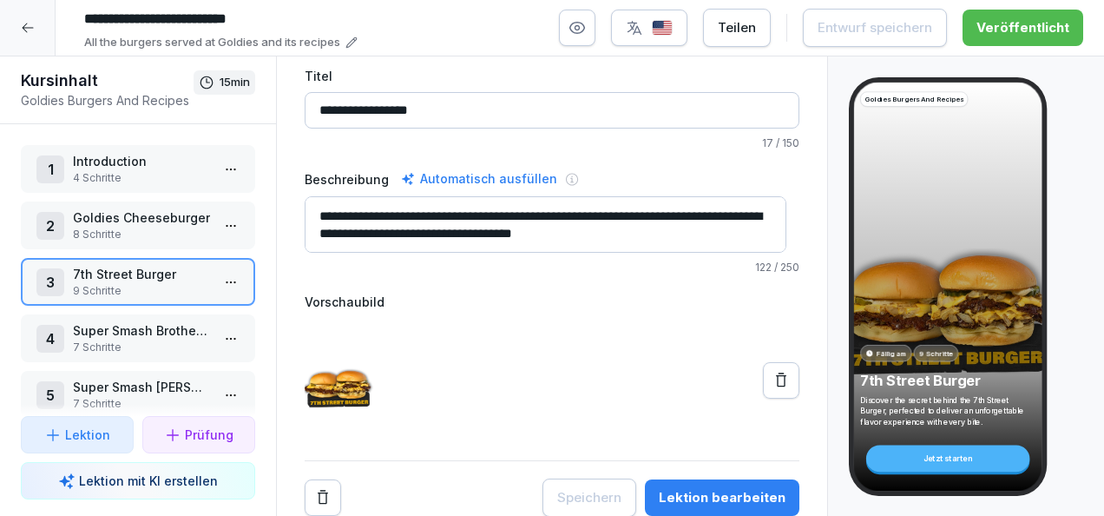
click at [224, 290] on html "**********" at bounding box center [552, 258] width 1104 height 516
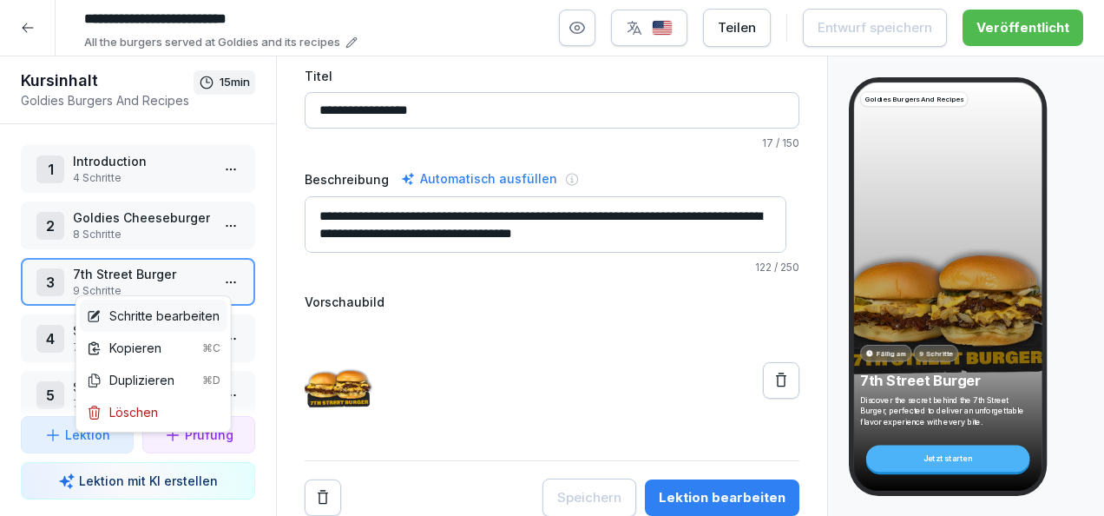
click at [180, 319] on div "Schritte bearbeiten" at bounding box center [153, 315] width 133 height 18
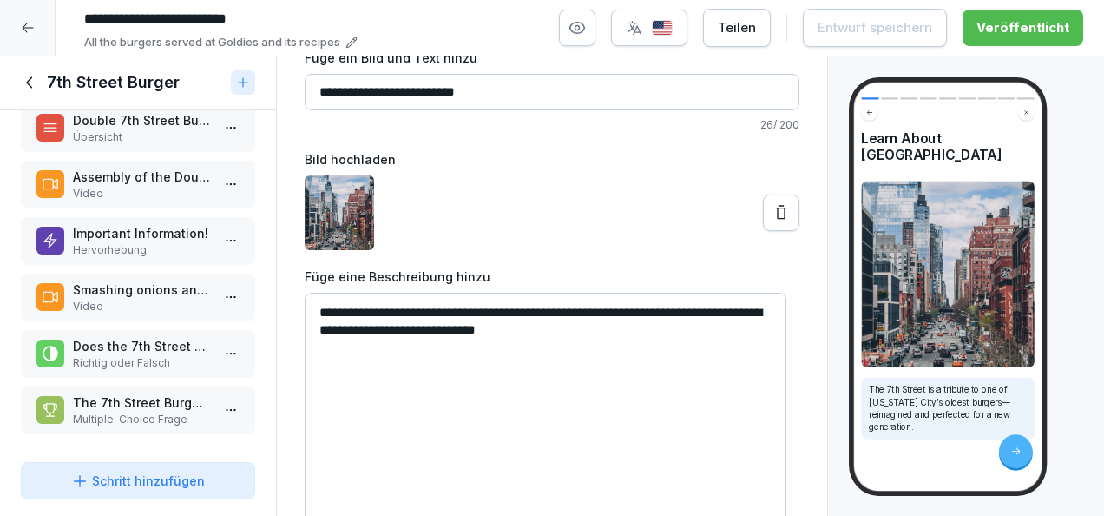
scroll to position [207, 0]
click at [128, 337] on p "Does the 7th Street Burger Come with Salad?" at bounding box center [141, 346] width 137 height 18
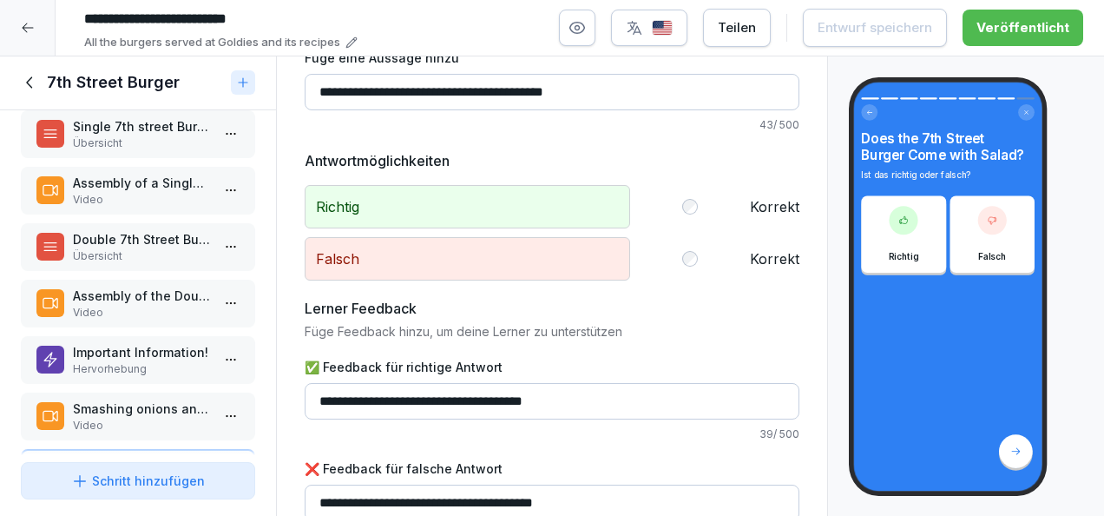
scroll to position [76, 0]
click at [146, 246] on p "Double 7th Street Burger" at bounding box center [141, 240] width 137 height 18
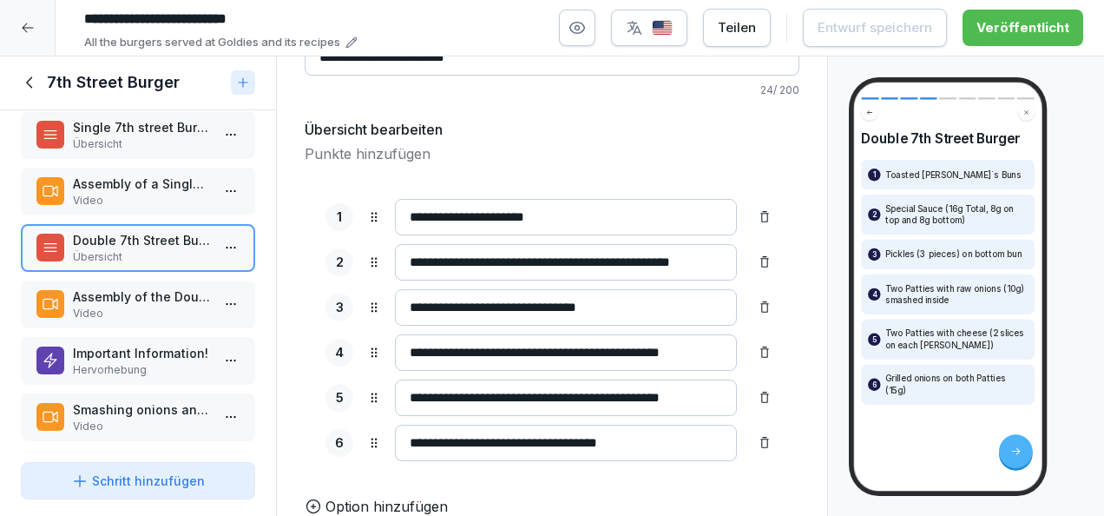
scroll to position [143, 0]
click at [36, 23] on div at bounding box center [28, 28] width 56 height 56
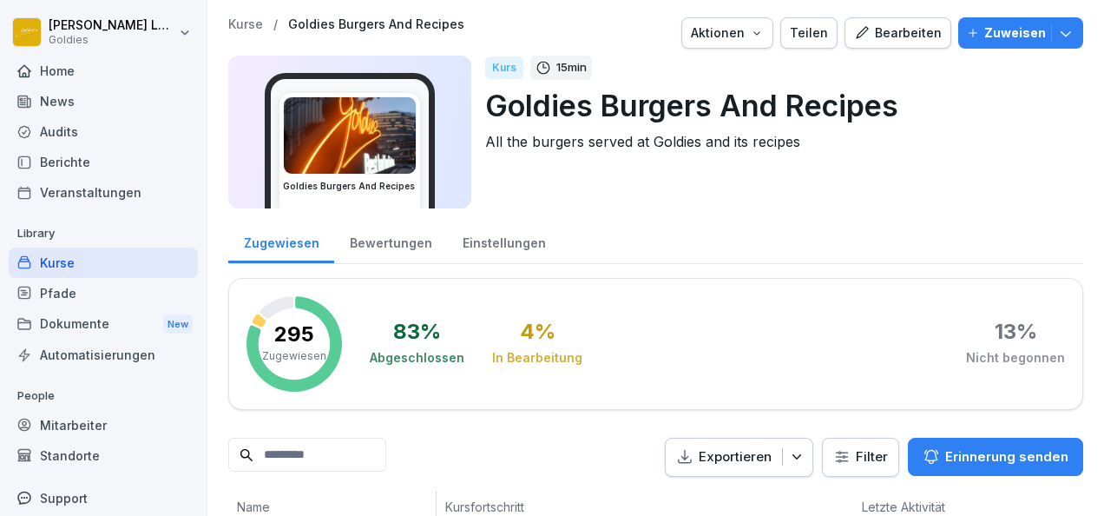
click at [81, 131] on div "Audits" at bounding box center [103, 131] width 189 height 30
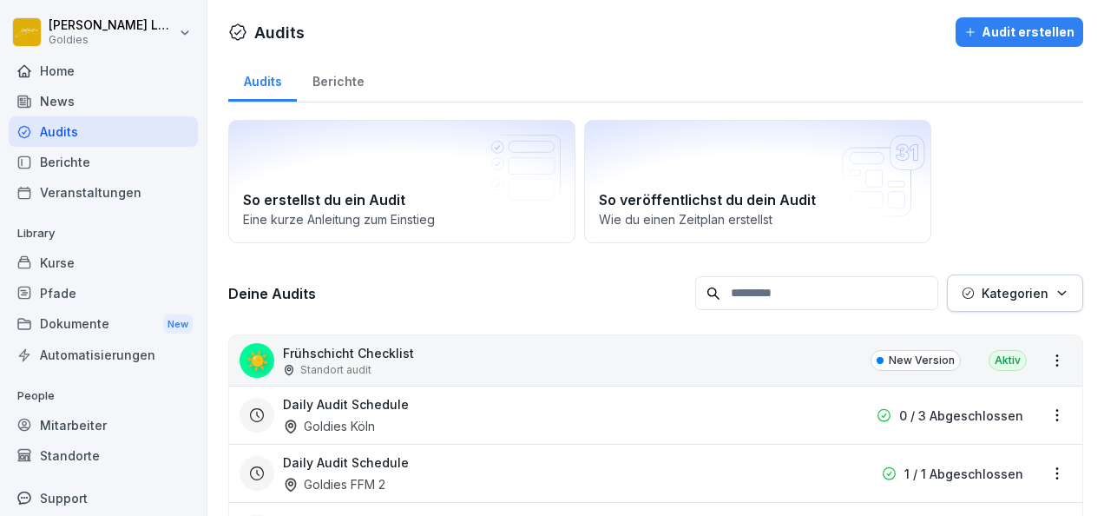
click at [1055, 286] on icon "button" at bounding box center [1061, 292] width 13 height 13
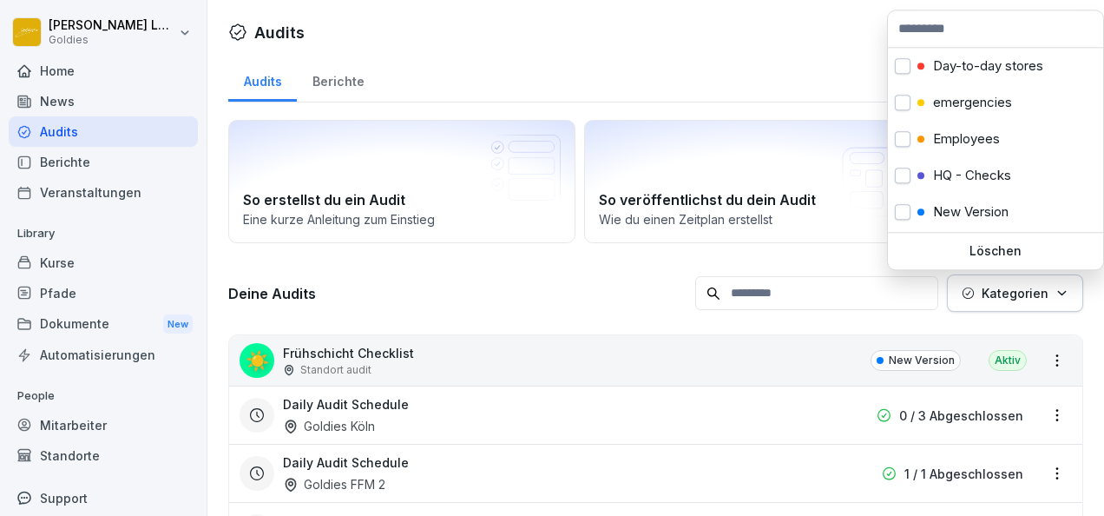
click at [866, 252] on html "[PERSON_NAME] Goldies Home News Audits Berichte Veranstaltungen Library Kurse P…" at bounding box center [552, 258] width 1104 height 516
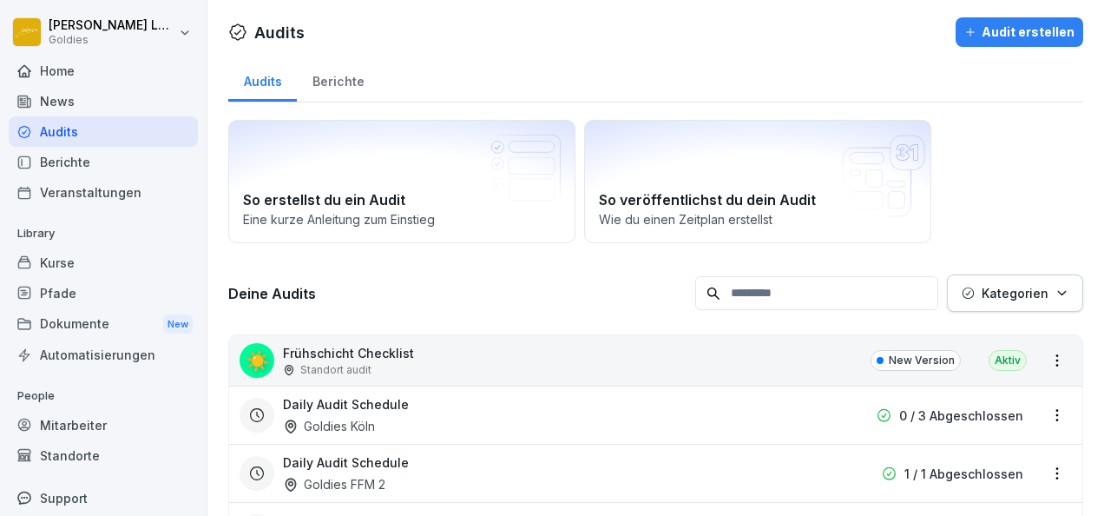
click at [1044, 365] on html "[PERSON_NAME] Goldies Home News Audits Berichte Veranstaltungen Library Kurse P…" at bounding box center [552, 258] width 1104 height 516
click at [0, 0] on link "Zeitplan erstellen" at bounding box center [0, 0] width 0 height 0
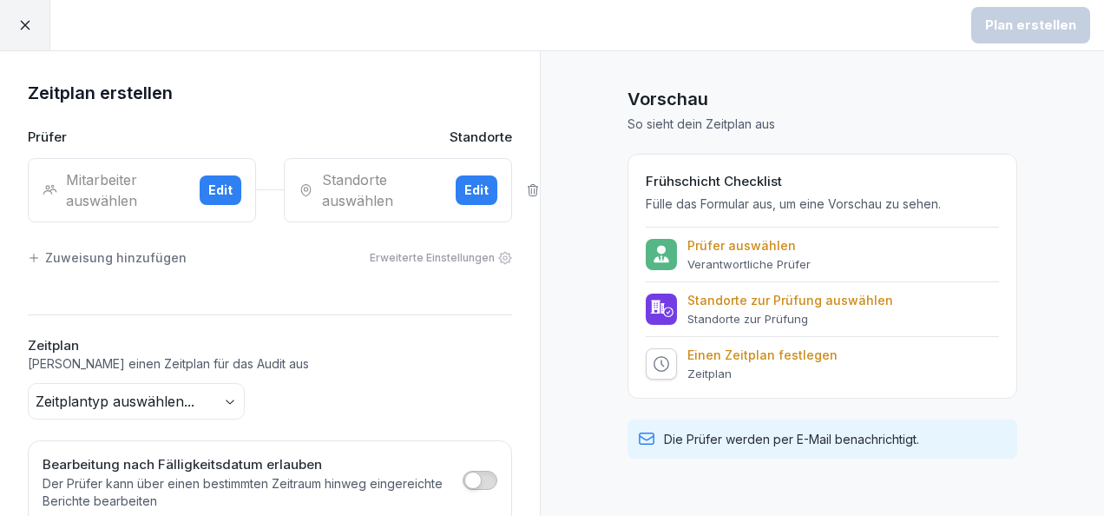
click at [29, 19] on icon at bounding box center [25, 25] width 16 height 16
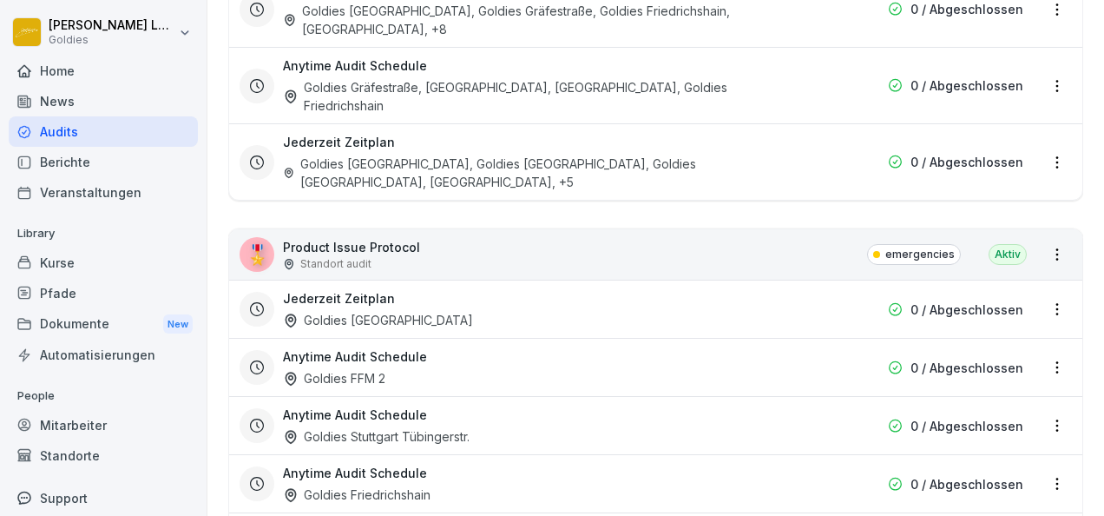
scroll to position [2534, 0]
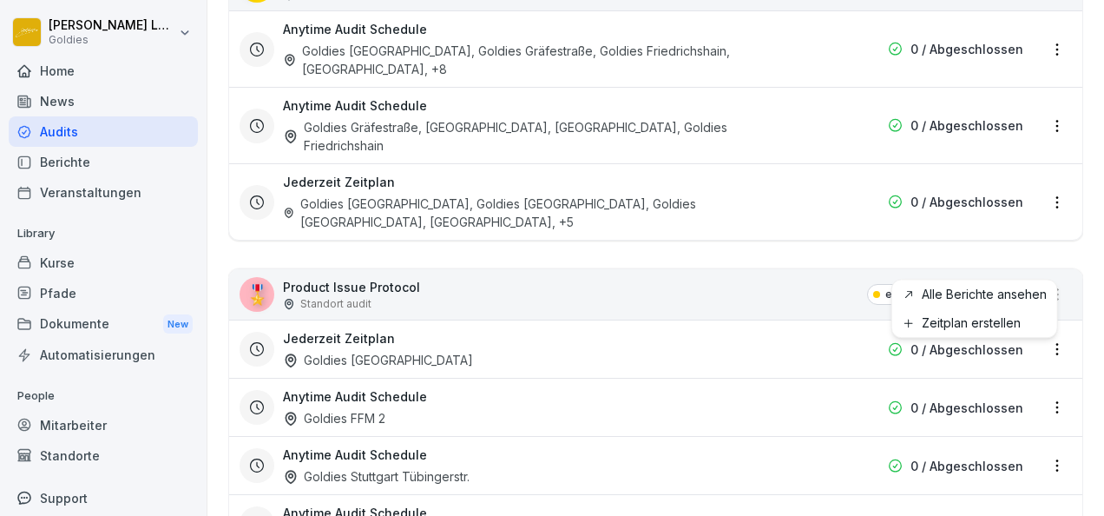
click at [1050, 263] on html "[PERSON_NAME] Goldies Home News Audits Berichte Veranstaltungen Library Kurse P…" at bounding box center [552, 258] width 1104 height 516
click at [0, 0] on link "Zeitplan erstellen" at bounding box center [0, 0] width 0 height 0
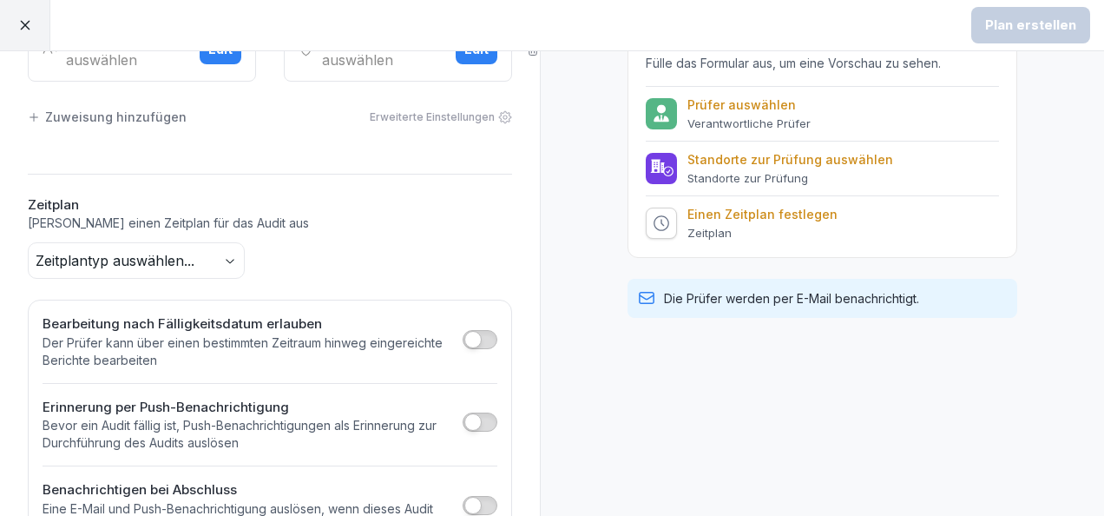
scroll to position [199, 0]
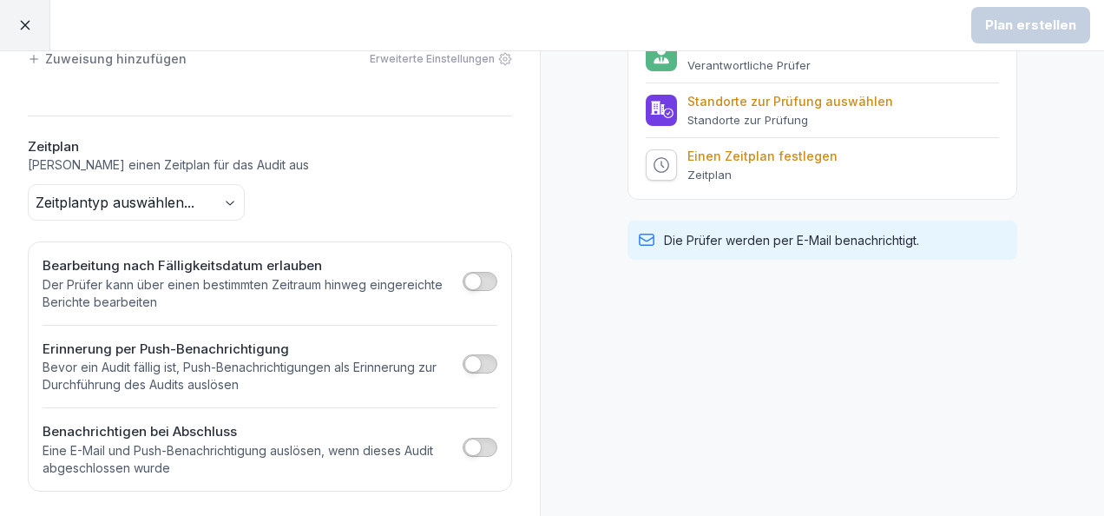
click at [464, 446] on span "button" at bounding box center [472, 446] width 17 height 17
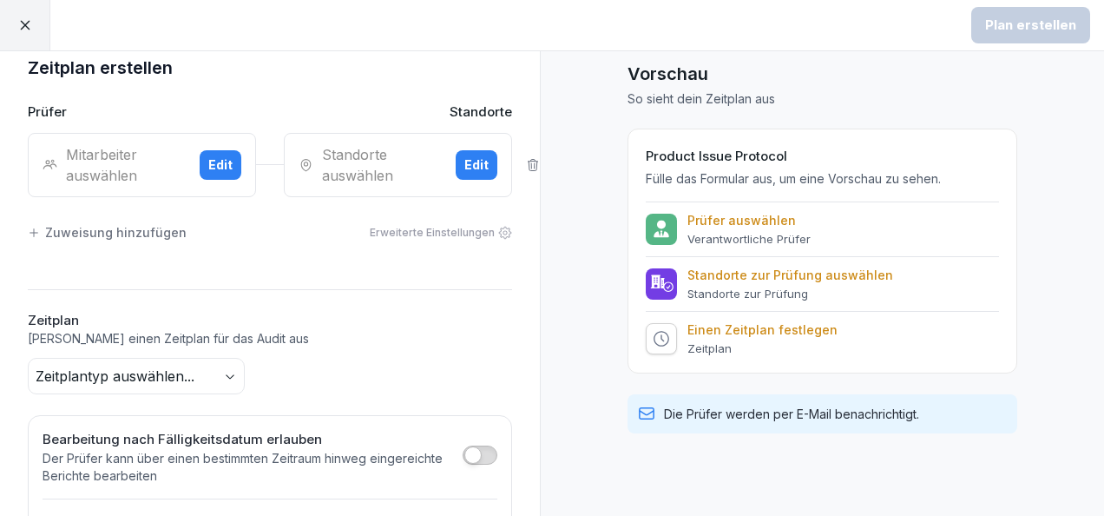
scroll to position [31, 0]
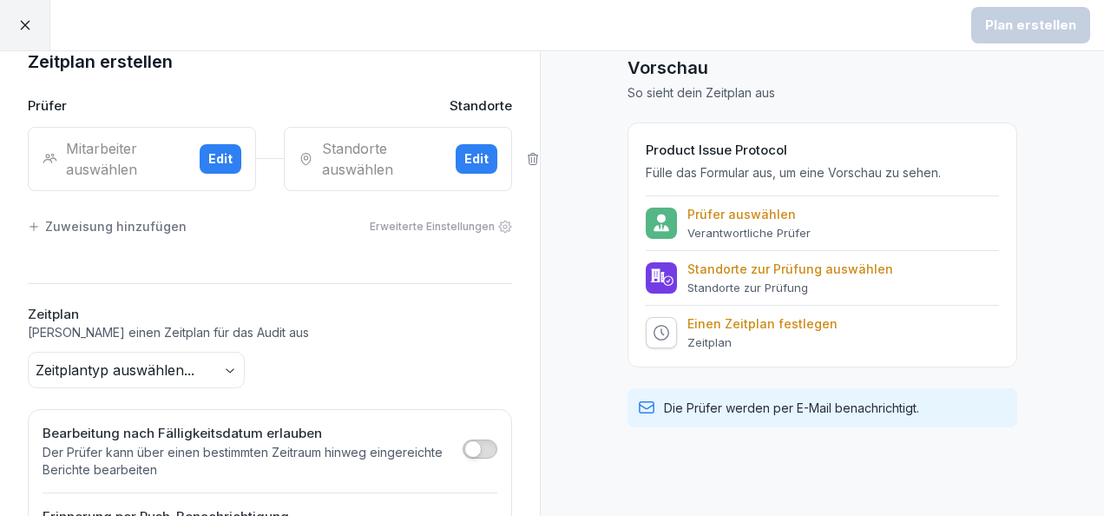
click at [30, 38] on div at bounding box center [25, 25] width 50 height 50
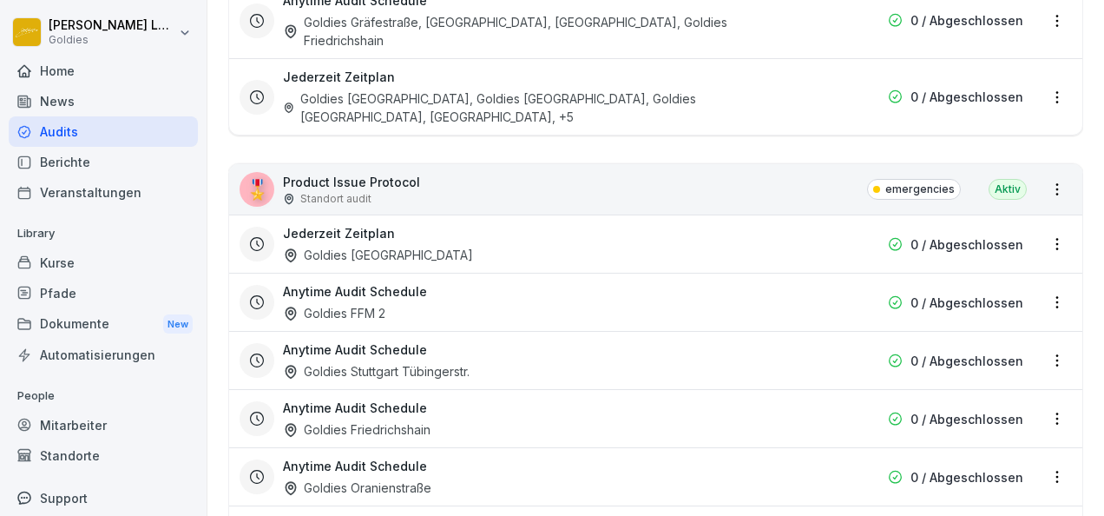
scroll to position [2639, 0]
click at [1043, 203] on html "[PERSON_NAME] Goldies Home News Audits Berichte Veranstaltungen Library Kurse P…" at bounding box center [552, 258] width 1104 height 516
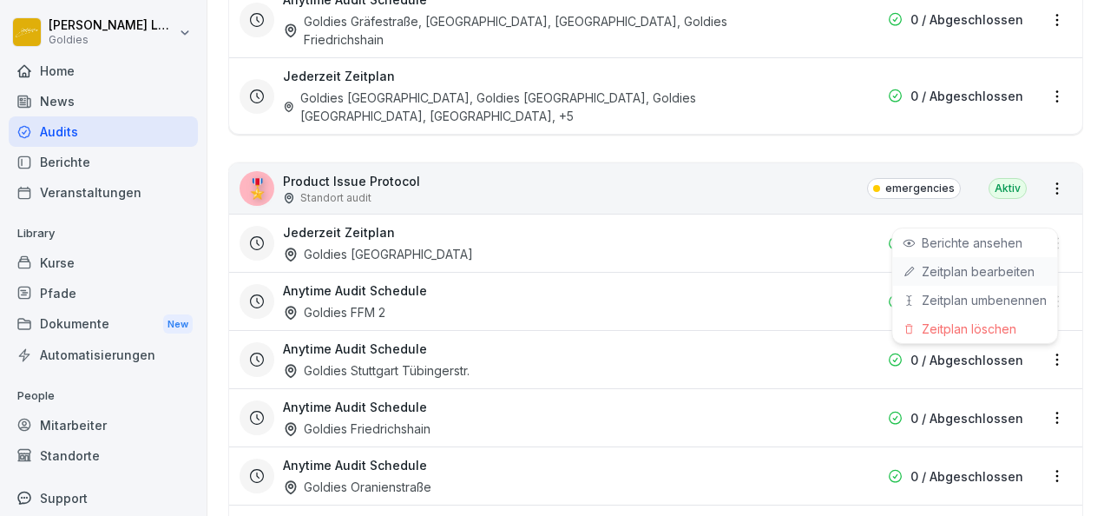
click at [0, 0] on link "Zeitplan bearbeiten" at bounding box center [0, 0] width 0 height 0
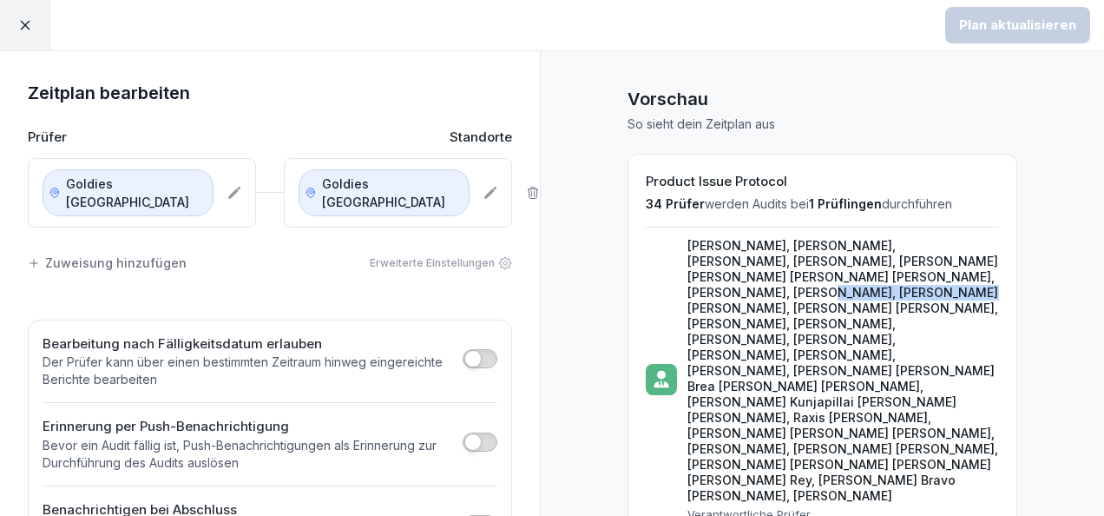
click at [743, 293] on div "Product Issue Protocol 34 Prüfer werden Audits bei 1 Prüflingen durchführen [PE…" at bounding box center [823, 401] width 390 height 495
click at [492, 354] on div "Bearbeitung nach Fälligkeitsdatum erlauben Der Prüfer kann über einen bestimmte…" at bounding box center [270, 444] width 484 height 250
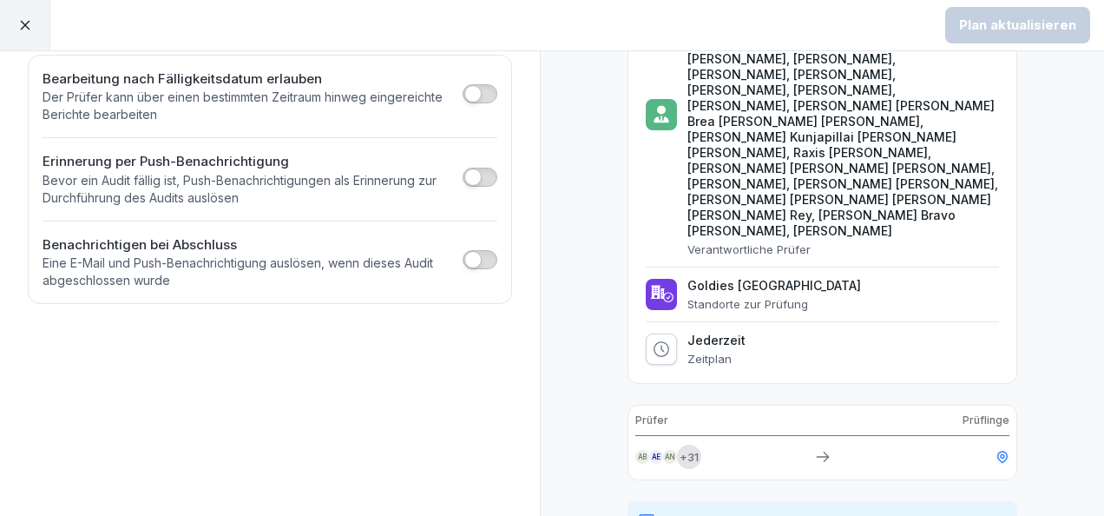
scroll to position [289, 0]
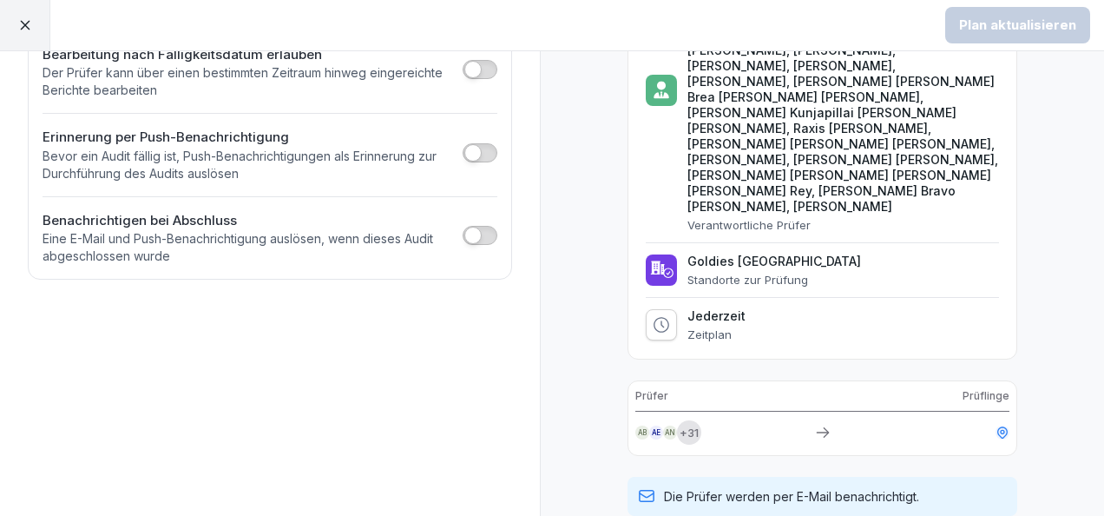
click at [475, 226] on button "button" at bounding box center [480, 235] width 35 height 19
click at [175, 288] on div "Mitarbeiter auswählen" at bounding box center [137, 297] width 160 height 19
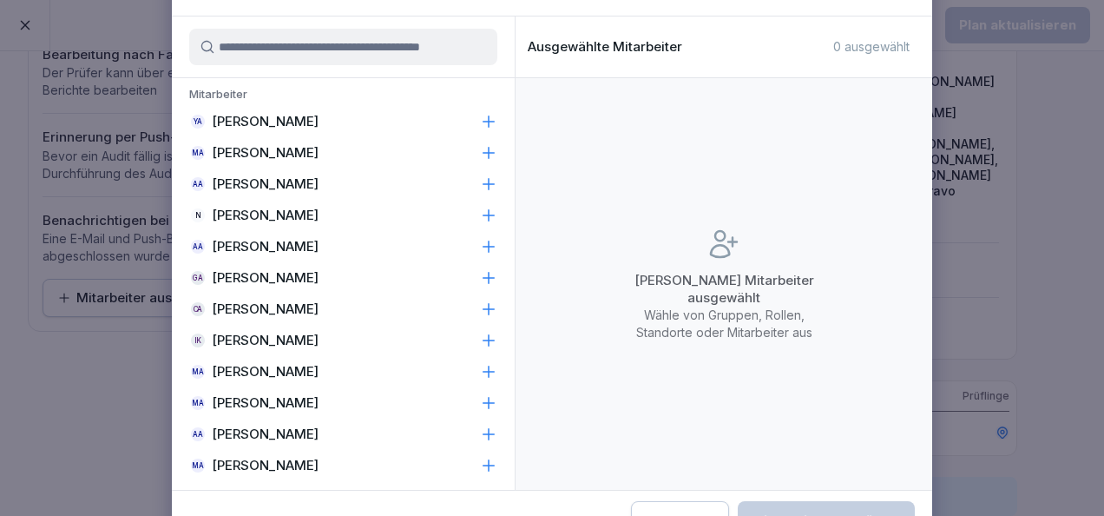
click at [344, 54] on input at bounding box center [343, 47] width 308 height 36
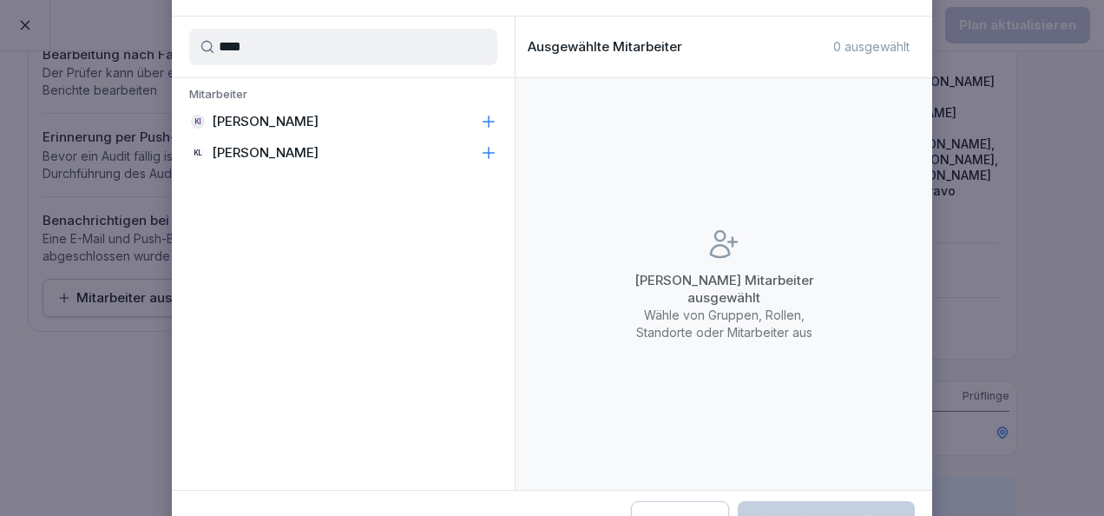
type input "****"
click at [496, 121] on icon at bounding box center [488, 121] width 17 height 17
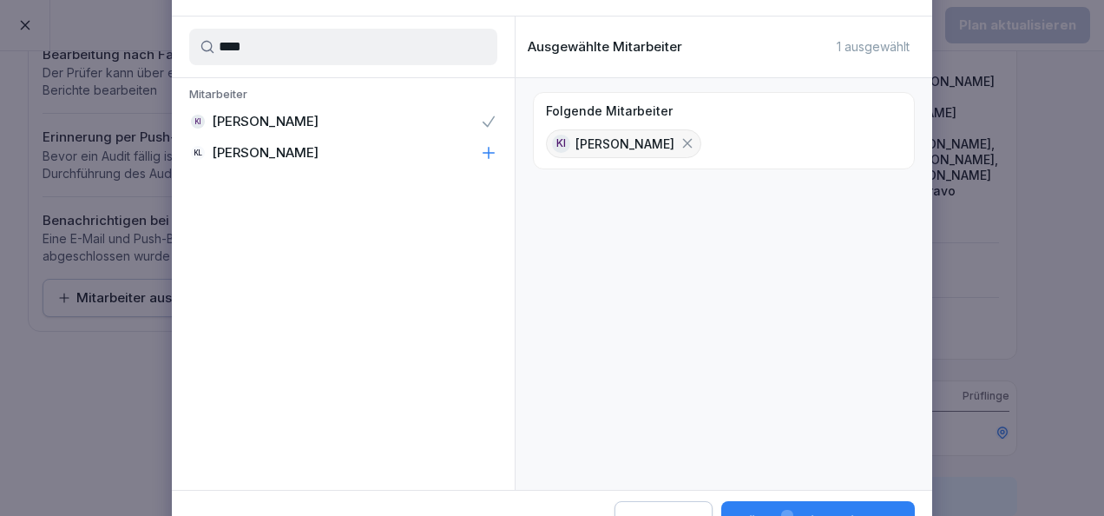
click at [498, 148] on div "KL [PERSON_NAME]" at bounding box center [343, 152] width 343 height 31
click at [809, 501] on button "[PERSON_NAME] 2 Mitarbeiter aus" at bounding box center [817, 521] width 196 height 40
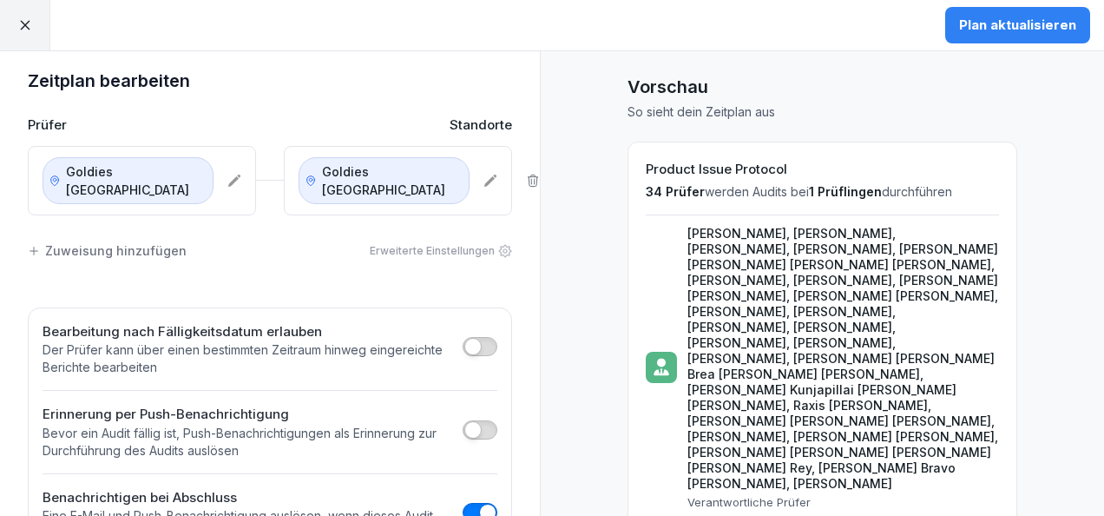
scroll to position [0, 0]
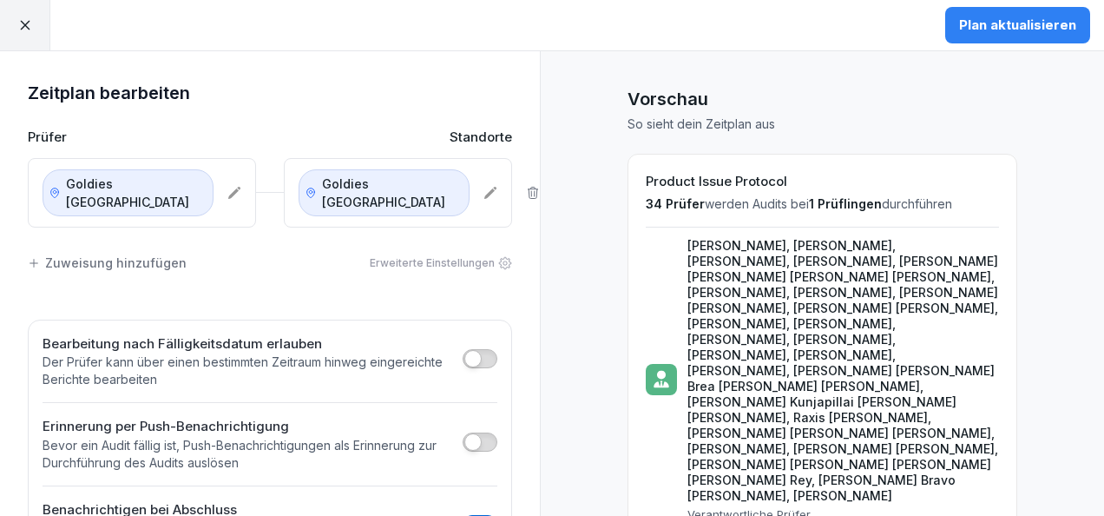
click at [23, 18] on icon at bounding box center [25, 25] width 16 height 16
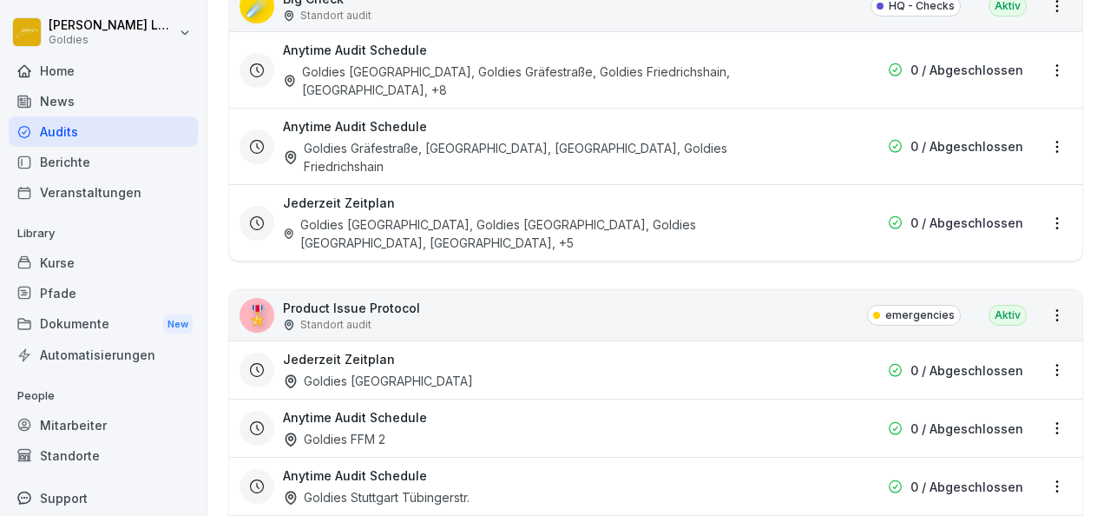
click at [386, 299] on p "Product Issue Protocol" at bounding box center [351, 308] width 137 height 18
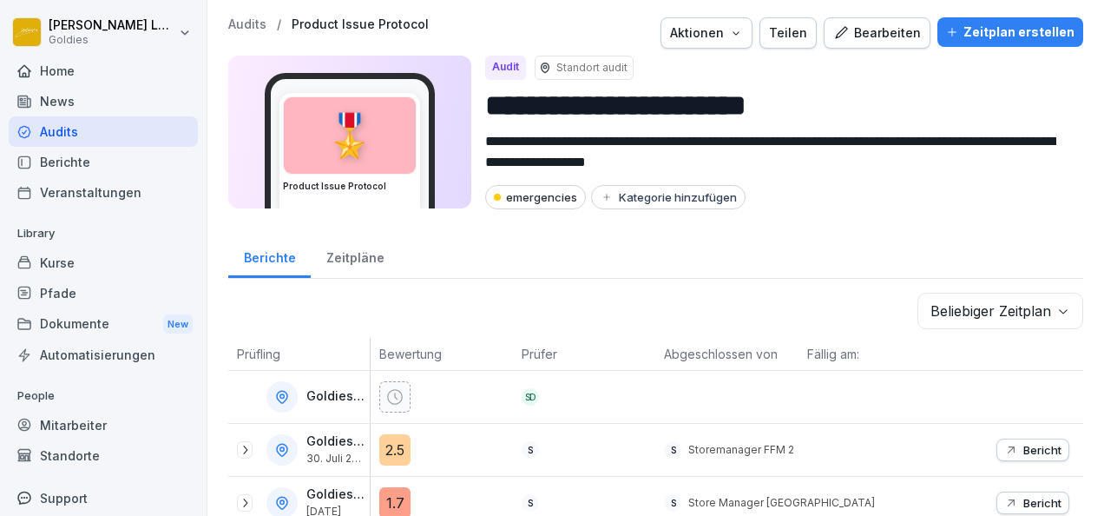
click at [358, 252] on div "Zeitpläne" at bounding box center [355, 255] width 89 height 44
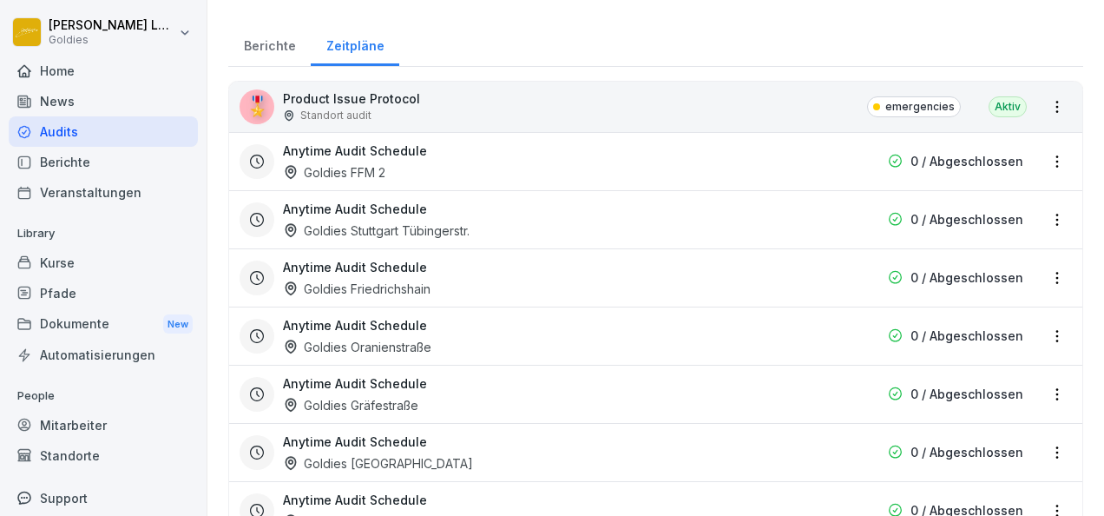
scroll to position [213, 0]
click at [1047, 114] on html "**********" at bounding box center [552, 258] width 1104 height 516
click at [663, 104] on html "**********" at bounding box center [552, 258] width 1104 height 516
click at [1045, 108] on html "**********" at bounding box center [552, 258] width 1104 height 516
click at [0, 0] on link "Alle Berichte ansehen" at bounding box center [0, 0] width 0 height 0
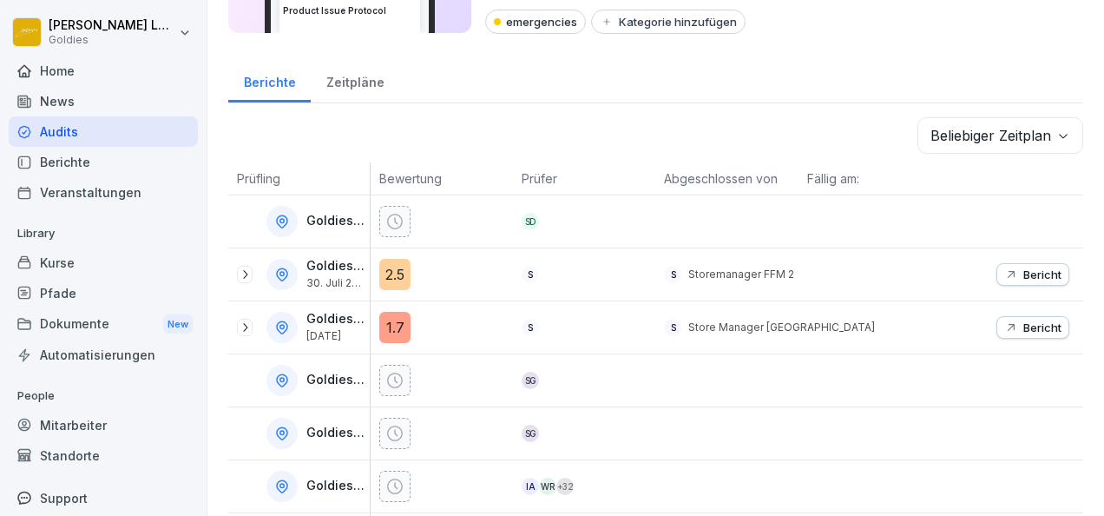
scroll to position [154, 0]
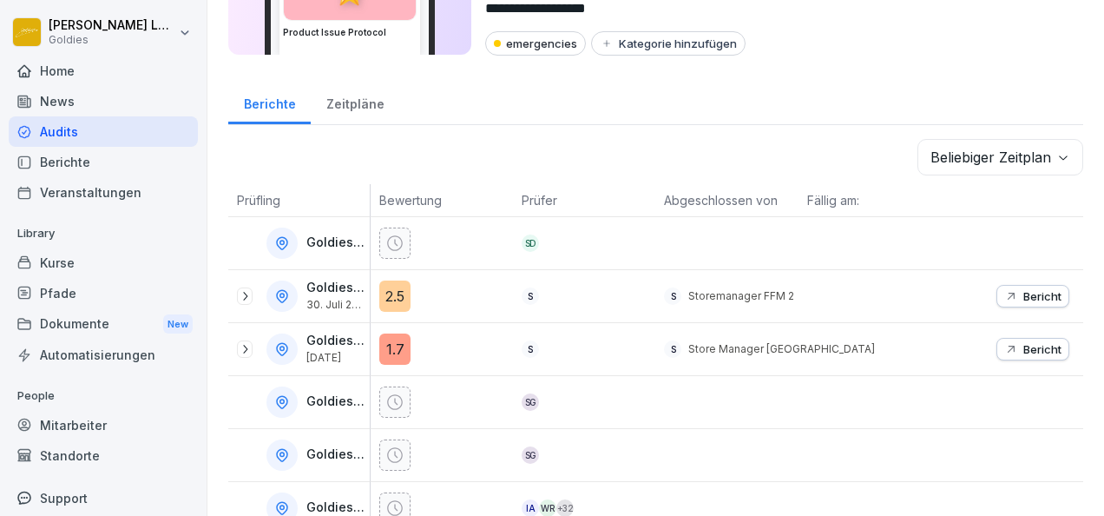
click at [372, 95] on div "Zeitpläne" at bounding box center [355, 102] width 89 height 44
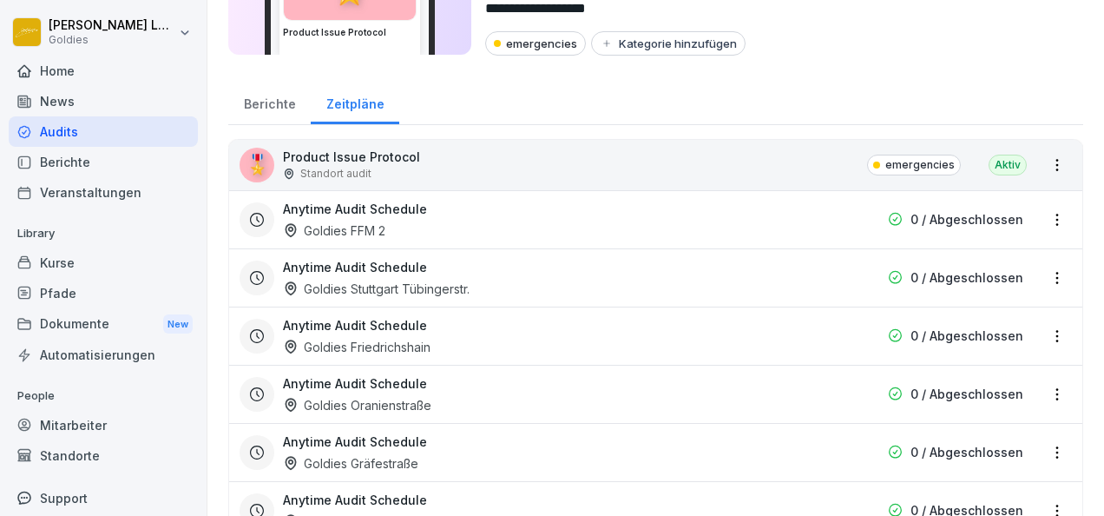
click at [1047, 215] on html "**********" at bounding box center [552, 258] width 1104 height 516
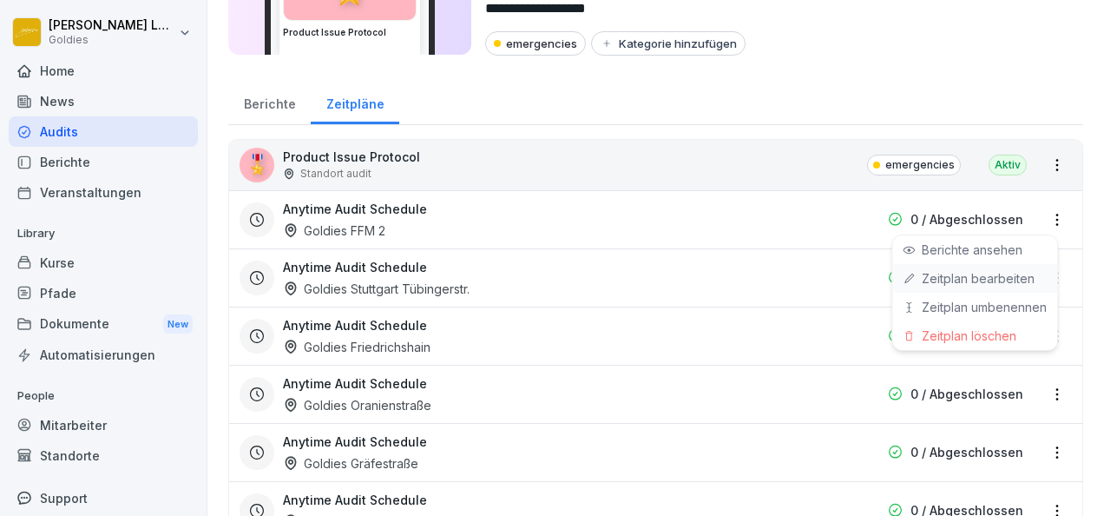
click at [0, 0] on link "Zeitplan bearbeiten" at bounding box center [0, 0] width 0 height 0
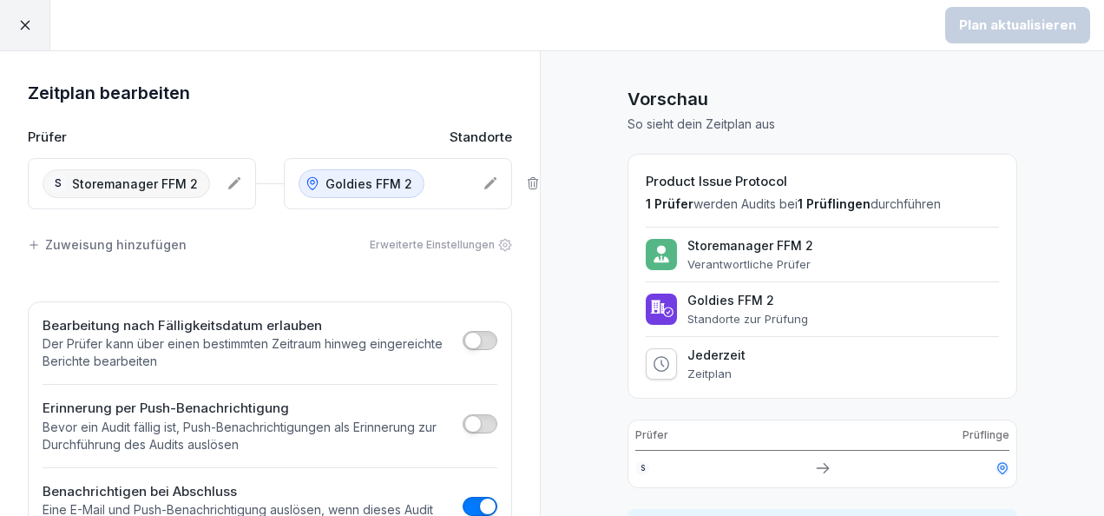
click at [21, 36] on div at bounding box center [25, 25] width 50 height 50
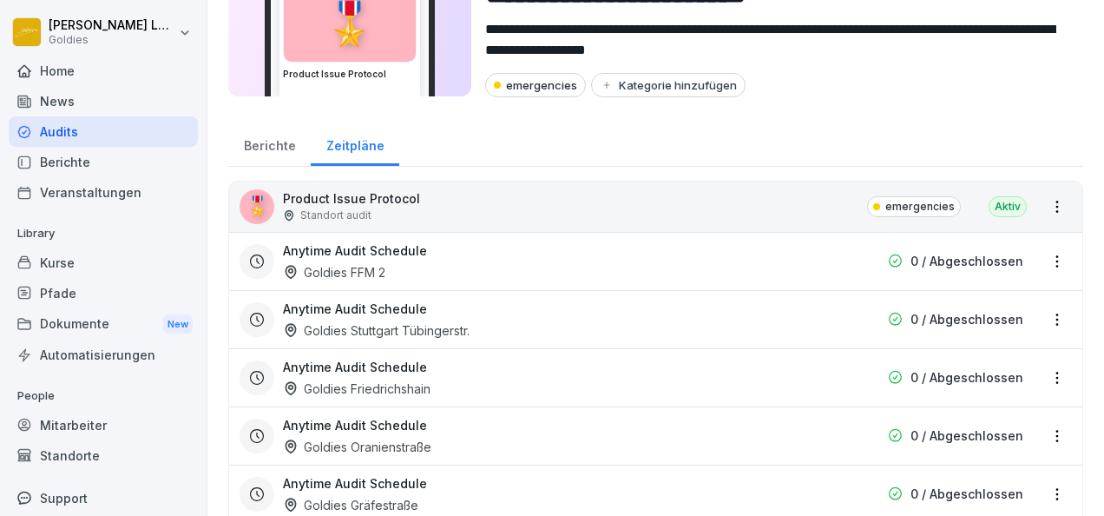
scroll to position [113, 0]
click at [1043, 314] on html "**********" at bounding box center [552, 258] width 1104 height 516
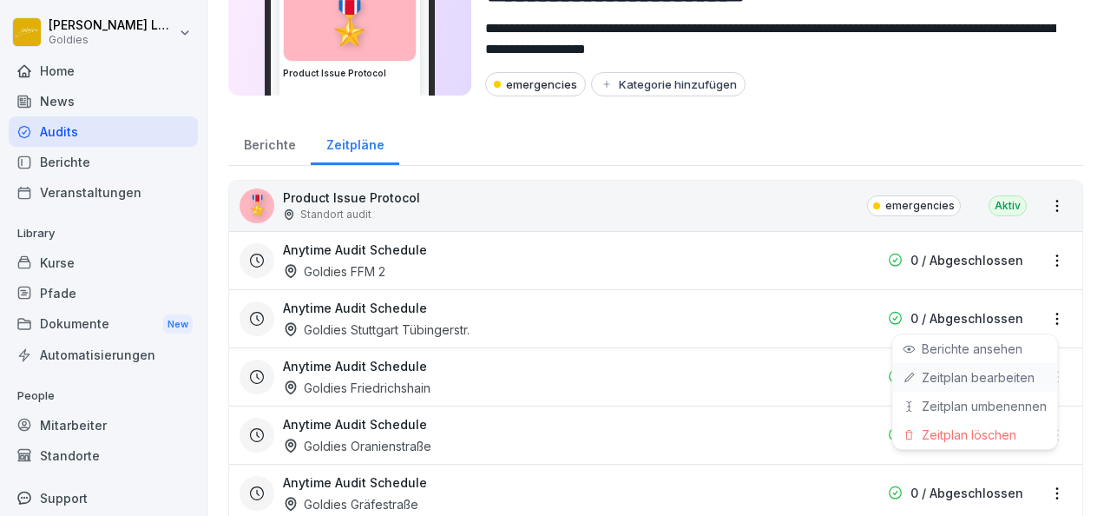
click at [0, 0] on link "Zeitplan bearbeiten" at bounding box center [0, 0] width 0 height 0
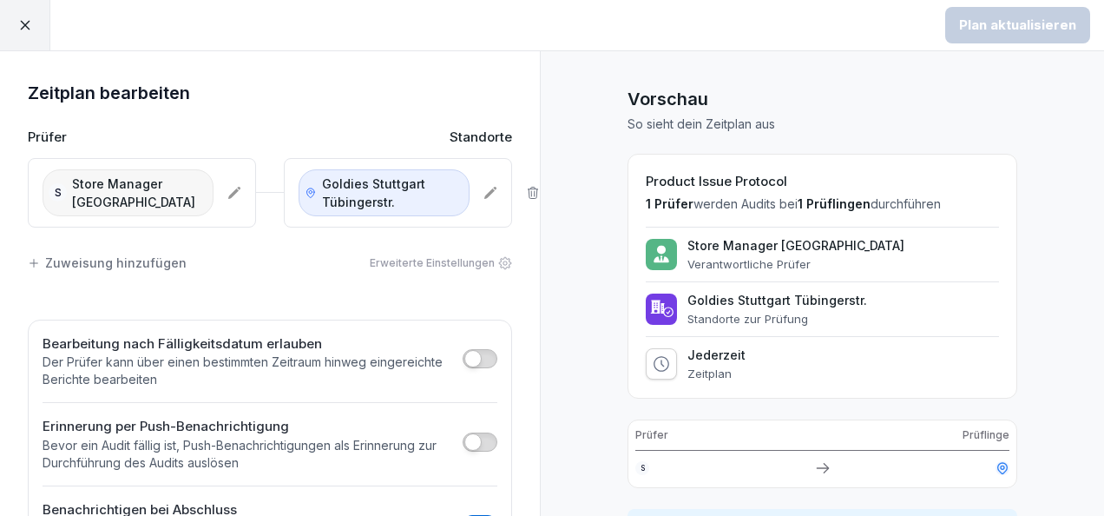
scroll to position [210, 0]
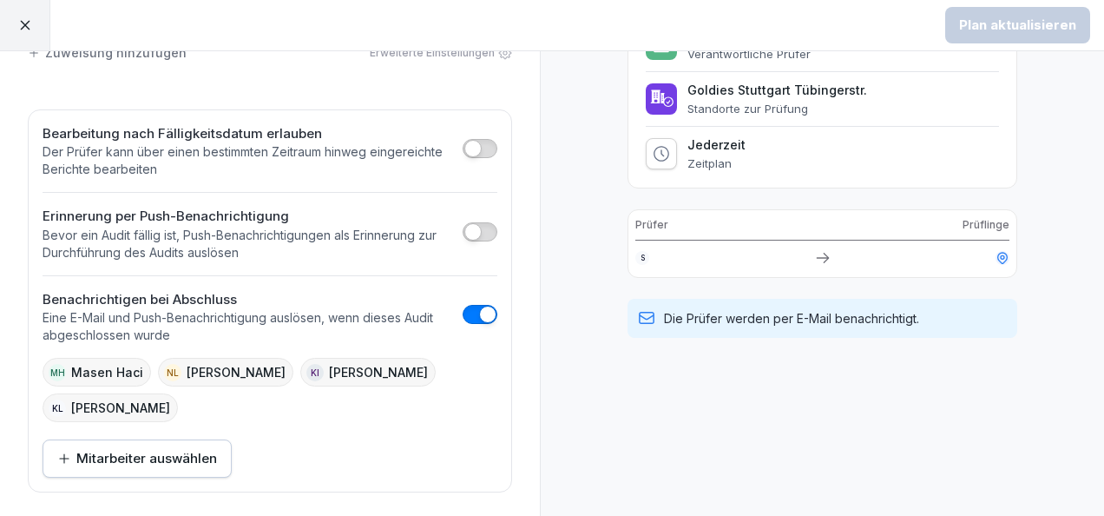
click at [22, 30] on icon at bounding box center [25, 25] width 16 height 16
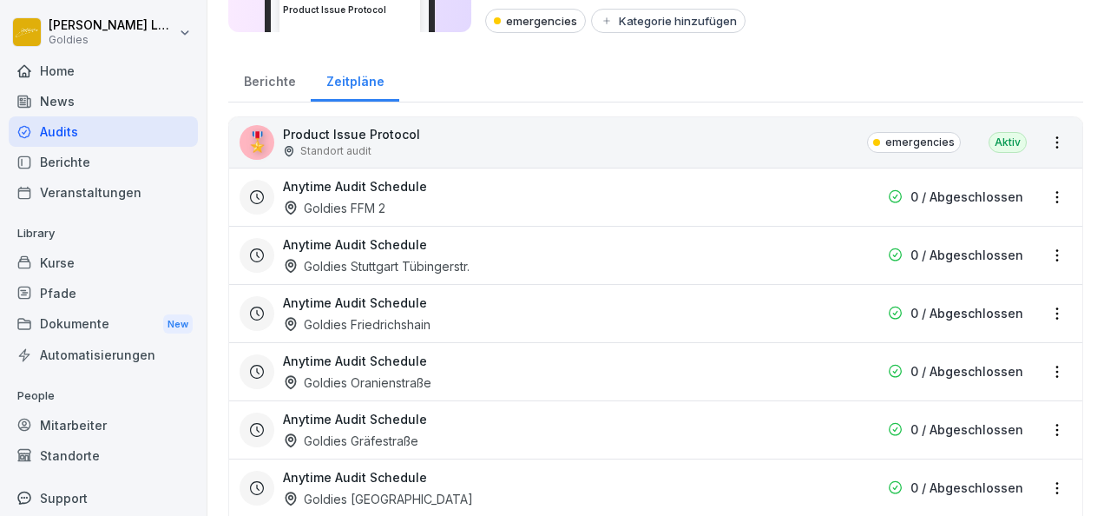
scroll to position [179, 0]
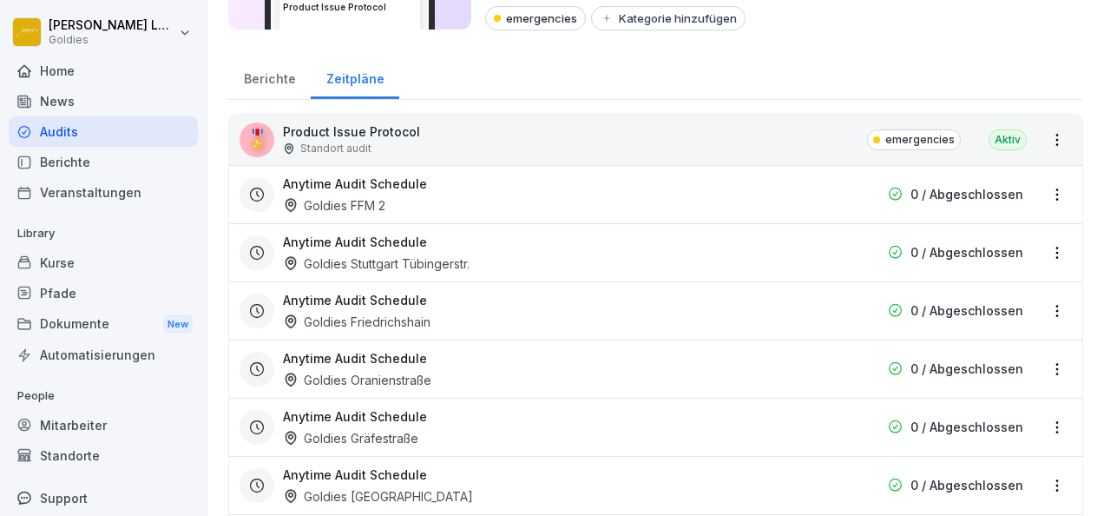
click at [1041, 314] on html "**********" at bounding box center [552, 258] width 1104 height 516
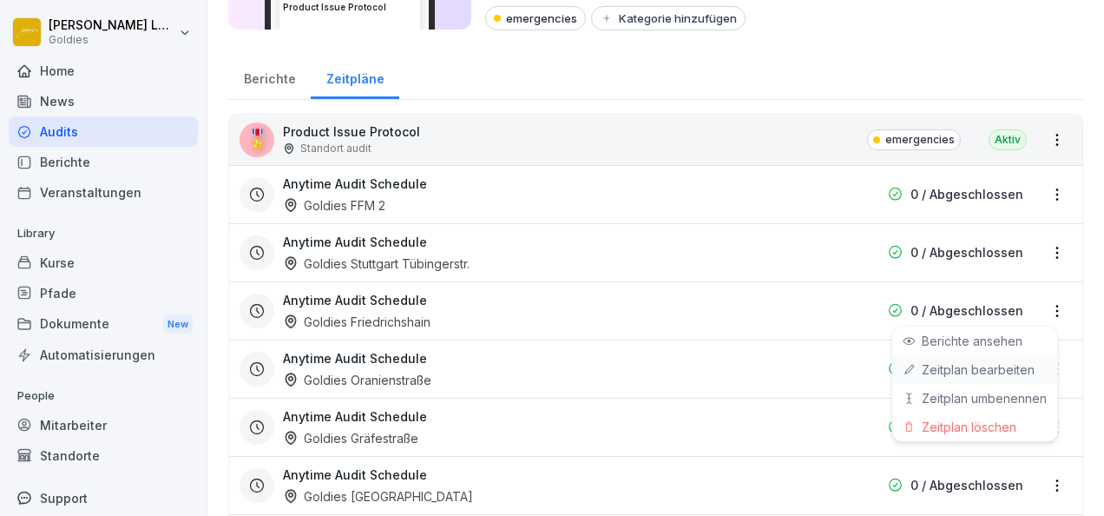
click at [0, 0] on link "Zeitplan bearbeiten" at bounding box center [0, 0] width 0 height 0
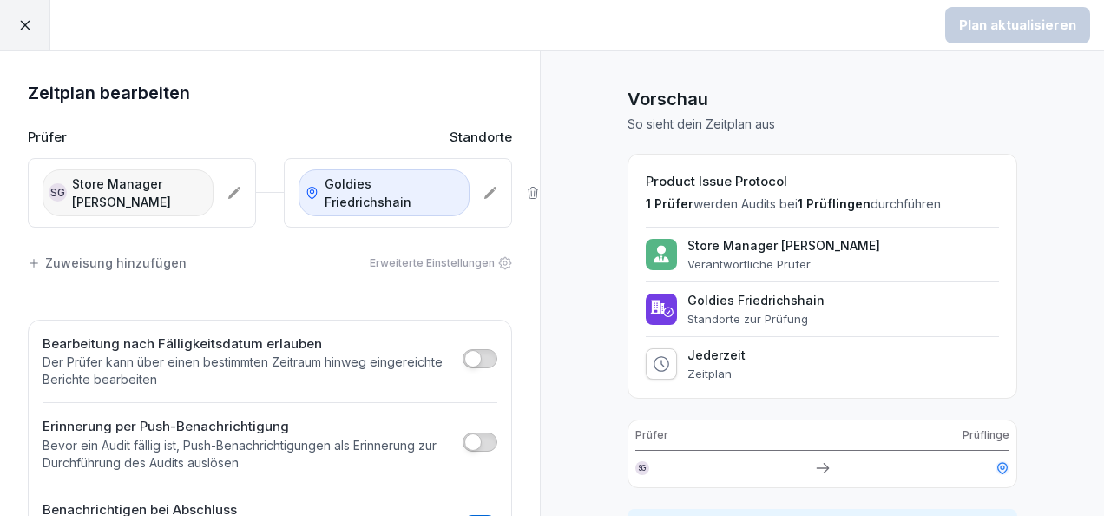
click at [24, 36] on div at bounding box center [25, 25] width 50 height 50
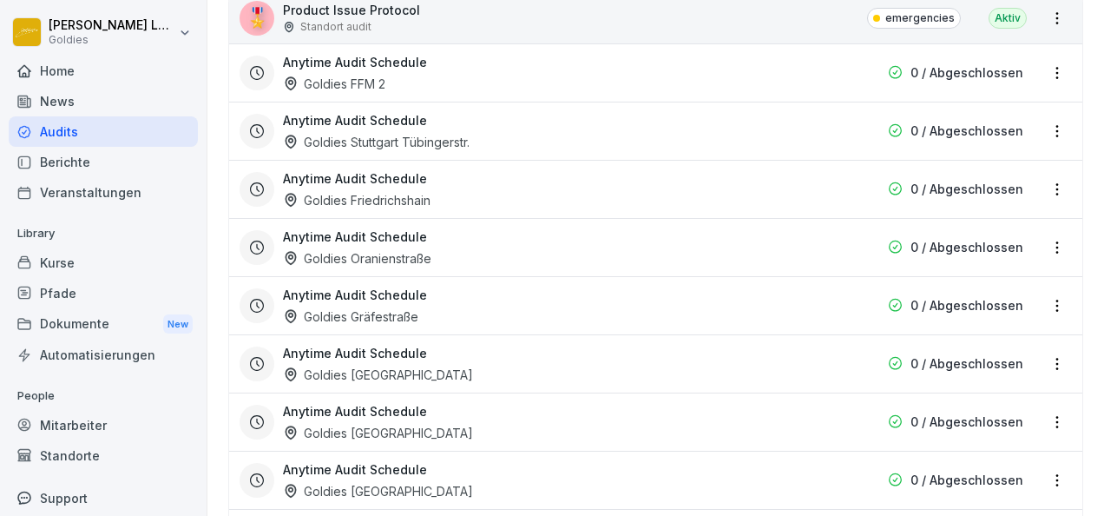
scroll to position [301, 0]
click at [1043, 257] on div "Anytime Audit Schedule Goldies Oranienstraße 0 / Abgeschlossen" at bounding box center [655, 246] width 853 height 58
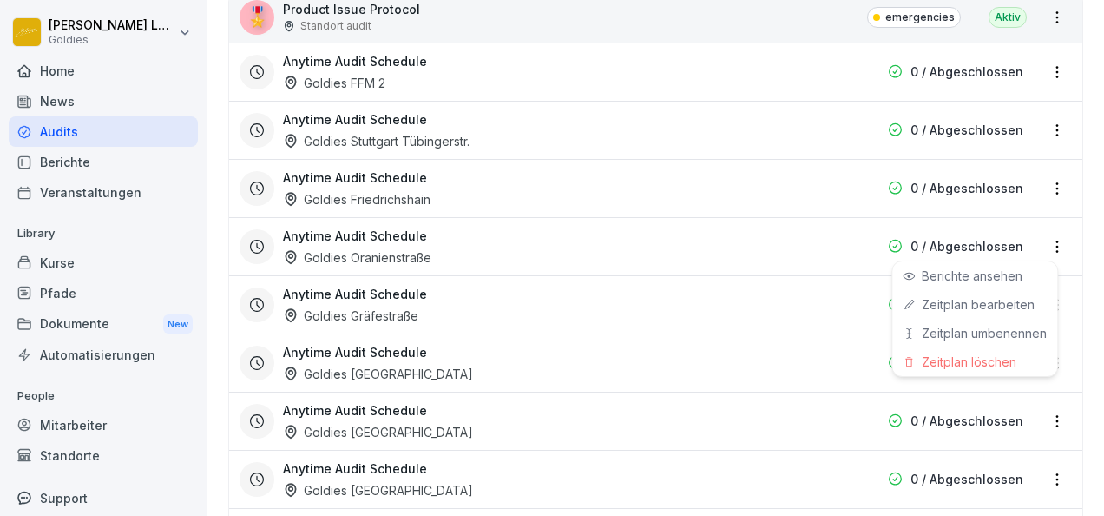
click at [1045, 248] on html "**********" at bounding box center [552, 258] width 1104 height 516
click at [0, 0] on link "Zeitplan bearbeiten" at bounding box center [0, 0] width 0 height 0
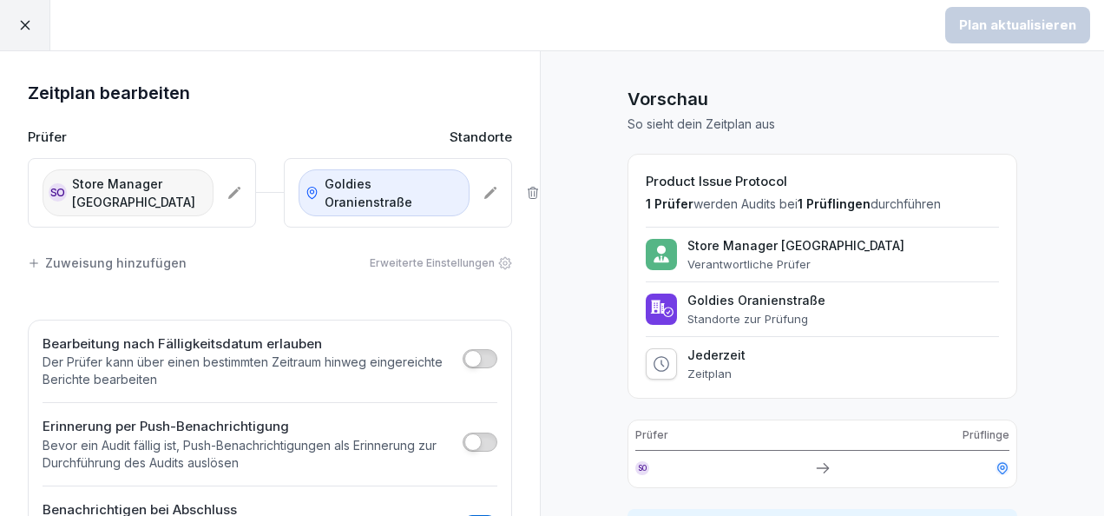
click at [30, 16] on div at bounding box center [25, 25] width 50 height 50
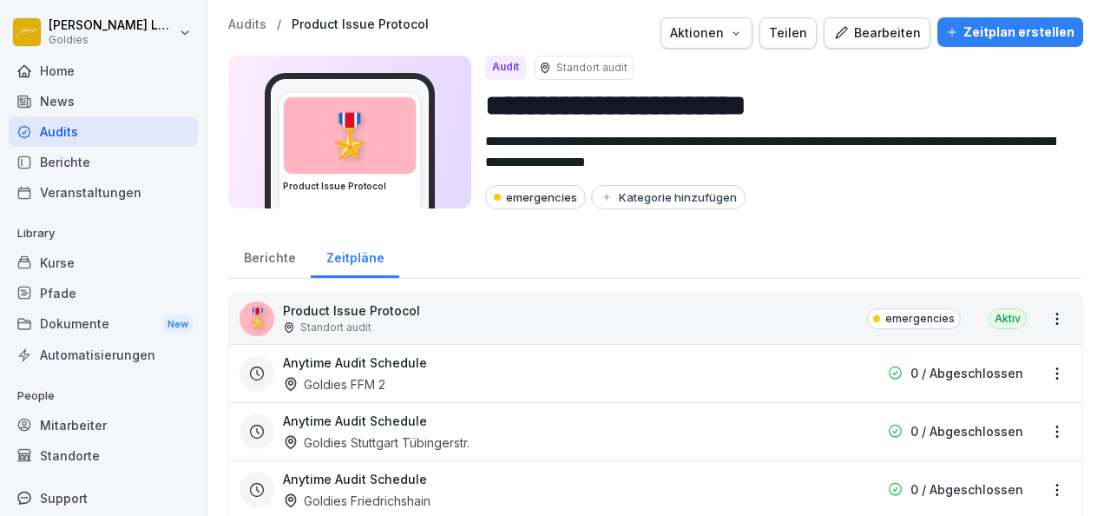
scroll to position [463, 0]
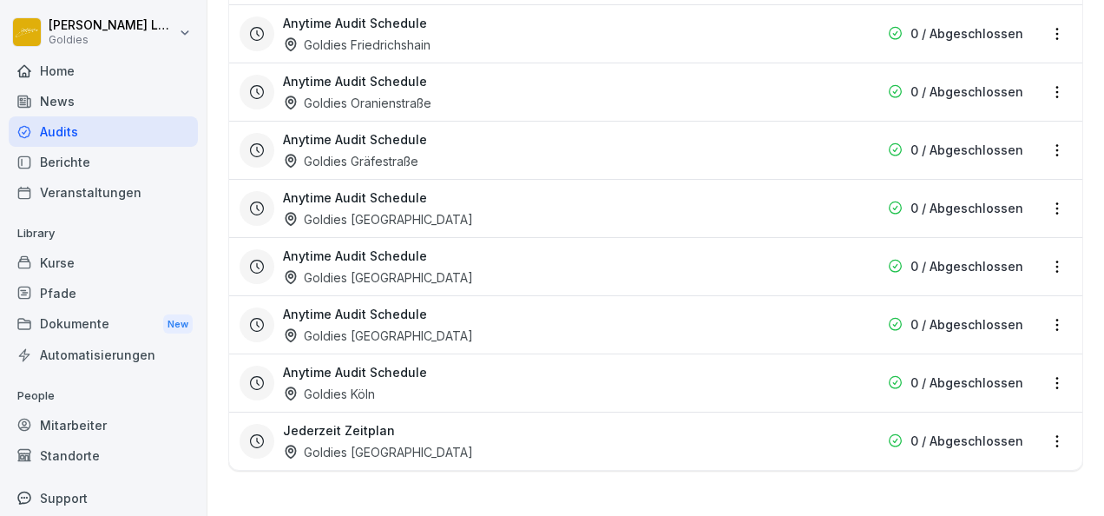
click at [1042, 375] on html "**********" at bounding box center [552, 258] width 1104 height 516
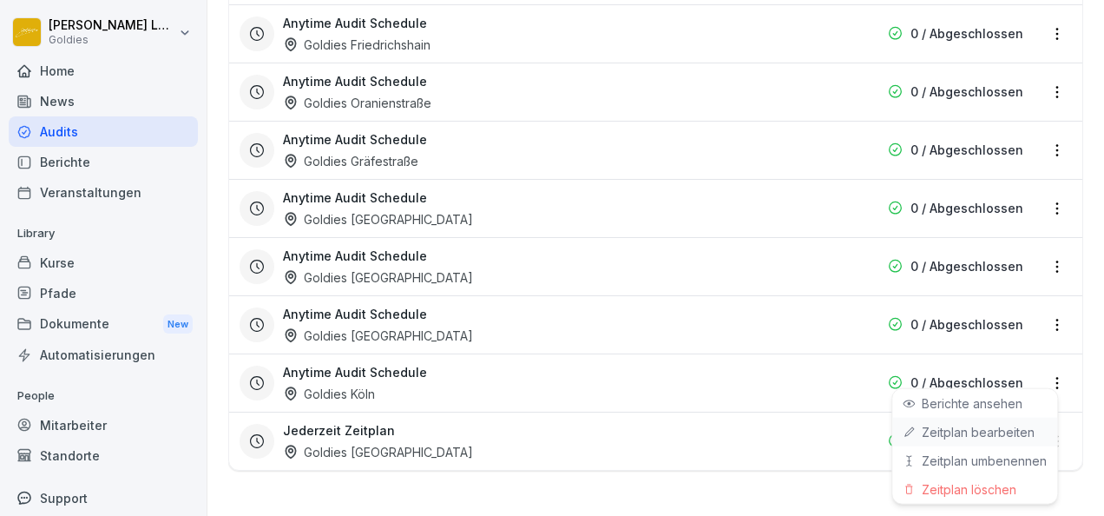
click at [0, 0] on link "Zeitplan bearbeiten" at bounding box center [0, 0] width 0 height 0
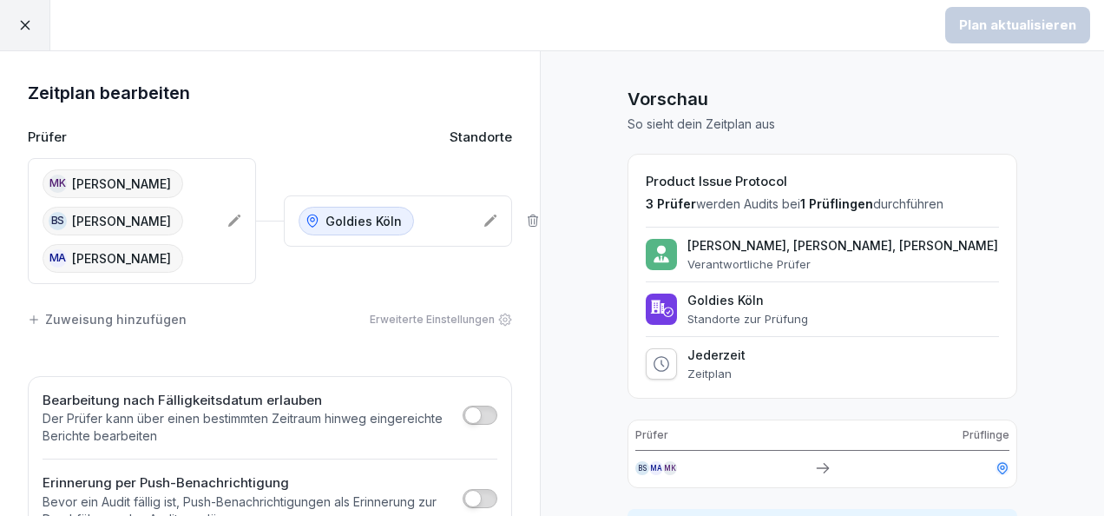
click at [24, 27] on icon at bounding box center [25, 25] width 16 height 16
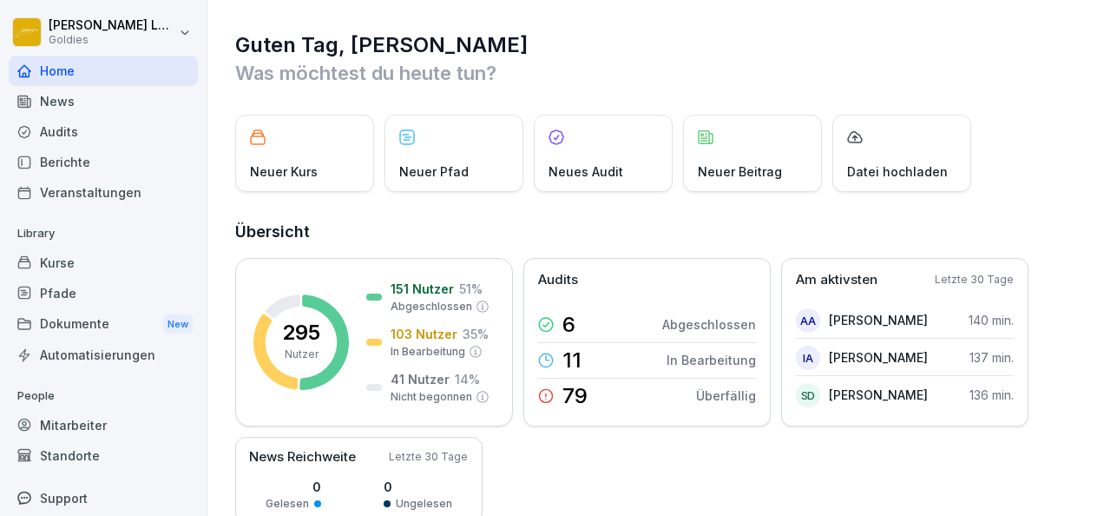
click at [64, 493] on div "Support" at bounding box center [103, 498] width 189 height 30
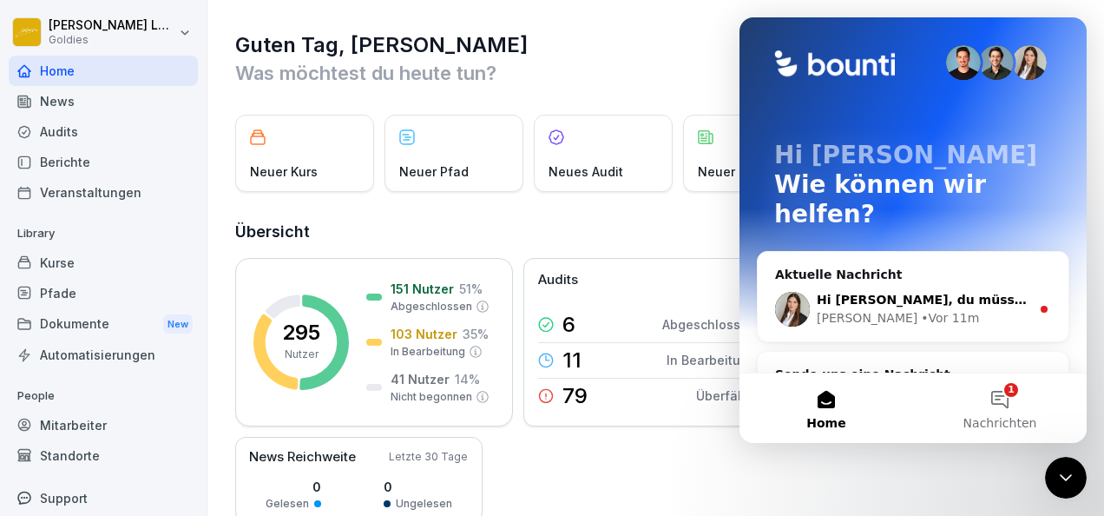
click at [922, 304] on div "Hi Karolina, du müsstest einmal beim Audit einstellen, dass du benachrichtigt w…" at bounding box center [913, 309] width 311 height 64
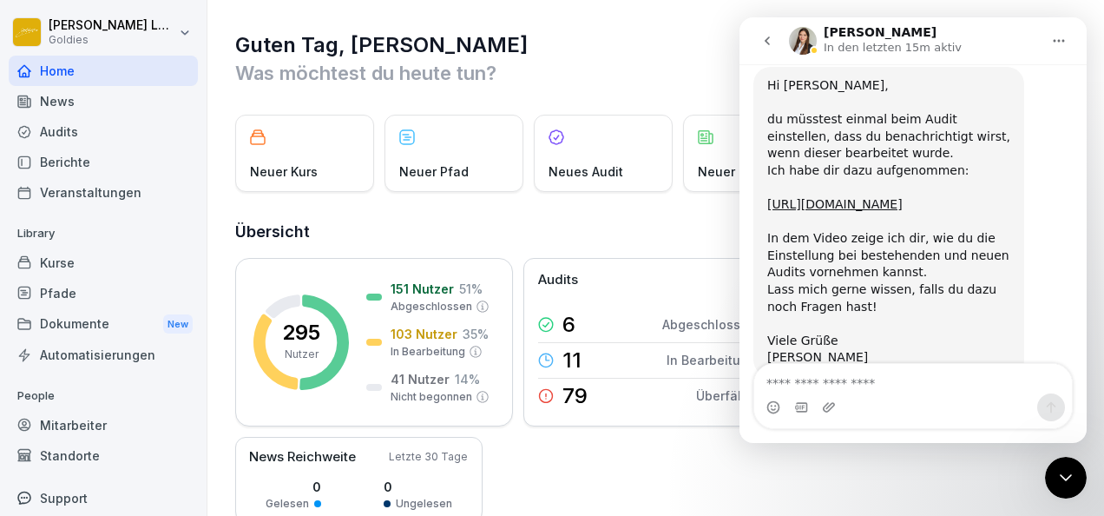
scroll to position [871, 0]
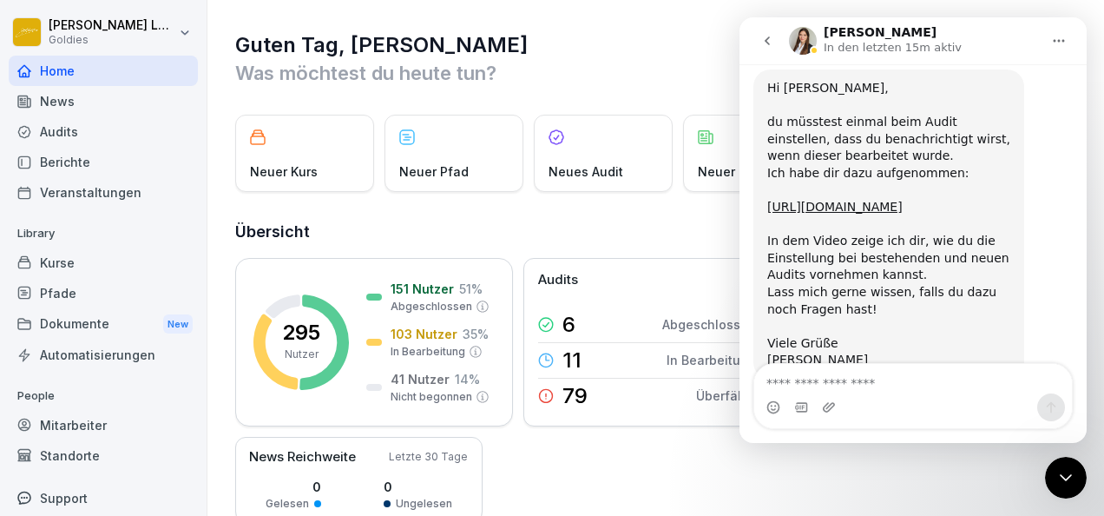
click at [907, 385] on textarea "Nachricht senden..." at bounding box center [913, 379] width 318 height 30
type textarea "**********"
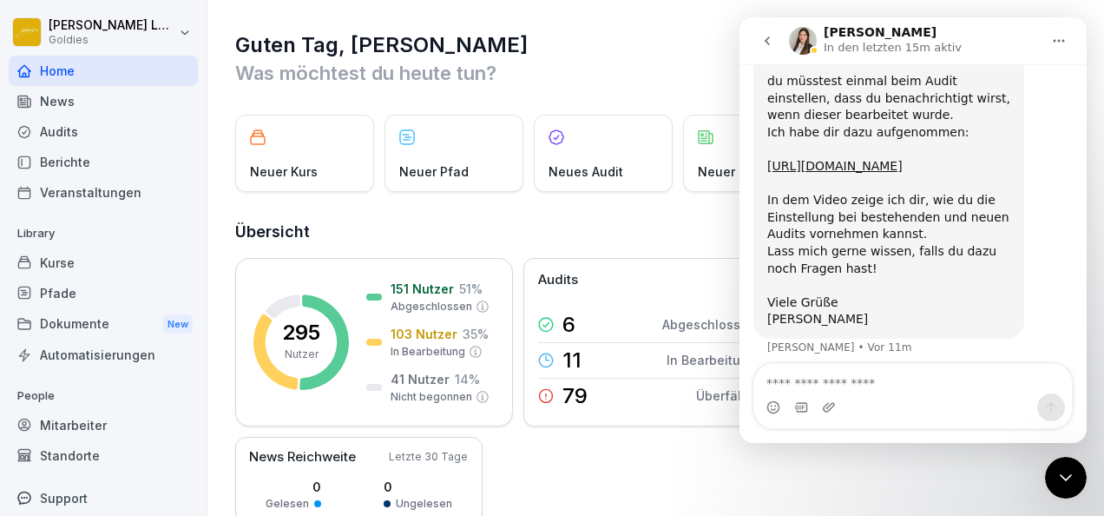
scroll to position [943, 0]
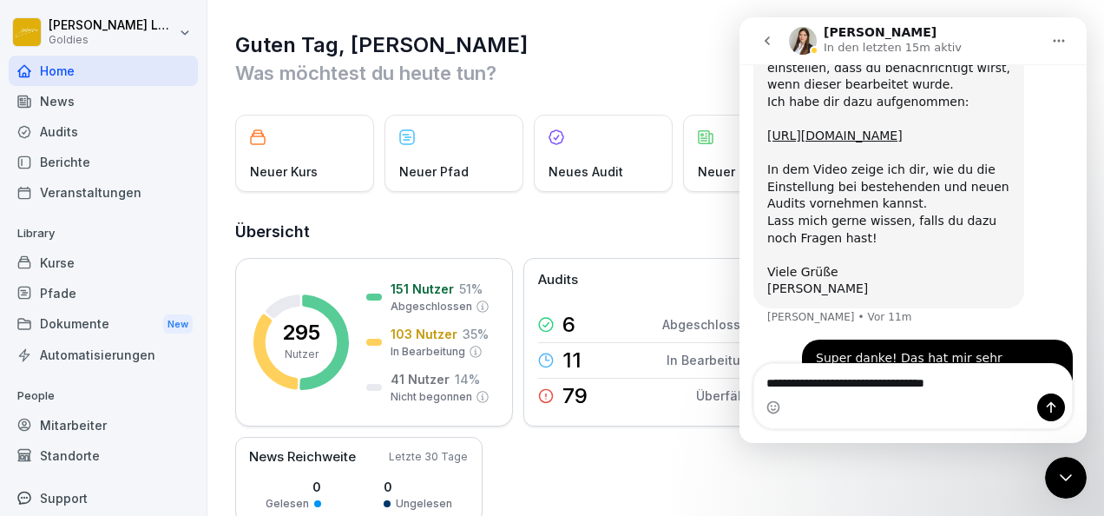
type textarea "**********"
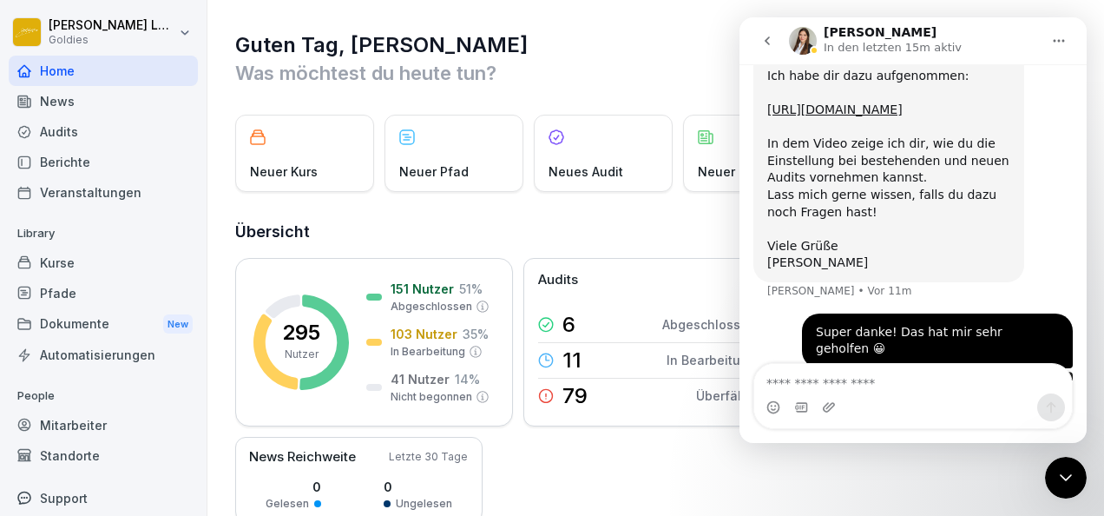
scroll to position [983, 0]
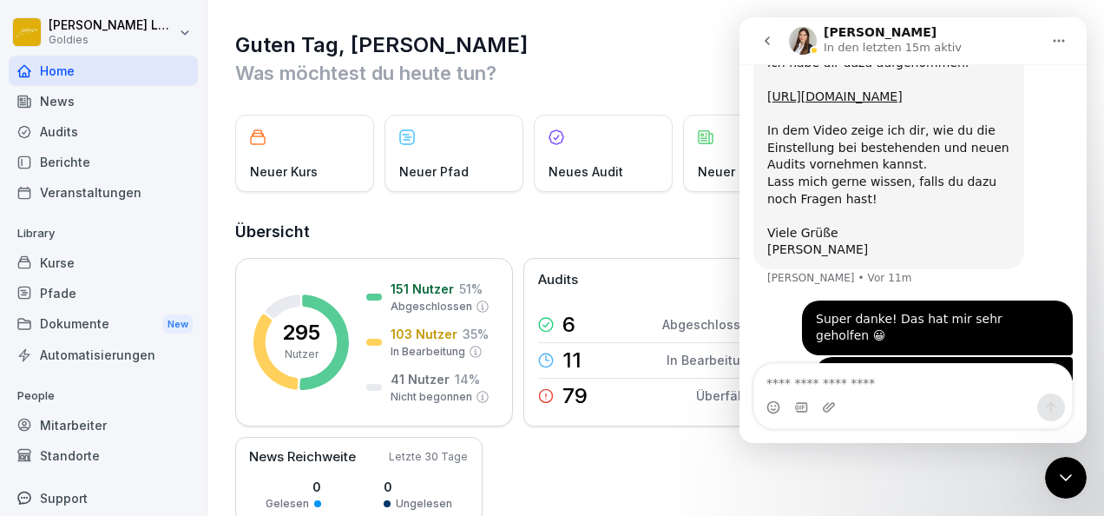
click at [657, 252] on div "Übersicht 295 Nutzer 151 Nutzer 51 % Abgeschlossen 103 Nutzer 35 % In Bearbeitu…" at bounding box center [656, 412] width 843 height 385
click at [1064, 474] on icon "Intercom-Nachrichtendienst schließen" at bounding box center [1065, 477] width 21 height 21
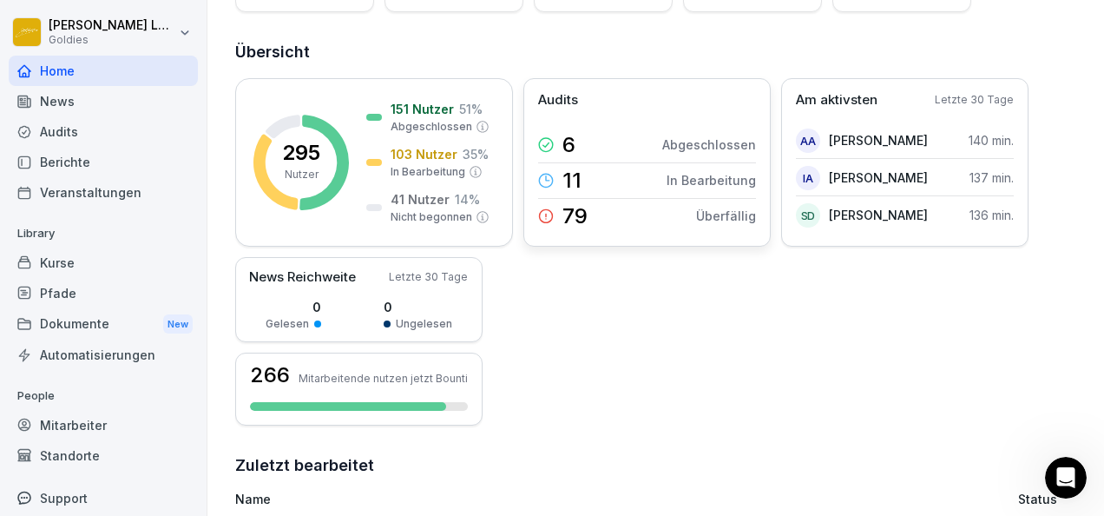
scroll to position [300, 0]
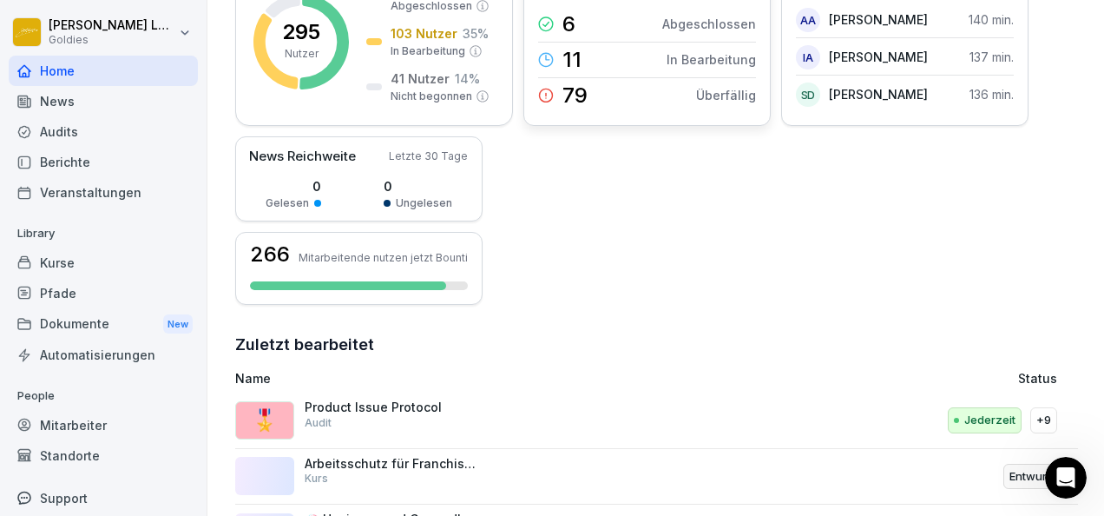
click at [633, 84] on div "79 Überfällig" at bounding box center [647, 95] width 218 height 35
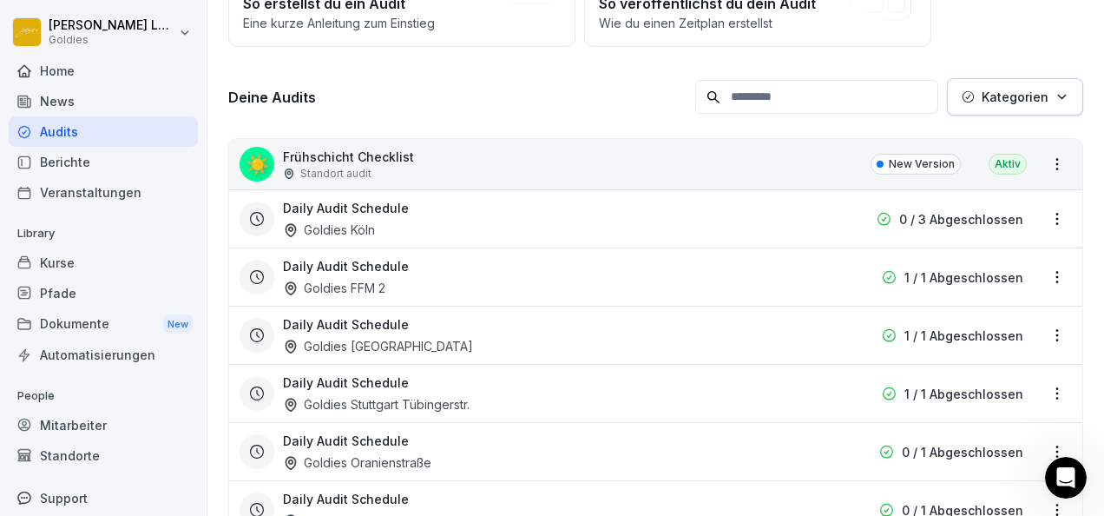
scroll to position [206, 0]
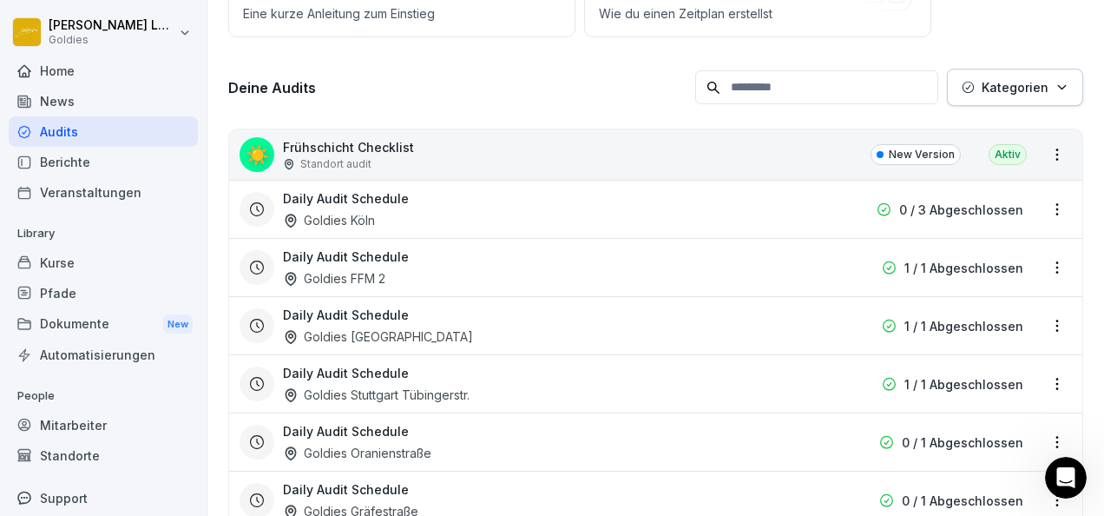
click at [470, 217] on div "Daily Audit Schedule Goldies Köln" at bounding box center [544, 209] width 523 height 40
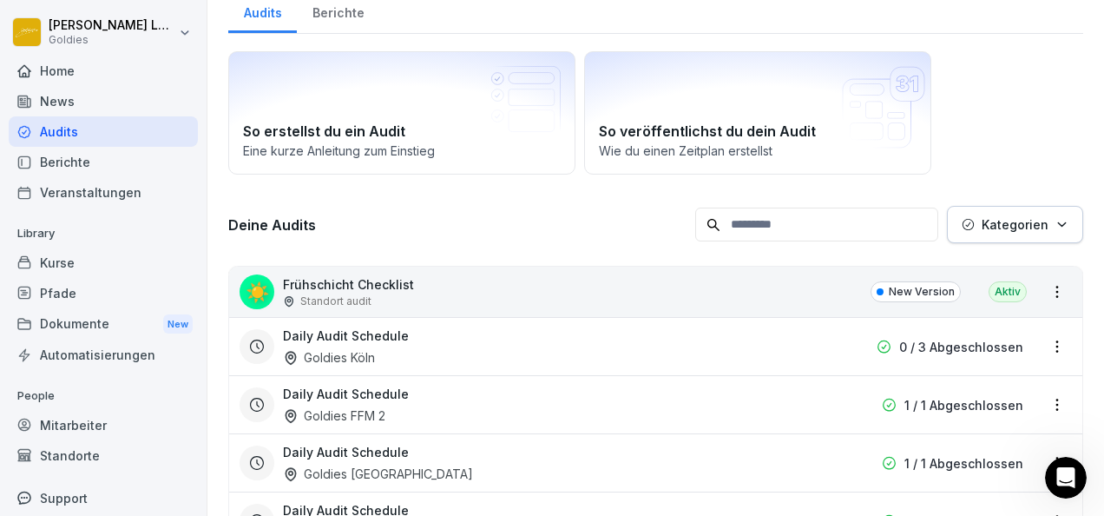
scroll to position [69, 0]
click at [385, 350] on div "Daily Audit Schedule Goldies Köln" at bounding box center [544, 345] width 523 height 40
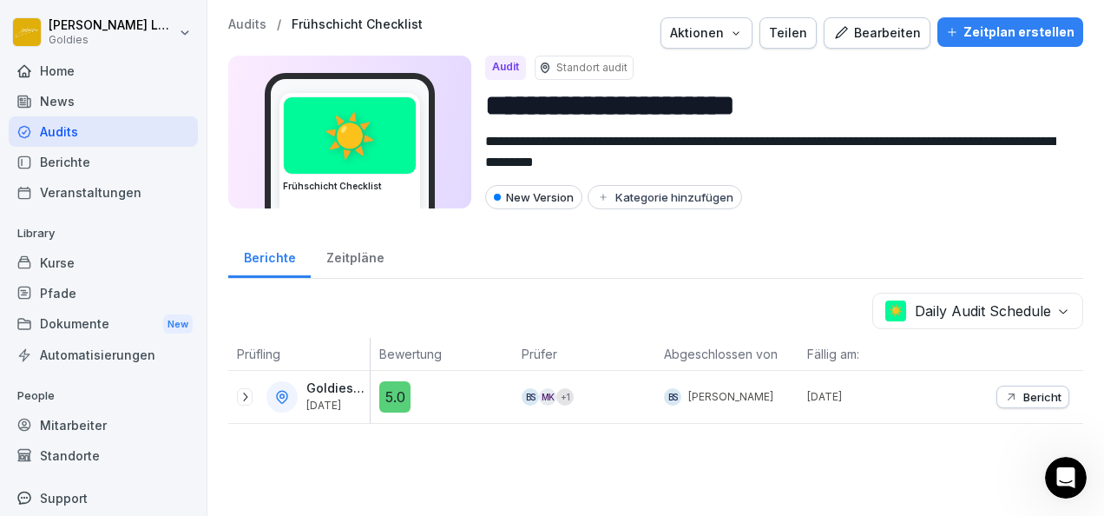
click at [131, 354] on div "Automatisierungen" at bounding box center [103, 354] width 189 height 30
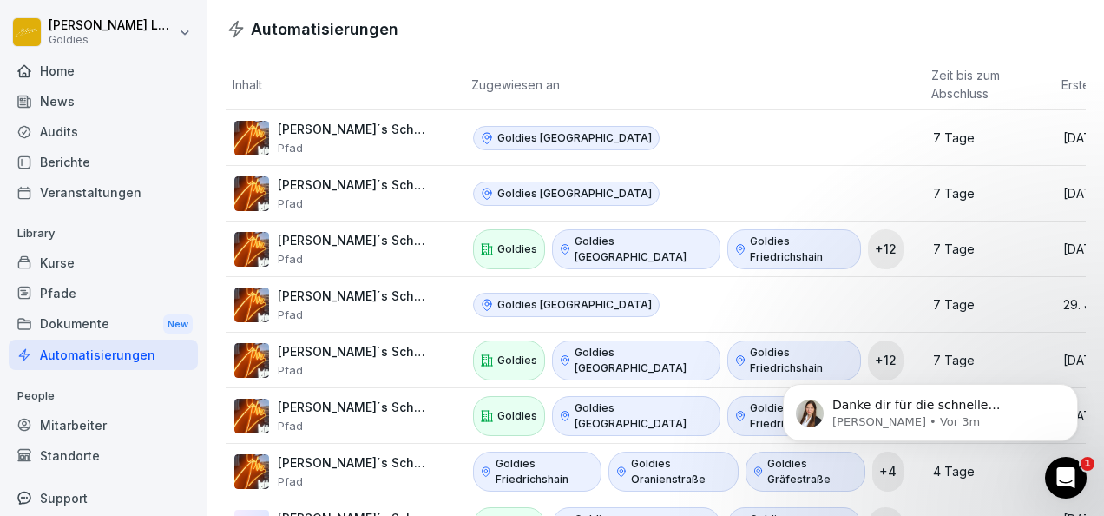
scroll to position [1068, 0]
click at [930, 417] on p "Miriam • Vor 3m" at bounding box center [944, 422] width 224 height 16
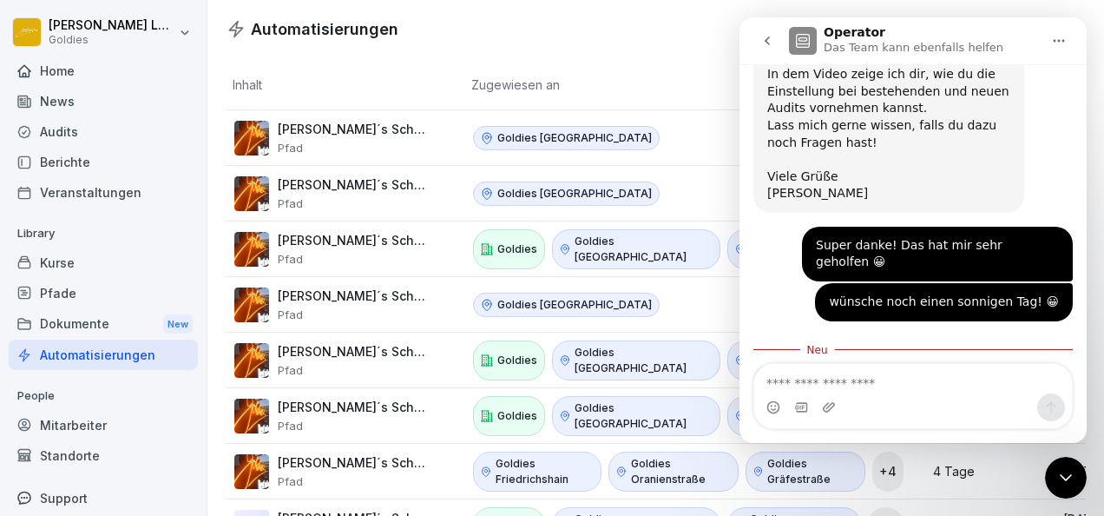
scroll to position [1097, 0]
